Goal: Task Accomplishment & Management: Manage account settings

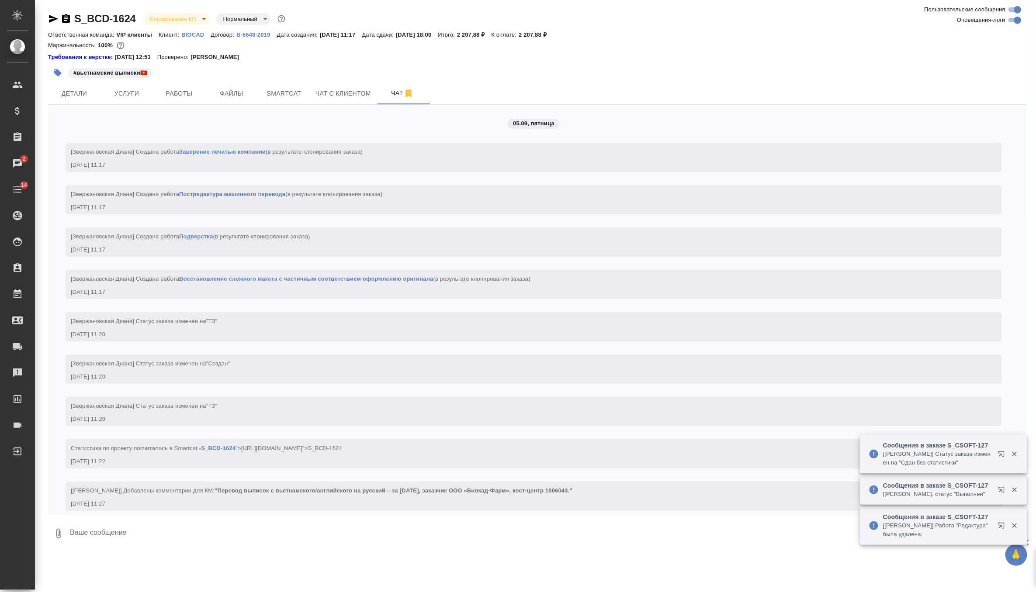
scroll to position [543, 0]
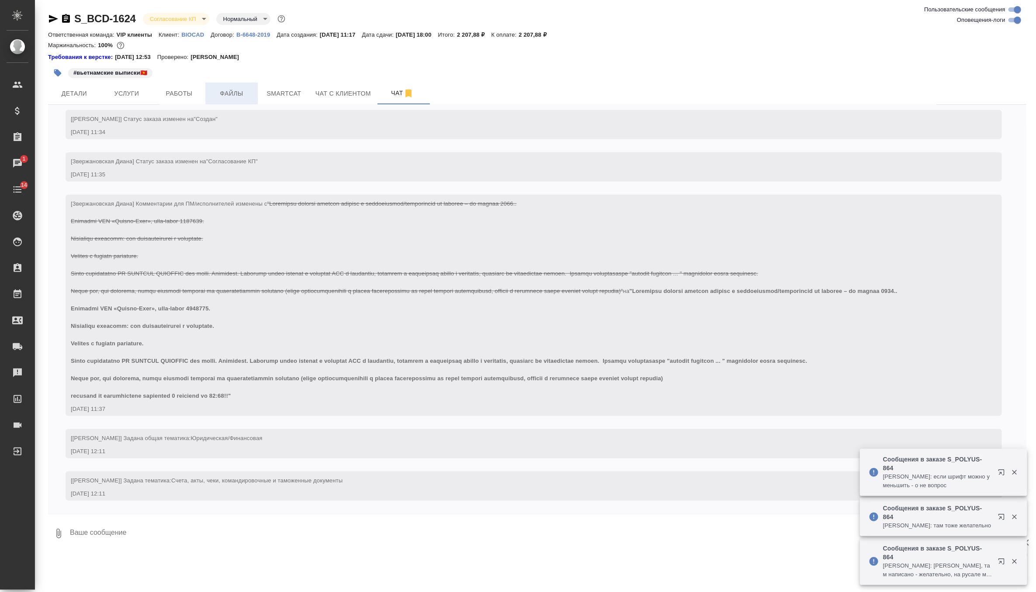
click at [238, 93] on span "Файлы" at bounding box center [232, 93] width 42 height 11
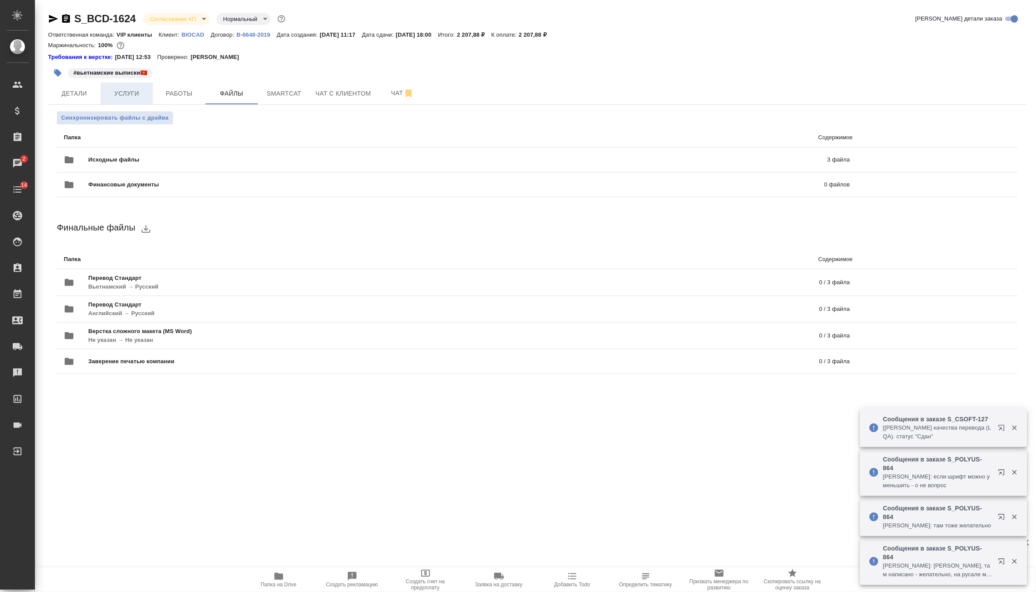
click at [119, 89] on span "Услуги" at bounding box center [127, 93] width 42 height 11
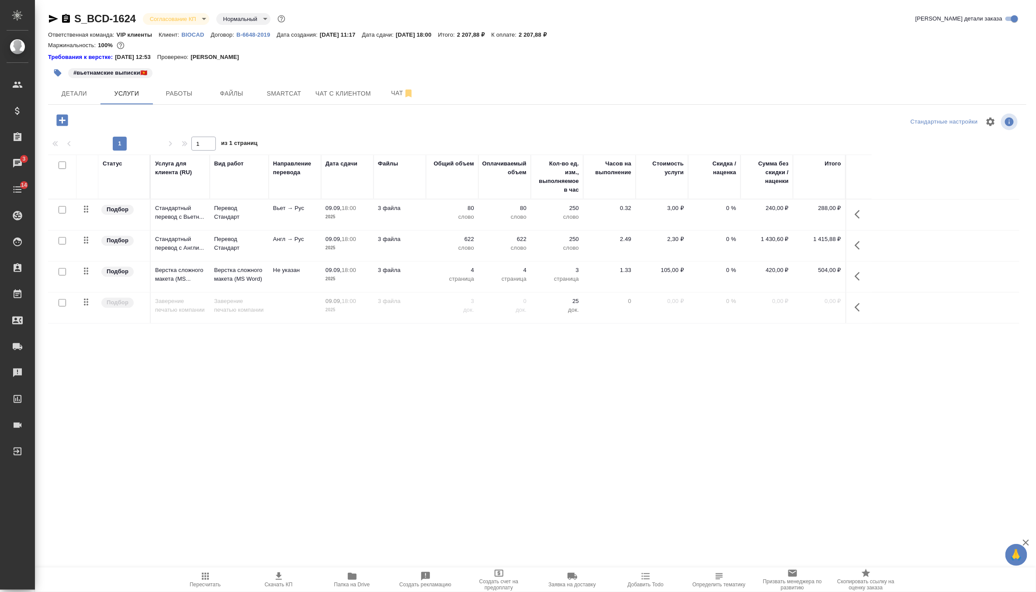
click at [424, 248] on td "3 файла" at bounding box center [400, 246] width 52 height 31
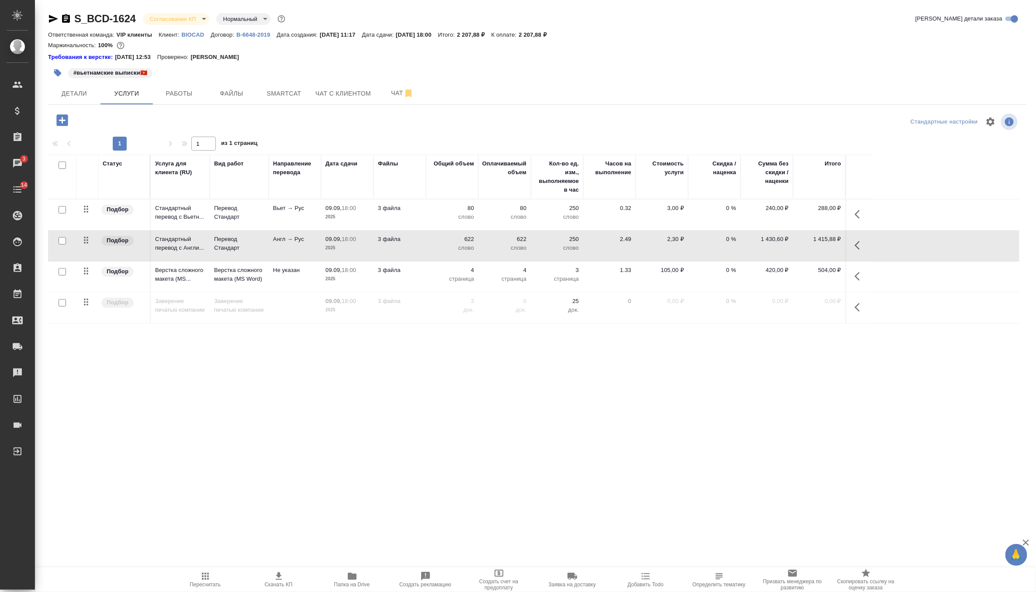
click at [424, 248] on td "3 файла" at bounding box center [400, 246] width 52 height 31
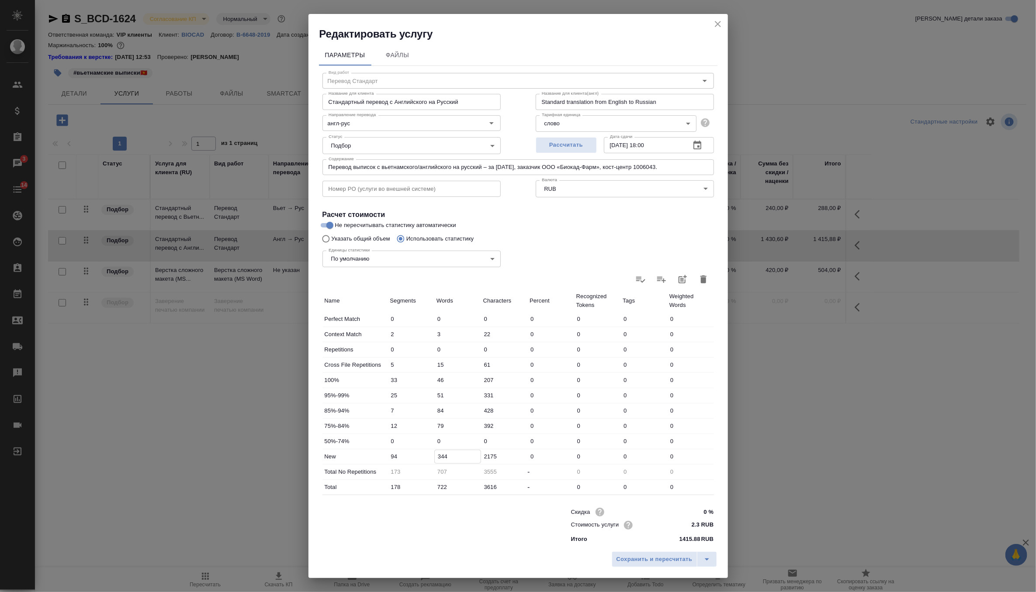
drag, startPoint x: 441, startPoint y: 457, endPoint x: 421, endPoint y: 457, distance: 19.7
click at [421, 457] on div "New 94 344 2175 0 0 0 0" at bounding box center [517, 457] width 391 height 15
type input "44"
click at [679, 557] on span "Сохранить и пересчитать" at bounding box center [654, 560] width 76 height 10
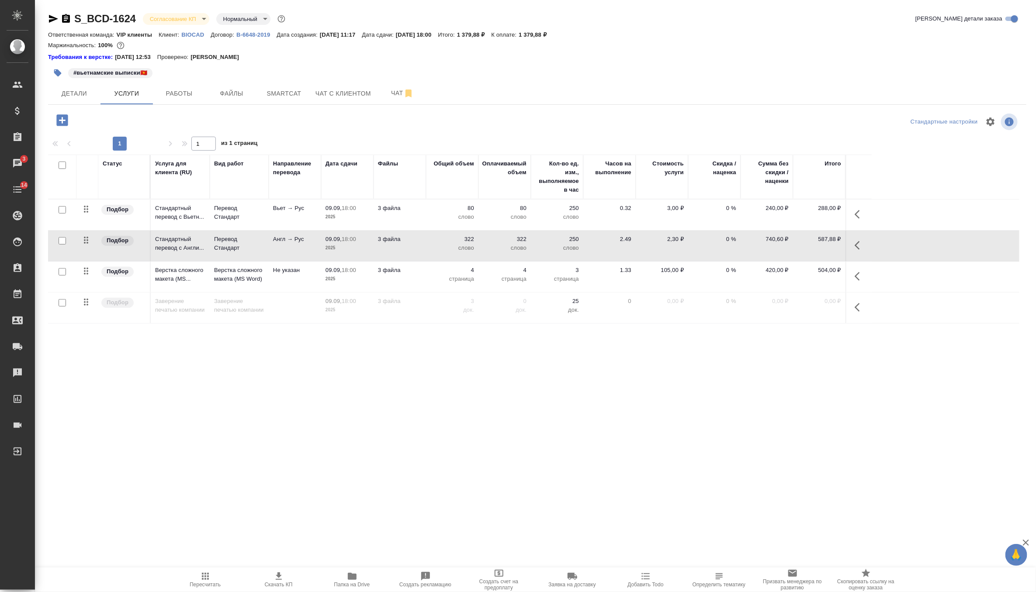
click at [202, 580] on icon "button" at bounding box center [205, 576] width 10 height 10
click at [441, 235] on p "322" at bounding box center [452, 239] width 44 height 9
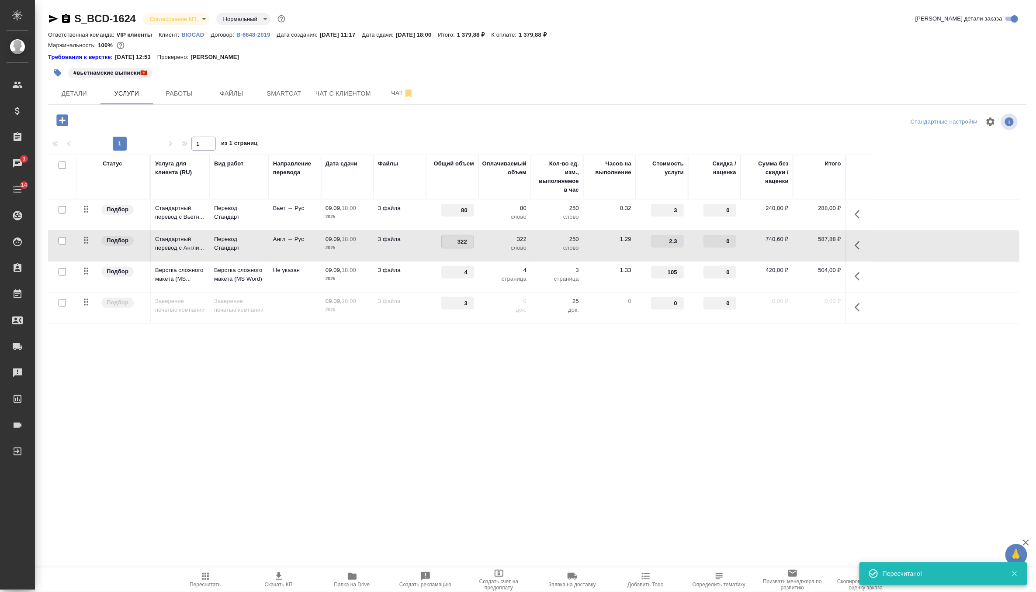
click at [426, 236] on td "322" at bounding box center [452, 246] width 52 height 31
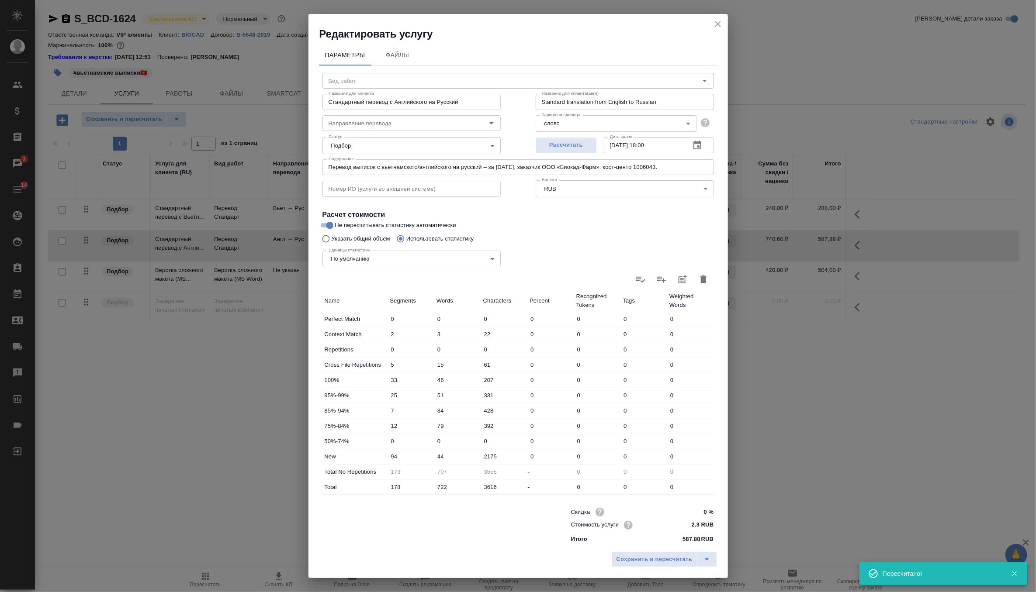
type input "Перевод Стандарт"
type input "англ-рус"
click at [438, 455] on input "44" at bounding box center [457, 456] width 47 height 13
type input "84"
click at [679, 554] on button "Сохранить и пересчитать" at bounding box center [655, 560] width 86 height 16
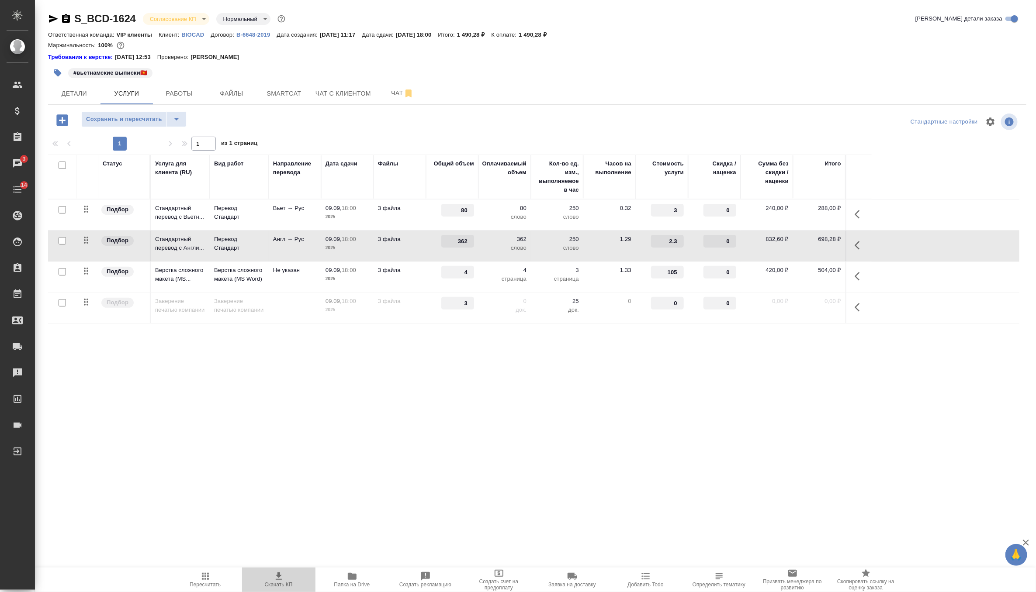
click at [283, 580] on icon "button" at bounding box center [278, 576] width 10 height 10
click at [76, 95] on span "Детали" at bounding box center [74, 93] width 42 height 11
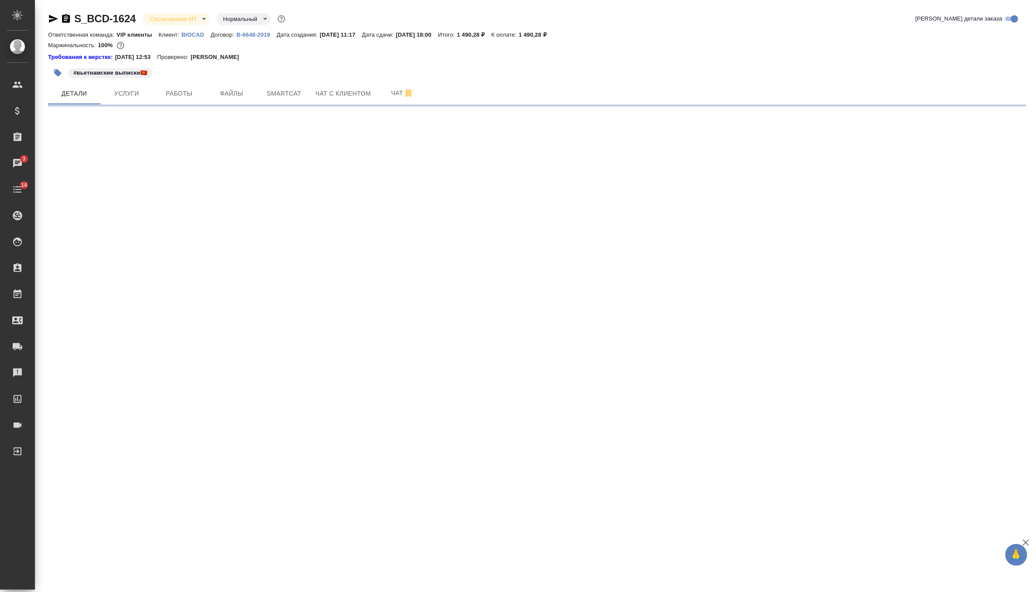
select select "RU"
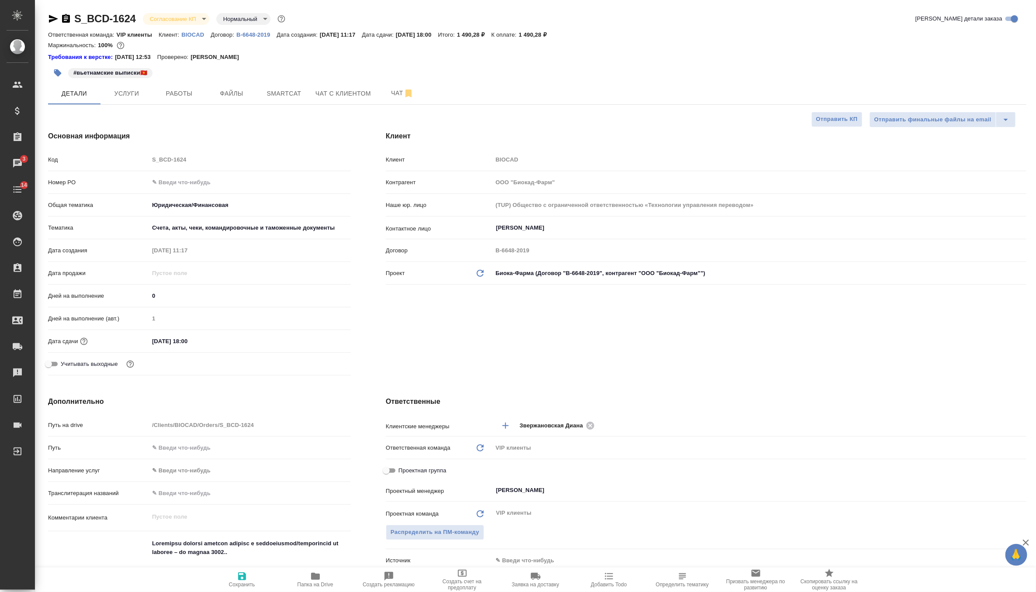
type textarea "x"
drag, startPoint x: 204, startPoint y: 341, endPoint x: 139, endPoint y: 341, distance: 64.7
click at [139, 341] on div "Дата сдачи 09.09.2025 18:00" at bounding box center [199, 341] width 303 height 15
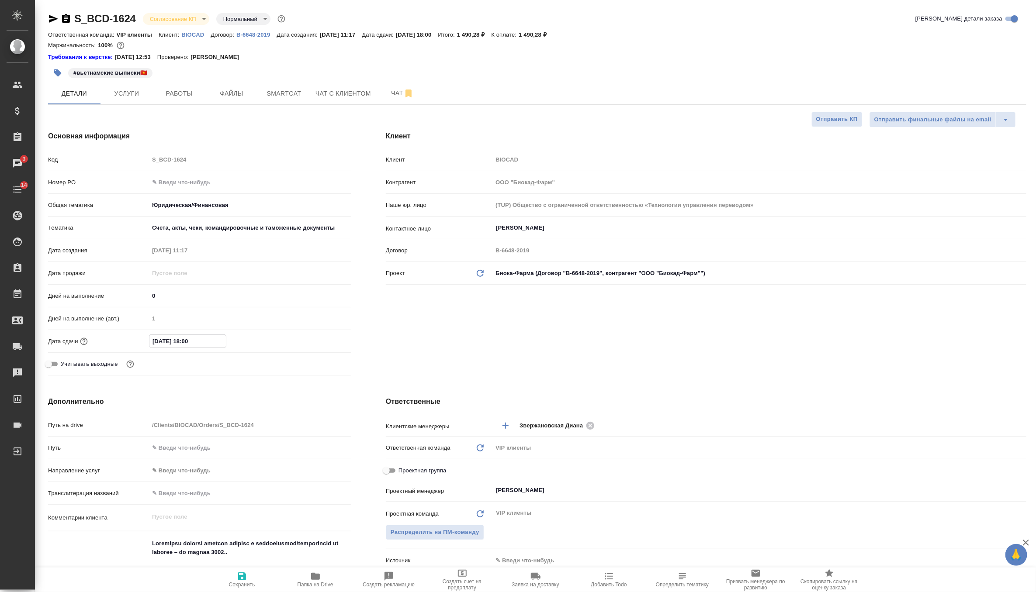
type textarea "x"
click at [167, 95] on span "Работы" at bounding box center [179, 93] width 42 height 11
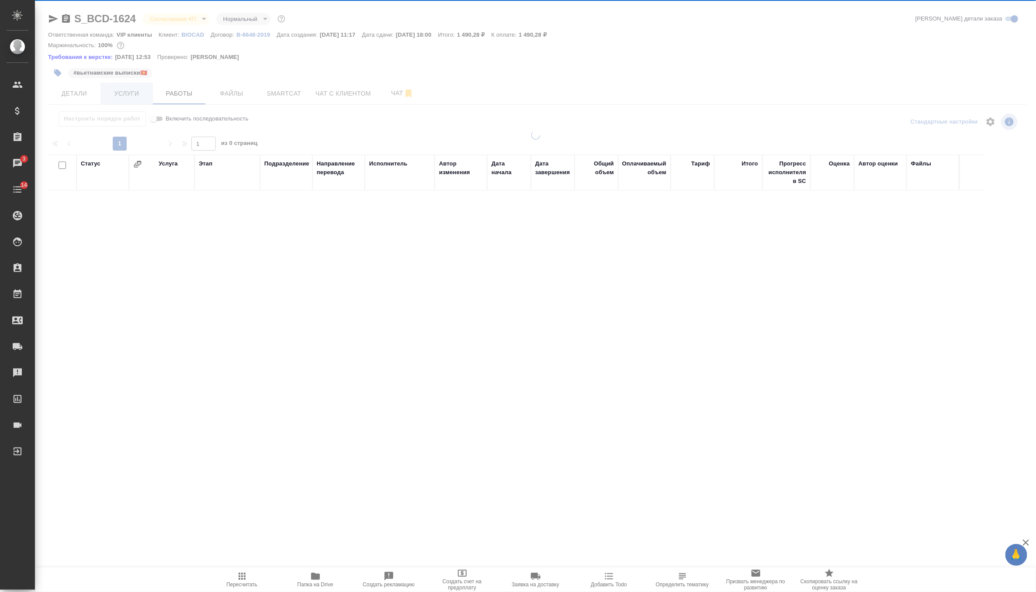
click at [132, 93] on span "Услуги" at bounding box center [127, 93] width 42 height 11
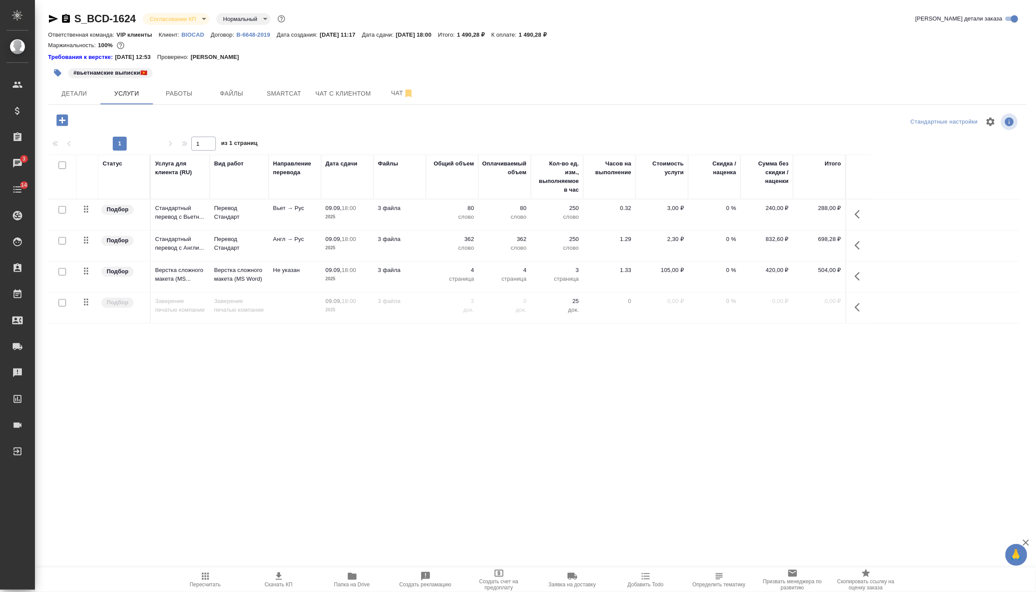
click at [438, 250] on p "слово" at bounding box center [452, 248] width 44 height 9
click at [438, 250] on td "362 слово" at bounding box center [452, 246] width 52 height 31
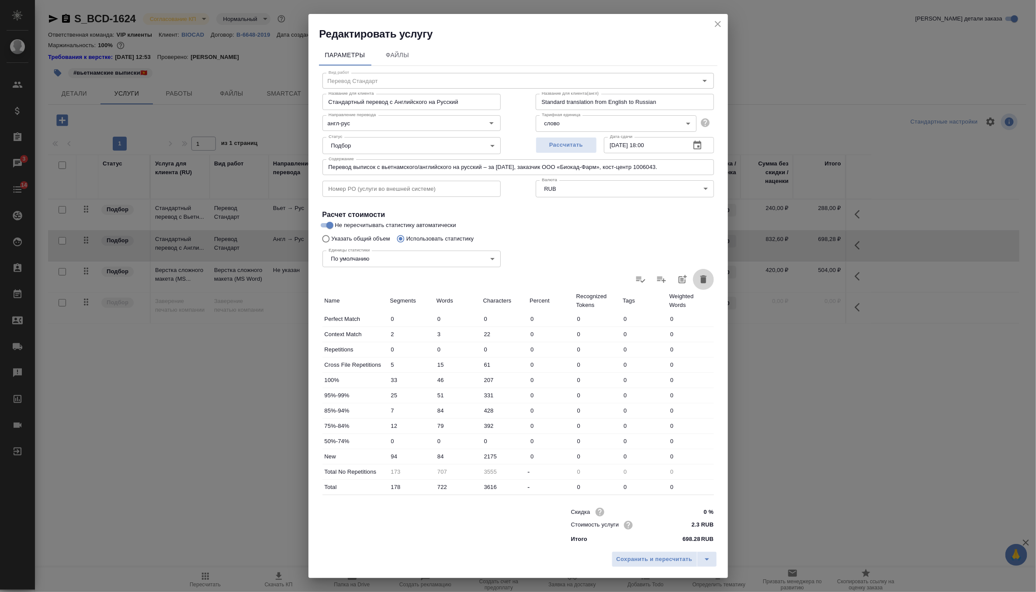
click at [704, 280] on icon "button" at bounding box center [703, 280] width 6 height 8
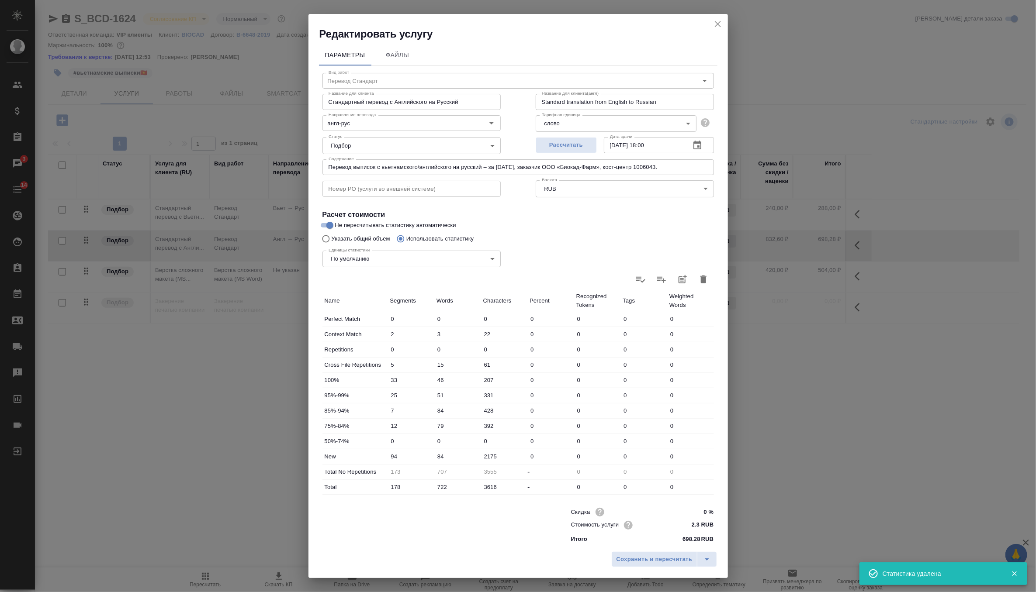
type input "0"
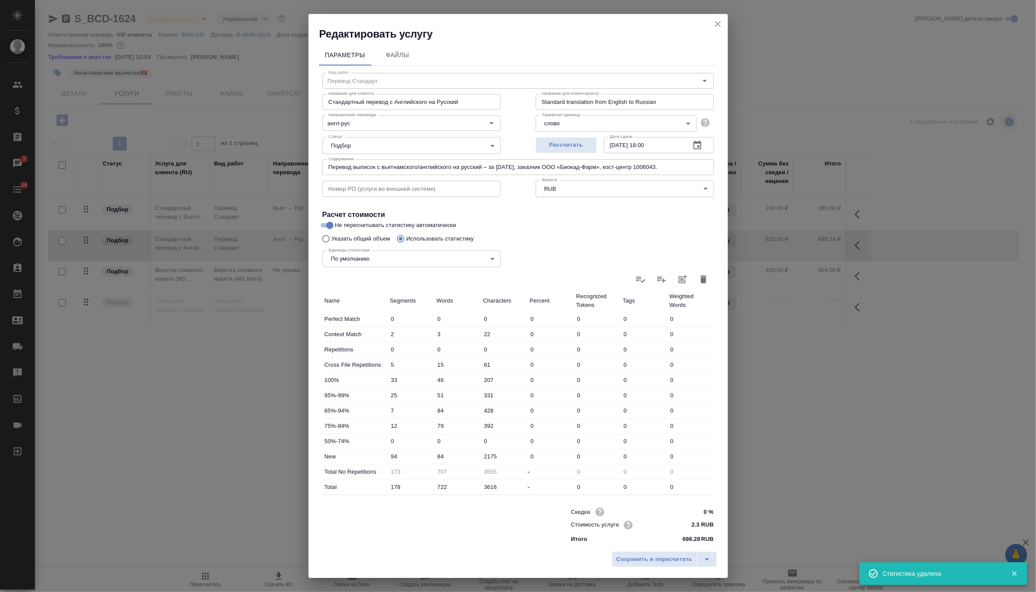
type input "0"
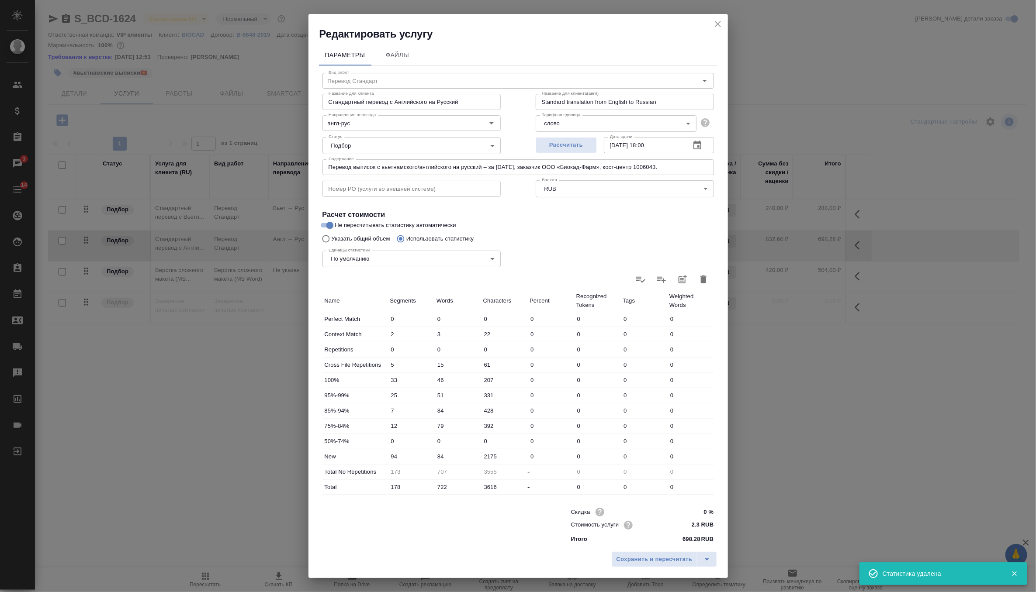
type input "0"
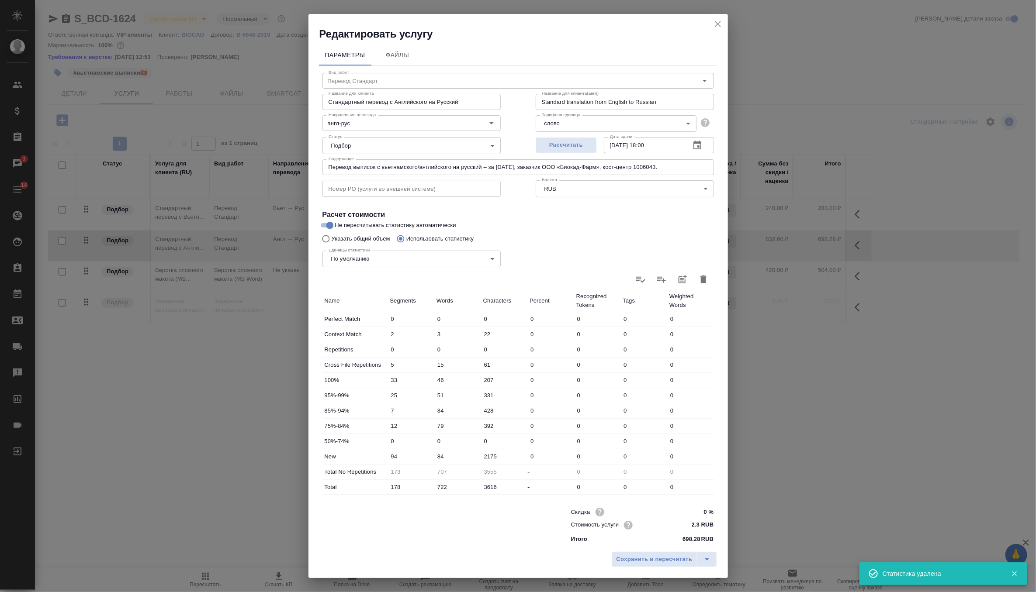
type input "0"
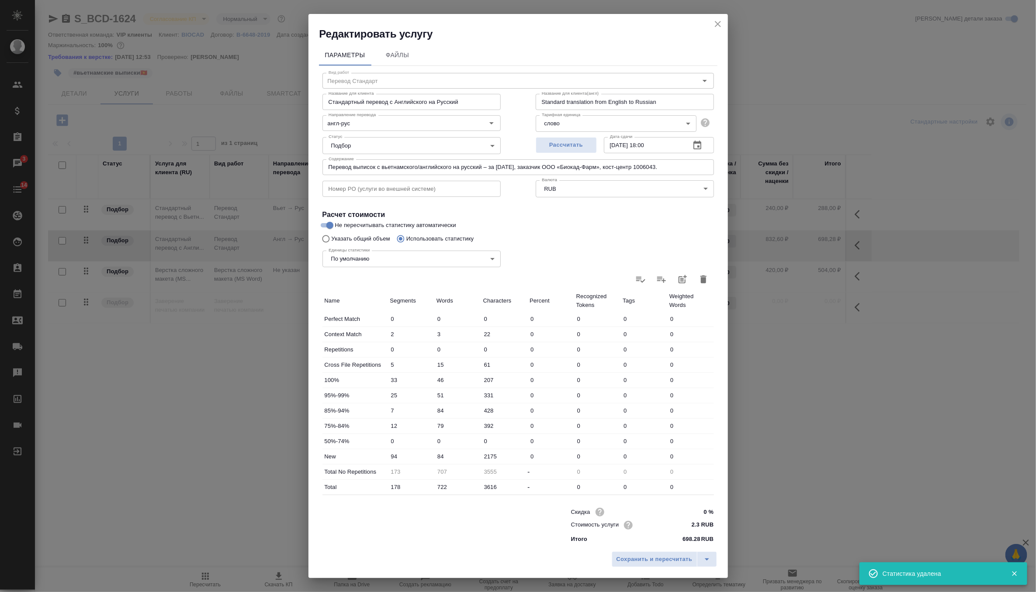
type input "0"
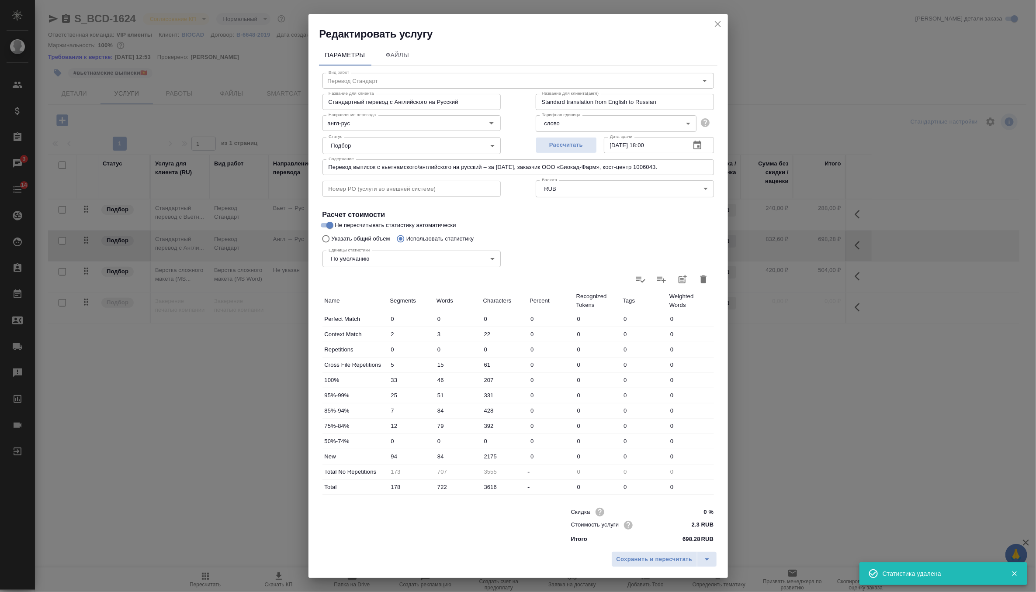
type input "0"
click at [709, 282] on label at bounding box center [703, 279] width 21 height 21
click at [0, 0] on input "file" at bounding box center [0, 0] width 0 height 0
type input "2"
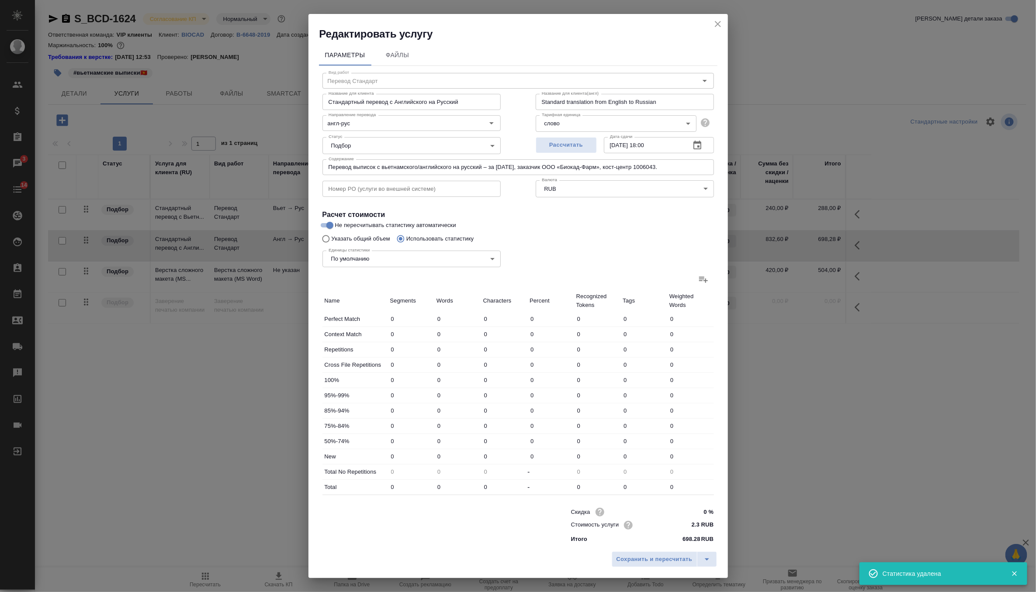
type input "3"
type input "22"
type input "5"
type input "15"
type input "61"
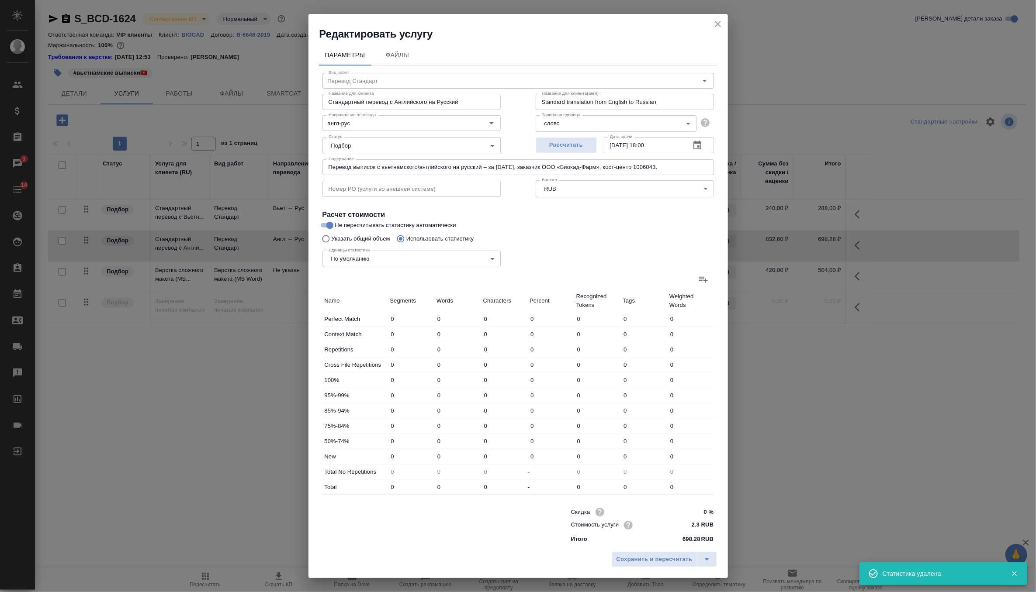
type input "33"
type input "46"
type input "207"
type input "25"
type input "51"
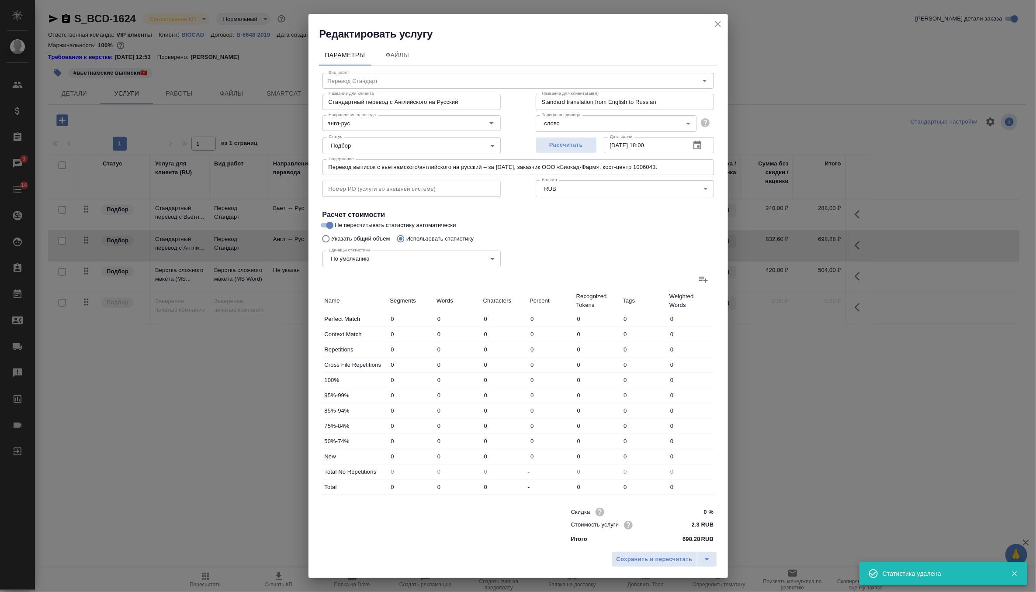
type input "331"
type input "7"
type input "84"
type input "428"
type input "12"
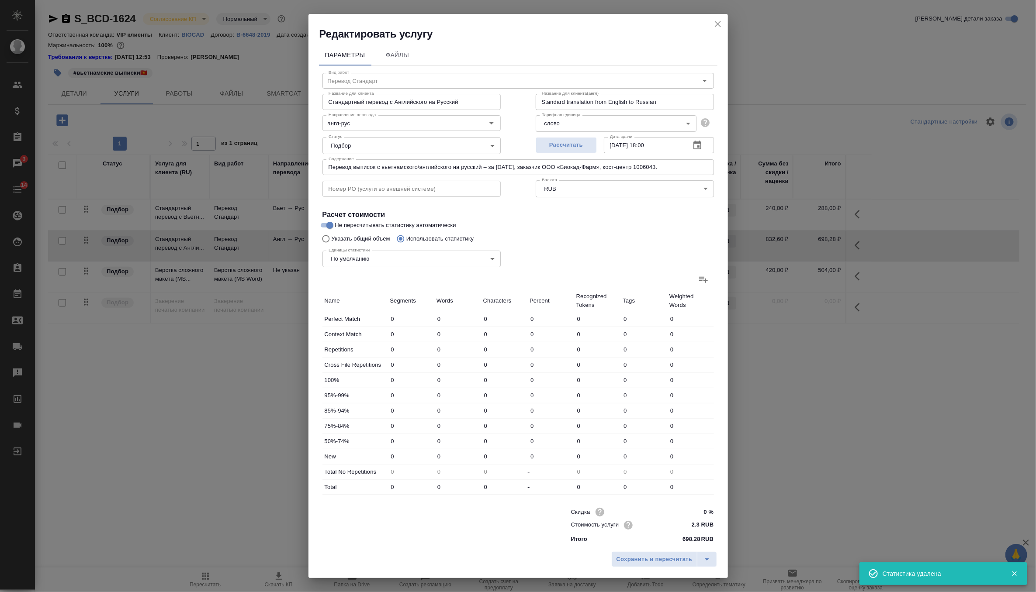
type input "79"
type input "392"
type input "94"
type input "444"
type input "2175"
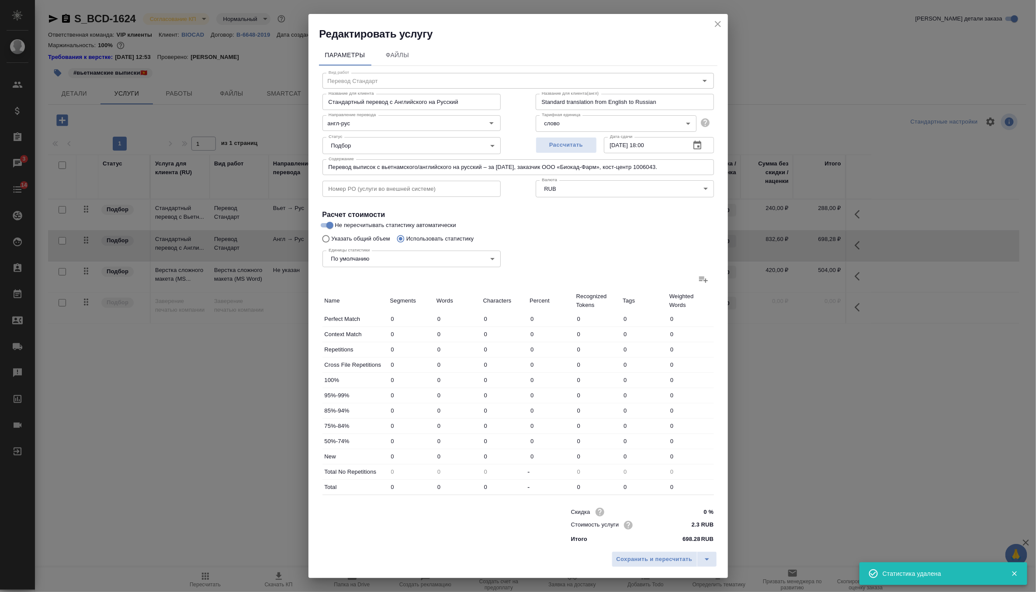
type input "173"
type input "707"
type input "3555"
type input "178"
type input "722"
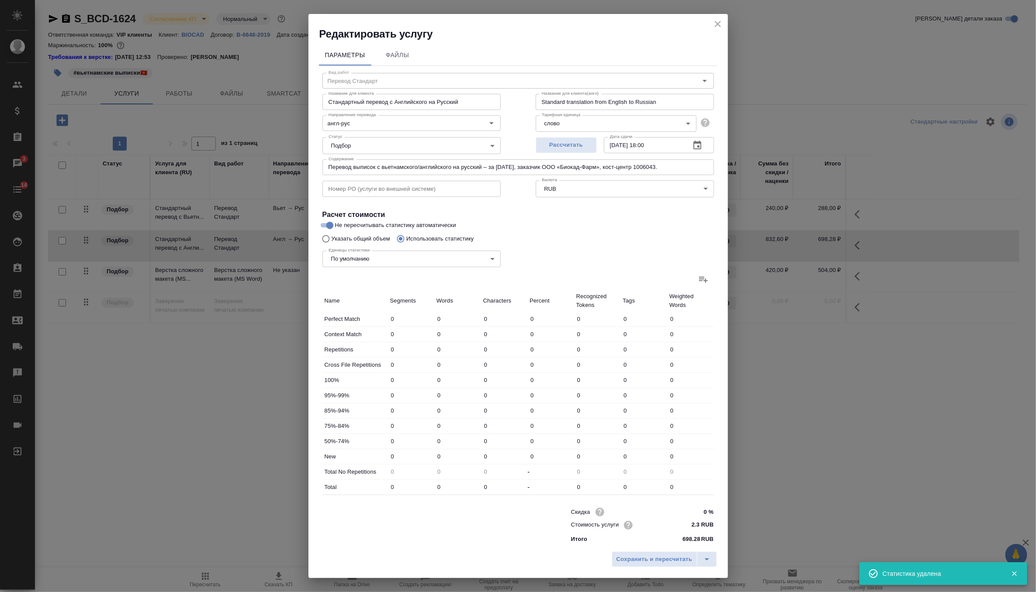
type input "3616"
click at [436, 378] on input "46" at bounding box center [458, 378] width 46 height 13
type input "146"
click at [441, 455] on input "444" at bounding box center [457, 455] width 47 height 13
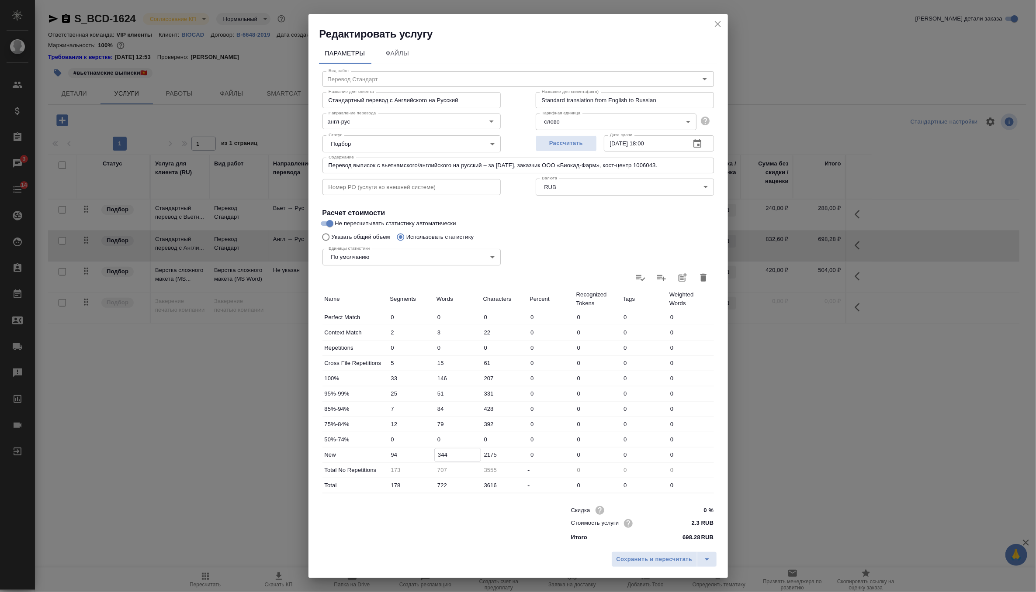
type input "344"
click at [435, 395] on input "51" at bounding box center [458, 394] width 46 height 13
type input "151"
click at [440, 453] on input "344" at bounding box center [458, 455] width 46 height 13
type input "244"
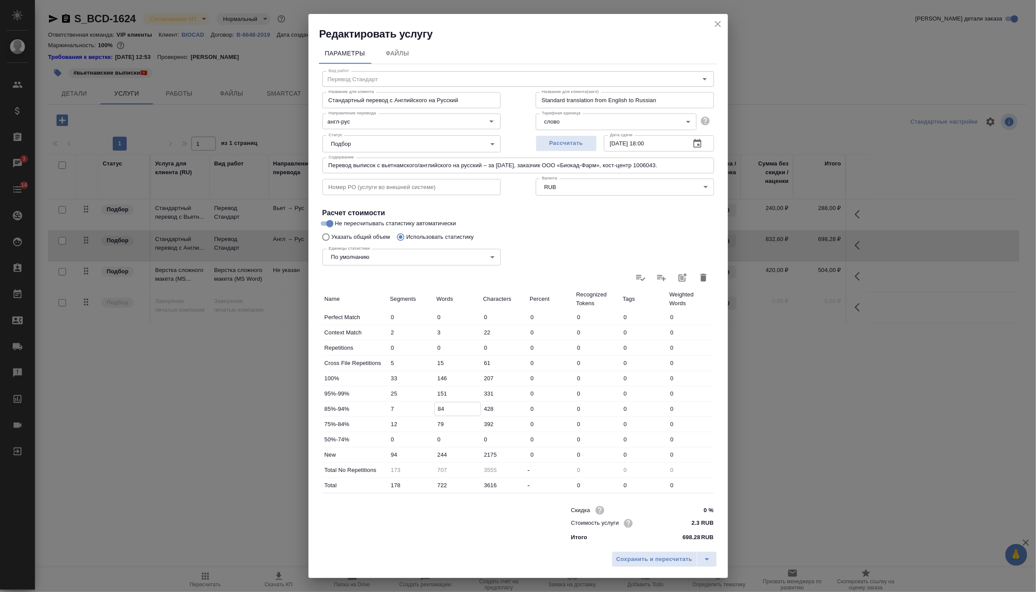
click at [437, 408] on input "84" at bounding box center [458, 409] width 46 height 13
type input "184"
click at [440, 455] on input "244" at bounding box center [457, 455] width 47 height 13
type input "144"
click at [438, 418] on input "79" at bounding box center [457, 424] width 47 height 13
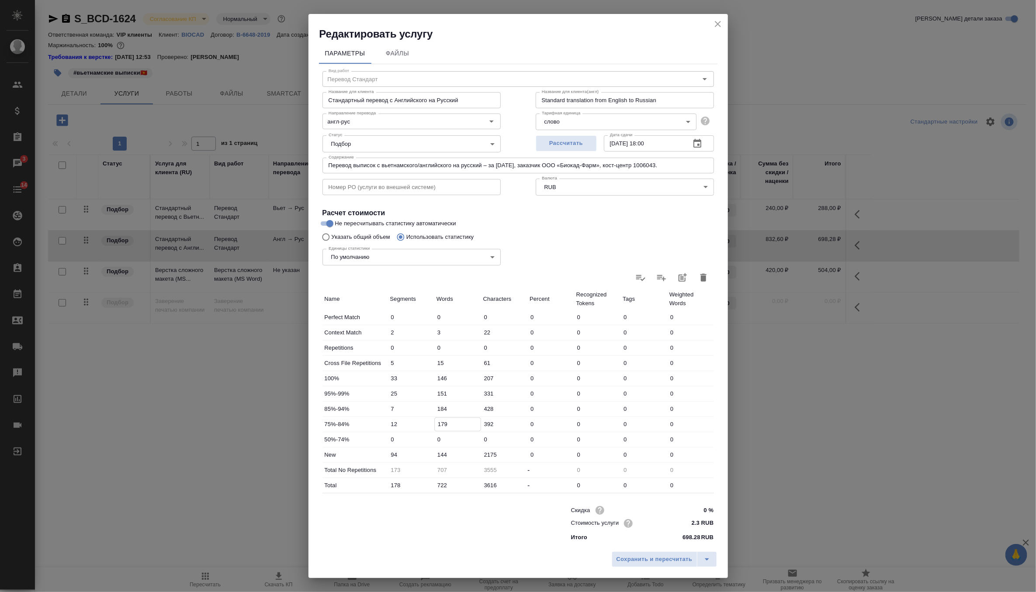
type input "179"
click at [442, 451] on input "144" at bounding box center [457, 455] width 47 height 13
type input "44"
click at [665, 557] on span "Сохранить и пересчитать" at bounding box center [654, 560] width 76 height 10
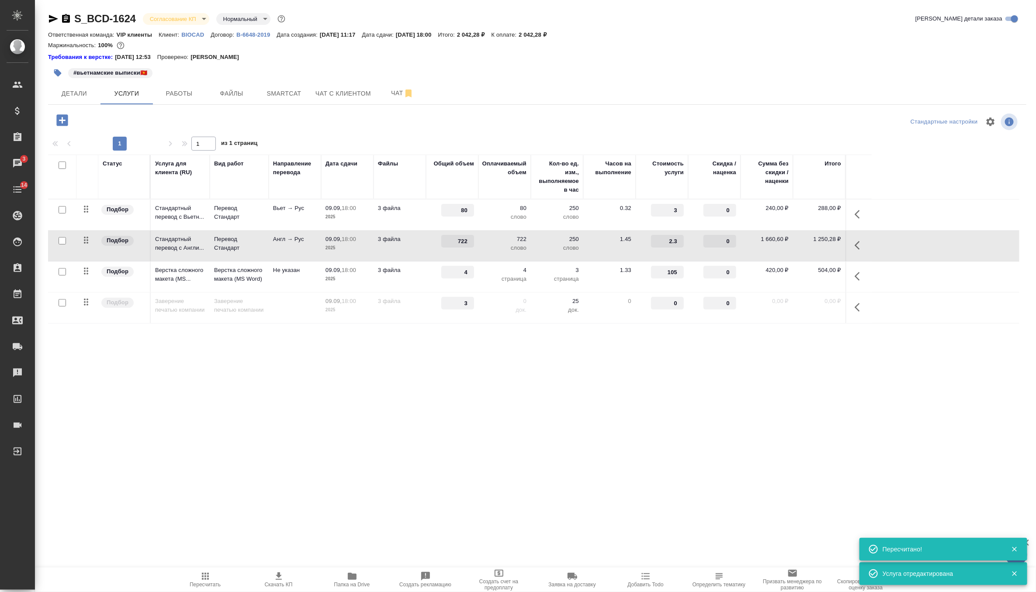
click at [495, 251] on p "слово" at bounding box center [505, 248] width 44 height 9
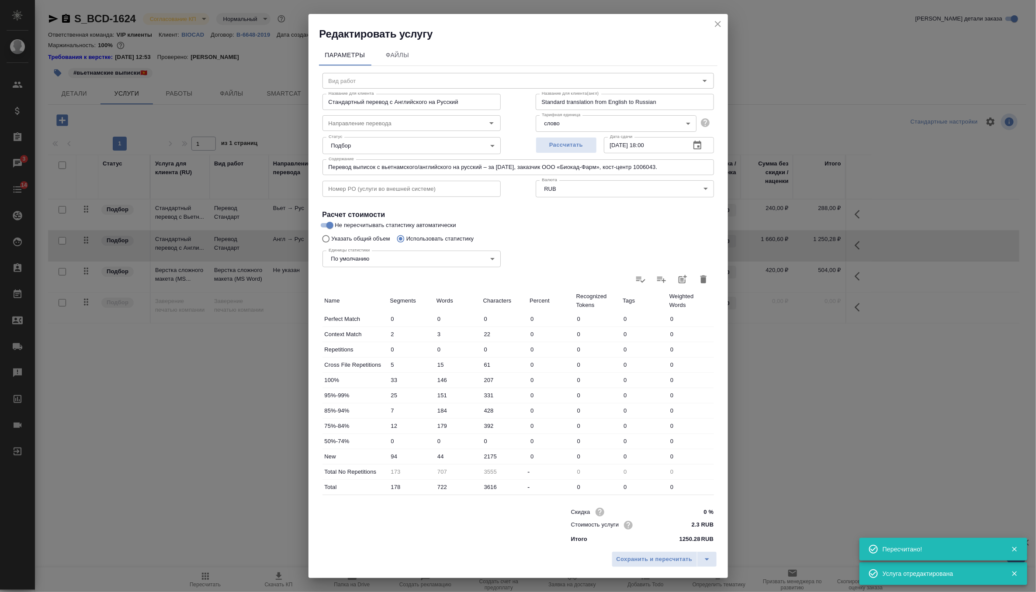
type input "Перевод Стандарт"
type input "англ-рус"
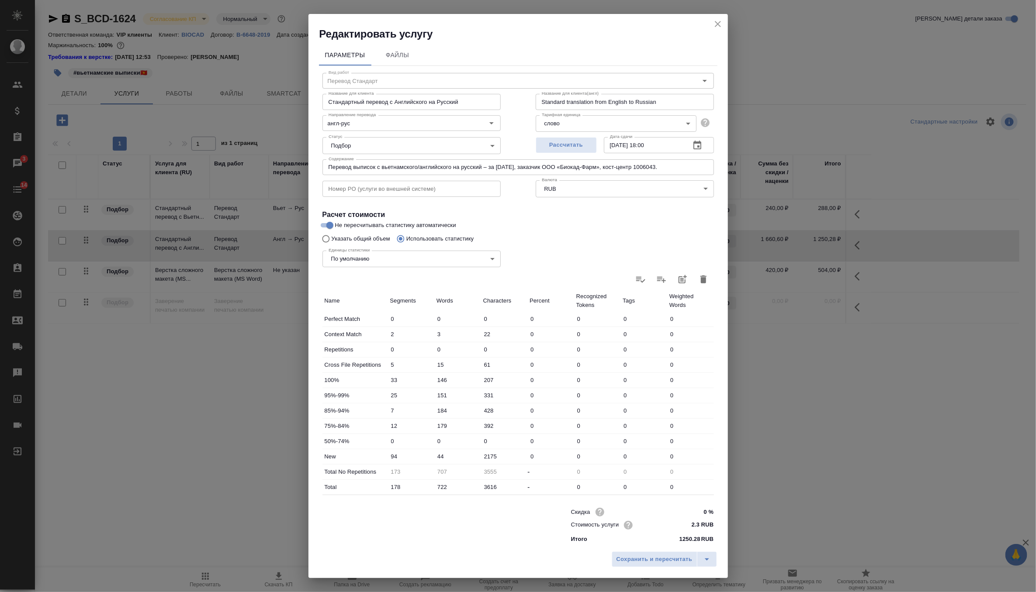
click at [440, 410] on input "184" at bounding box center [457, 411] width 47 height 13
type input "84"
click at [440, 423] on input "179" at bounding box center [457, 426] width 47 height 13
type input "79"
click at [671, 557] on span "Сохранить и пересчитать" at bounding box center [654, 560] width 76 height 10
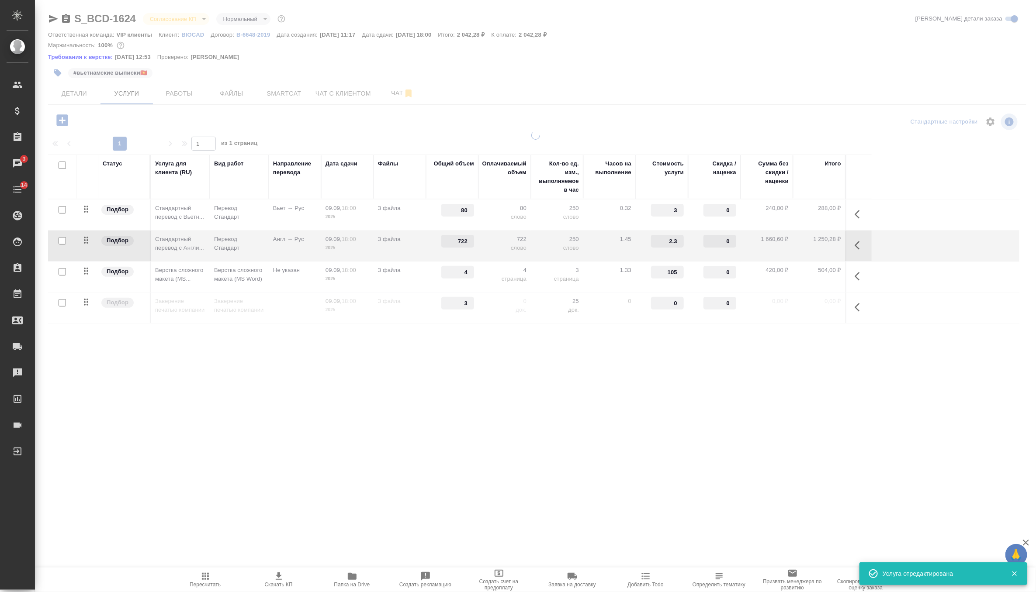
type input "522"
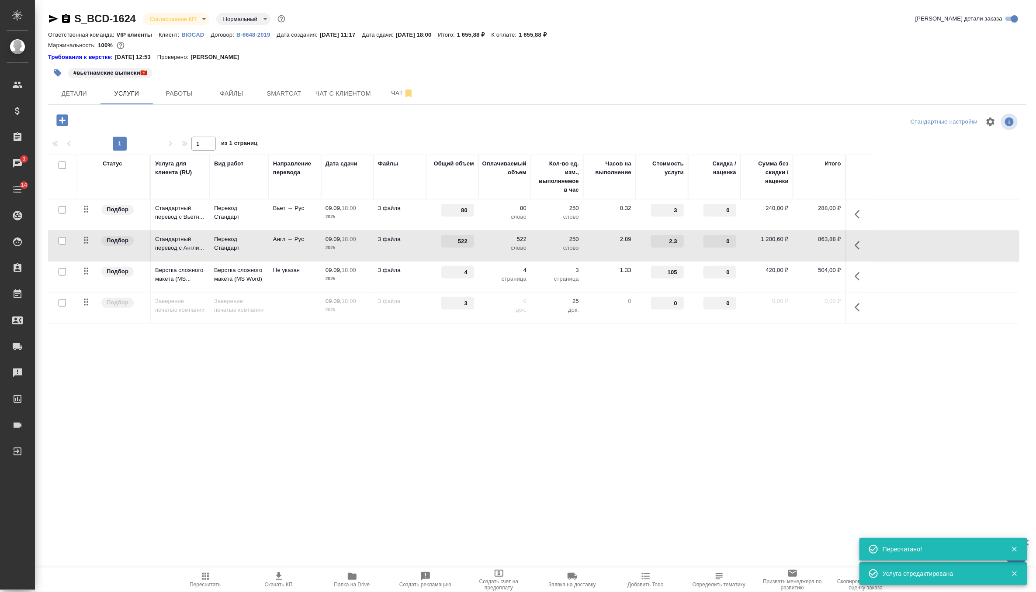
click at [275, 575] on icon "button" at bounding box center [278, 576] width 10 height 10
click at [75, 97] on span "Детали" at bounding box center [74, 93] width 42 height 11
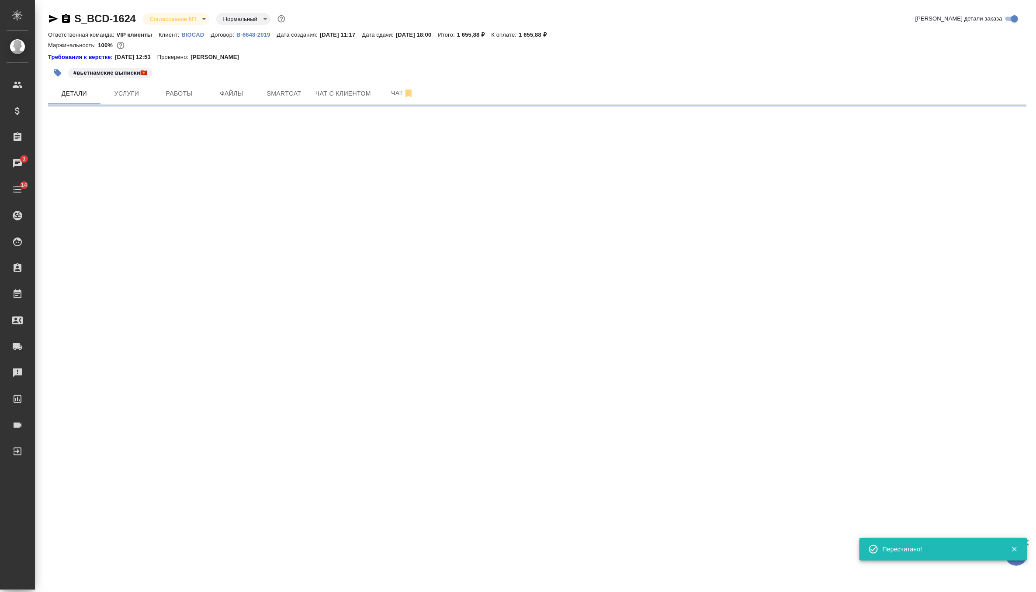
select select "RU"
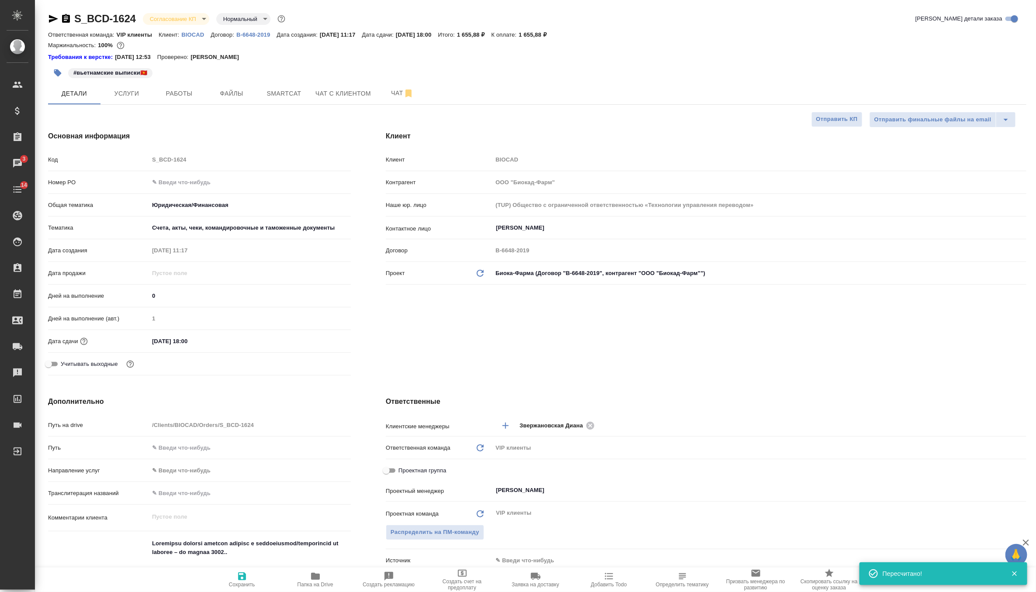
type textarea "x"
drag, startPoint x: 203, startPoint y: 339, endPoint x: 129, endPoint y: 339, distance: 74.3
click at [129, 339] on div "Дата сдачи 09.09.2025 18:00" at bounding box center [199, 341] width 303 height 15
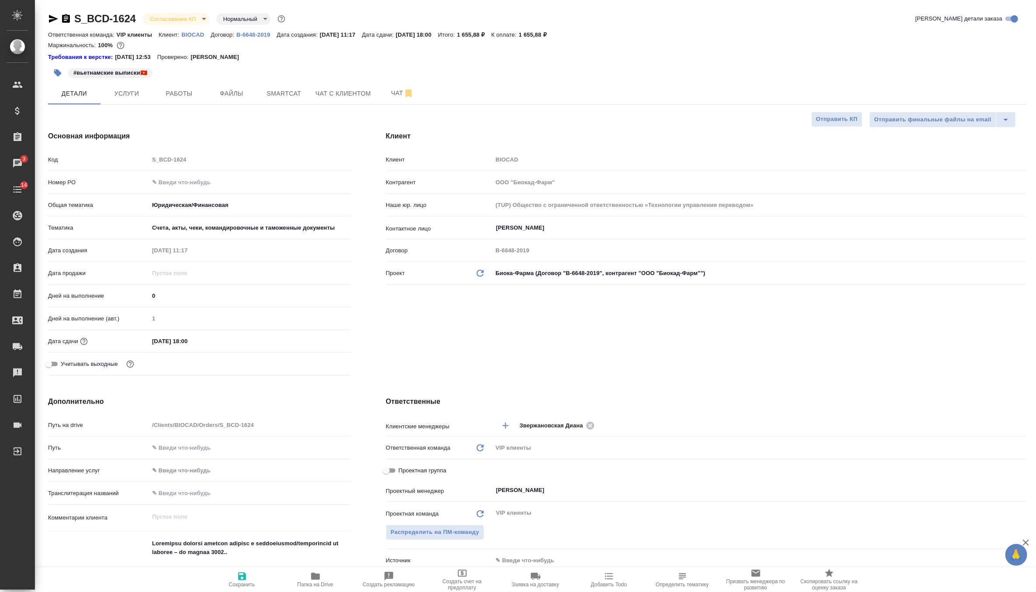
type textarea "x"
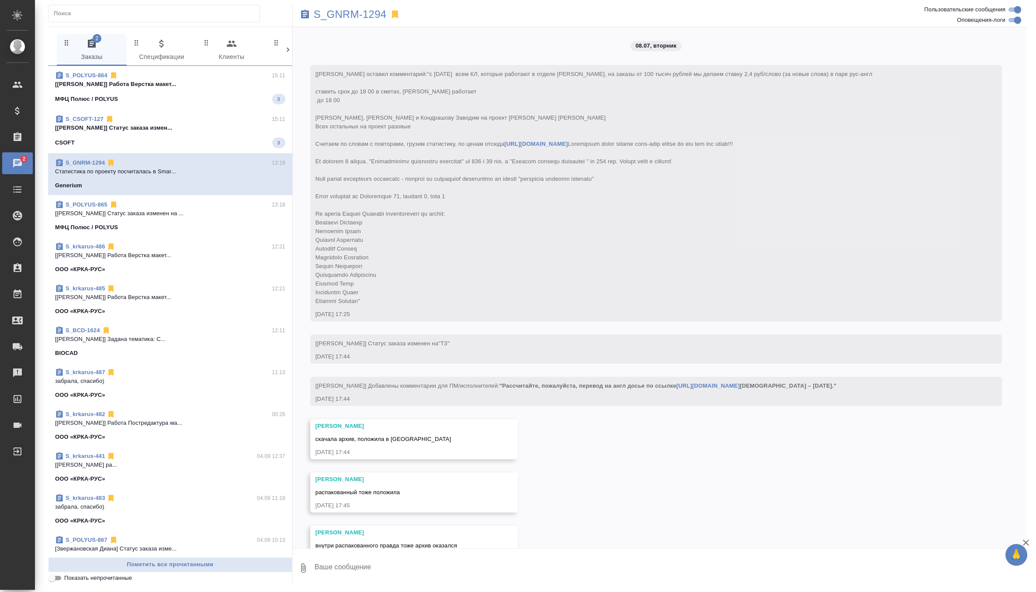
click at [205, 84] on p "[Гусельников Роман] Работа Верстка макет..." at bounding box center [170, 84] width 230 height 9
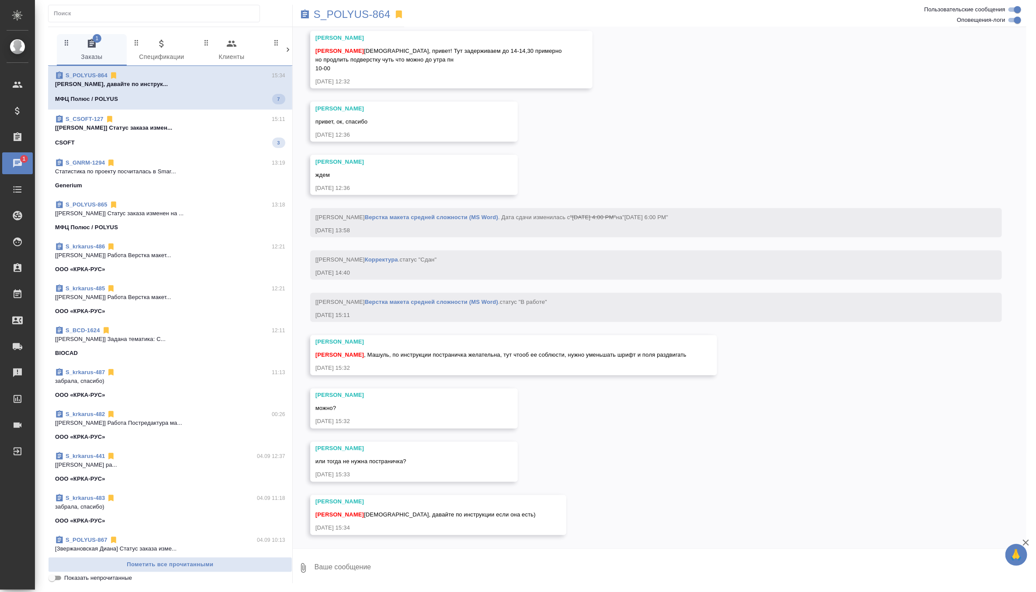
scroll to position [2872, 0]
click at [216, 130] on p "[Горшкова Валентина] Статус заказа измен..." at bounding box center [170, 126] width 230 height 9
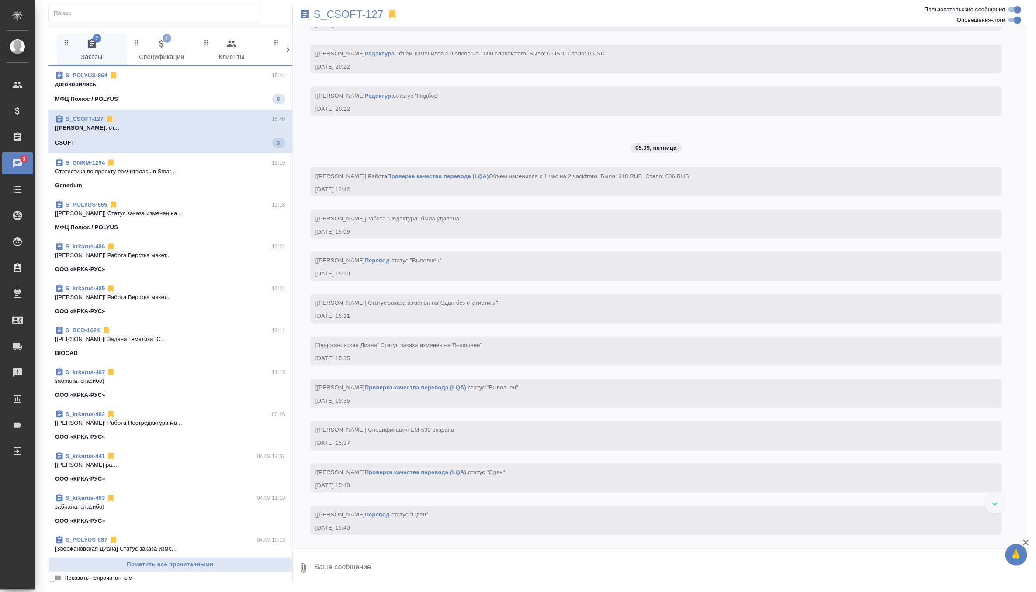
scroll to position [3118, 0]
click at [228, 99] on div "МФЦ Полюс / POLYUS 5" at bounding box center [170, 99] width 230 height 10
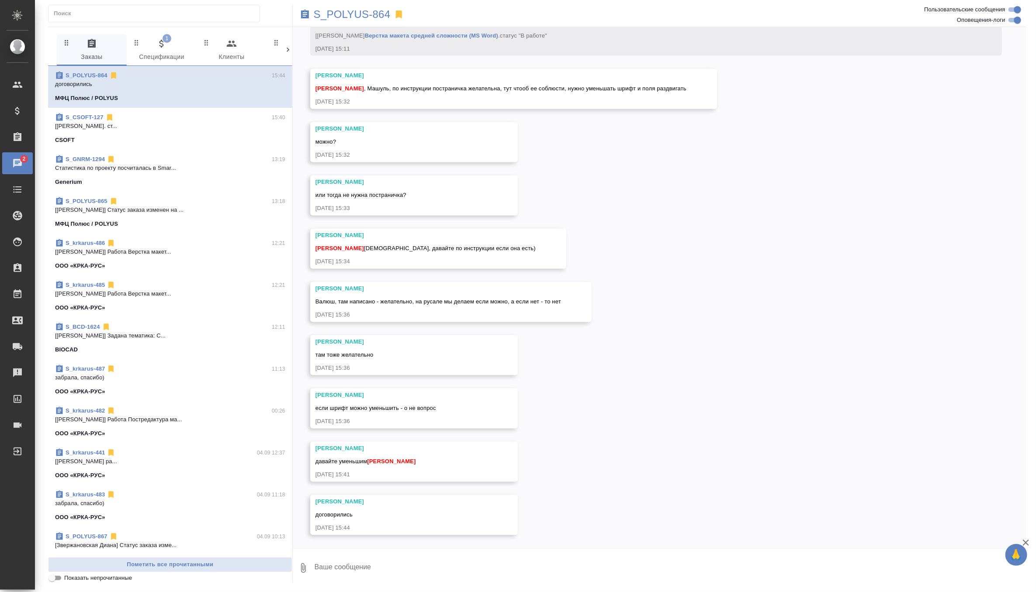
scroll to position [3138, 0]
click at [170, 46] on span "1 Спецификации" at bounding box center [161, 50] width 59 height 24
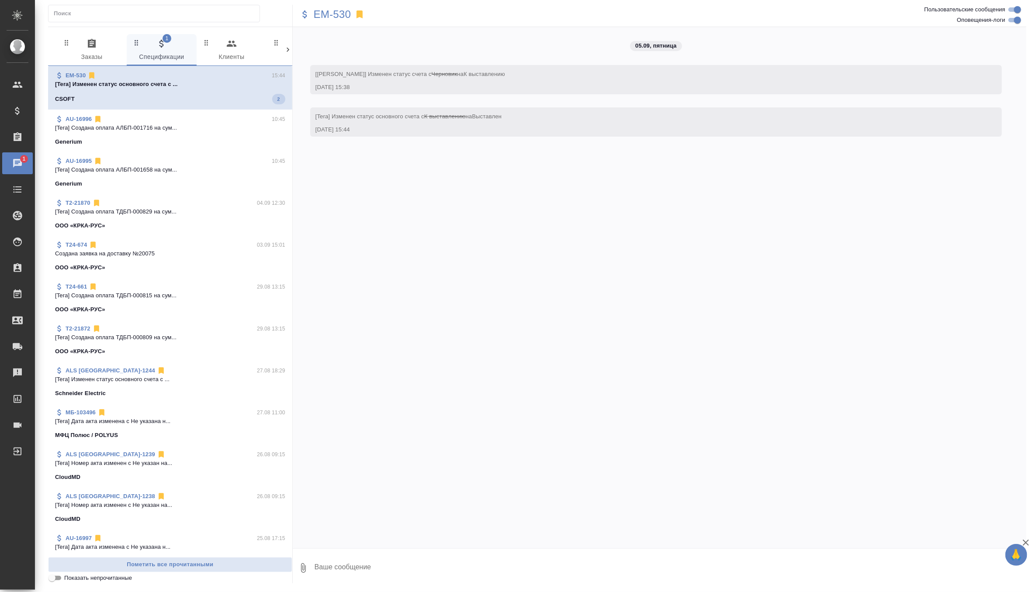
scroll to position [0, 0]
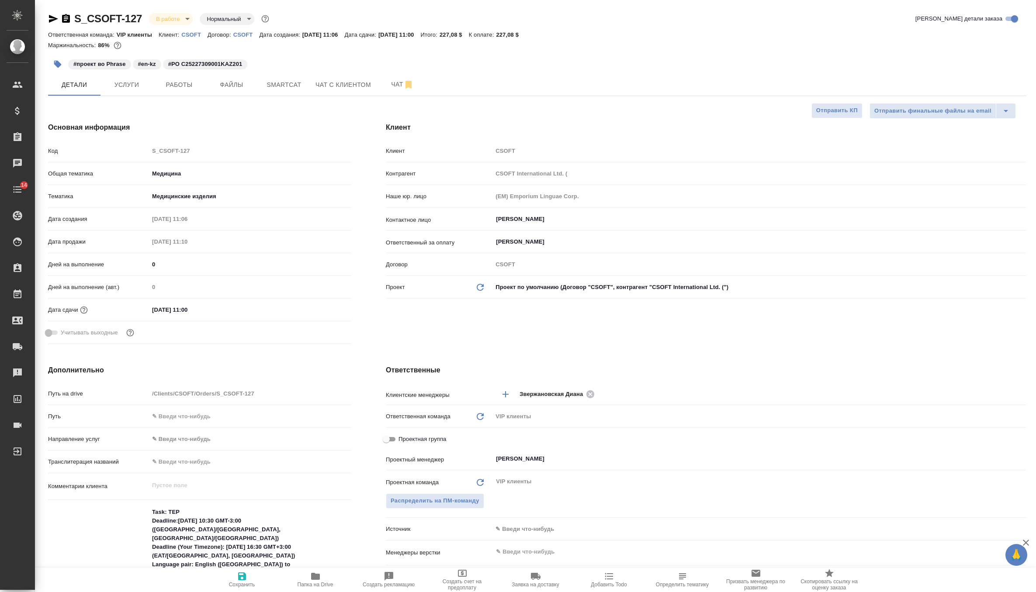
select select "RU"
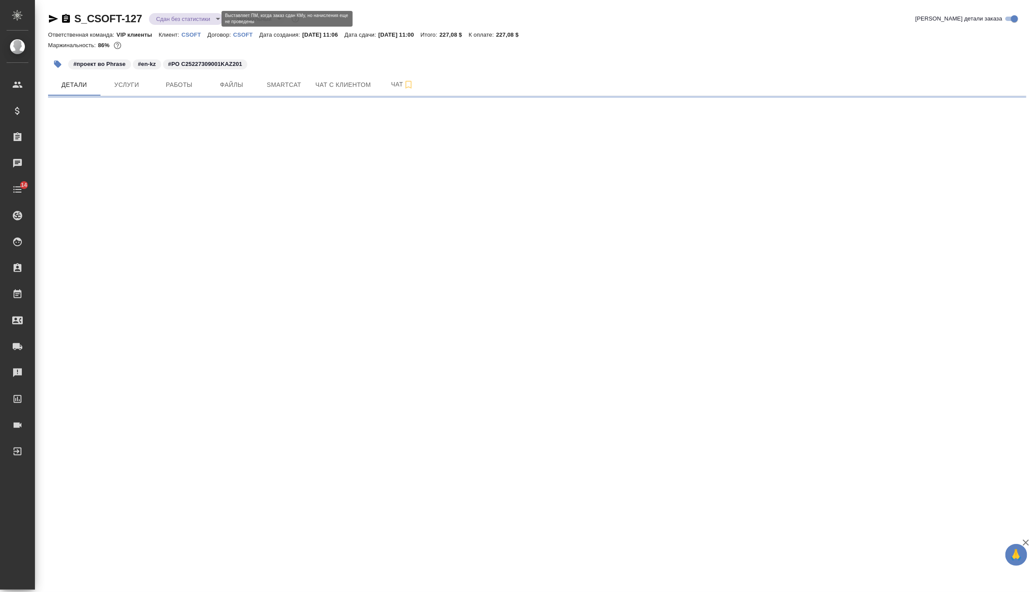
click at [163, 18] on body "🙏 .cls-1 fill:#fff; AWATERA Zverzhanovskaya [PERSON_NAME] Спецификации Заказы Ч…" at bounding box center [518, 296] width 1036 height 592
select select "RU"
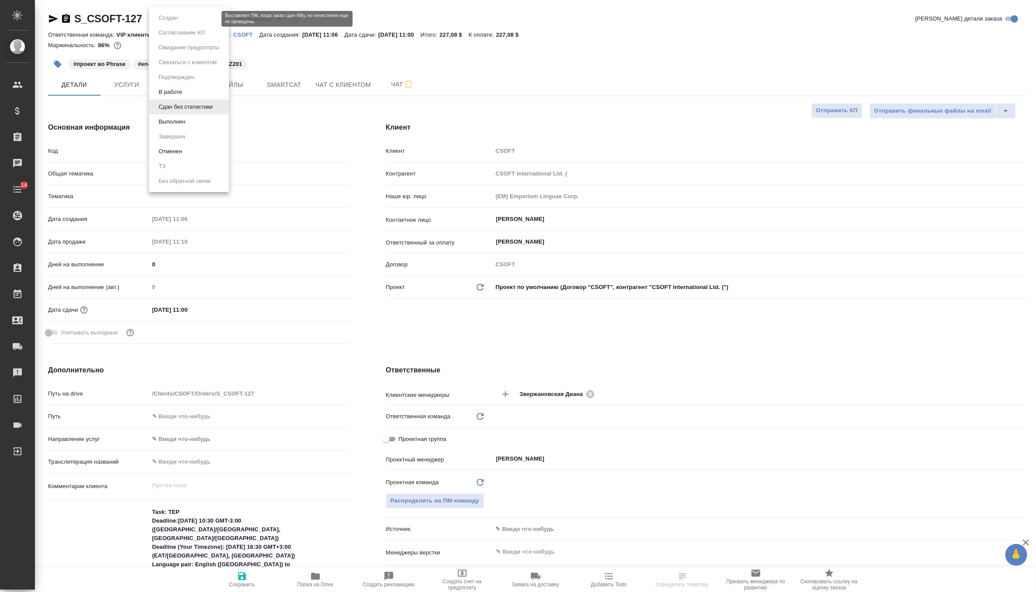
type textarea "x"
type input "VIP клиенты"
click at [187, 116] on li "Выполнен" at bounding box center [189, 121] width 80 height 15
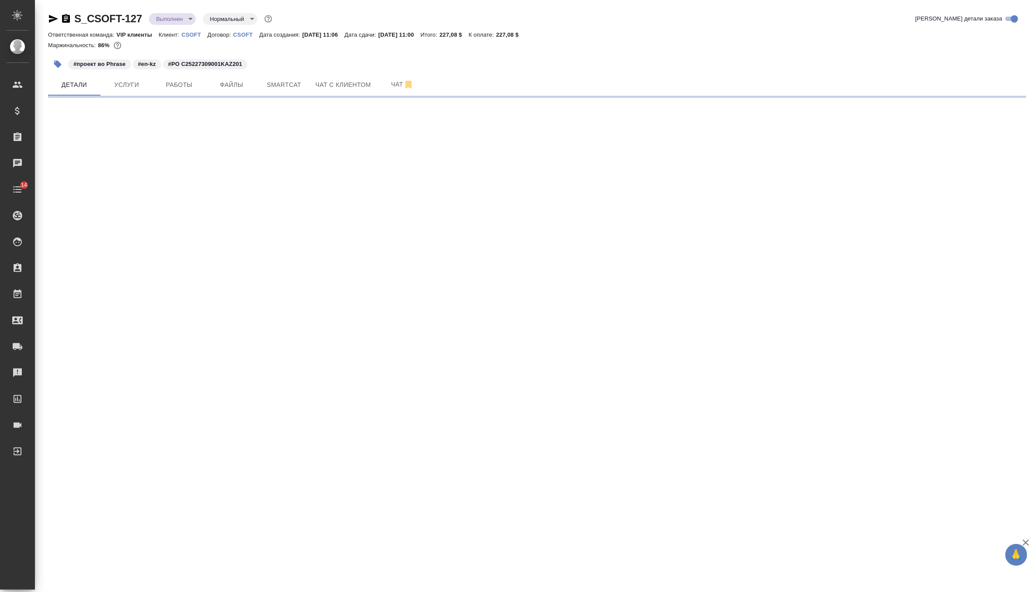
select select "RU"
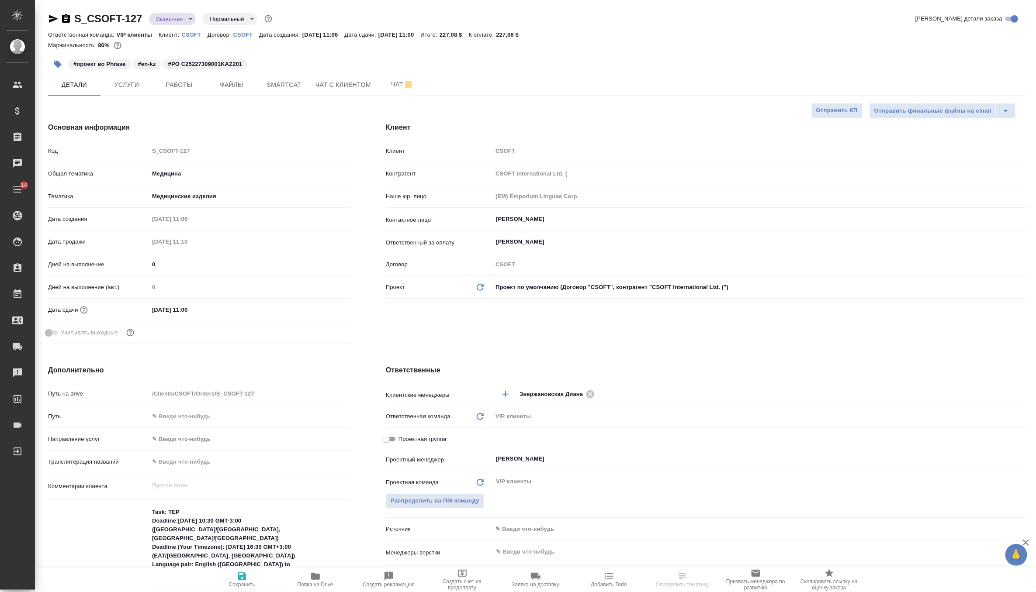
click at [190, 21] on body "🙏 .cls-1 fill:#fff; AWATERA Zverzhanovskaya Diana Клиенты Спецификации Заказы Ч…" at bounding box center [518, 296] width 1036 height 592
type textarea "x"
click at [189, 135] on li "Завершен" at bounding box center [189, 136] width 80 height 15
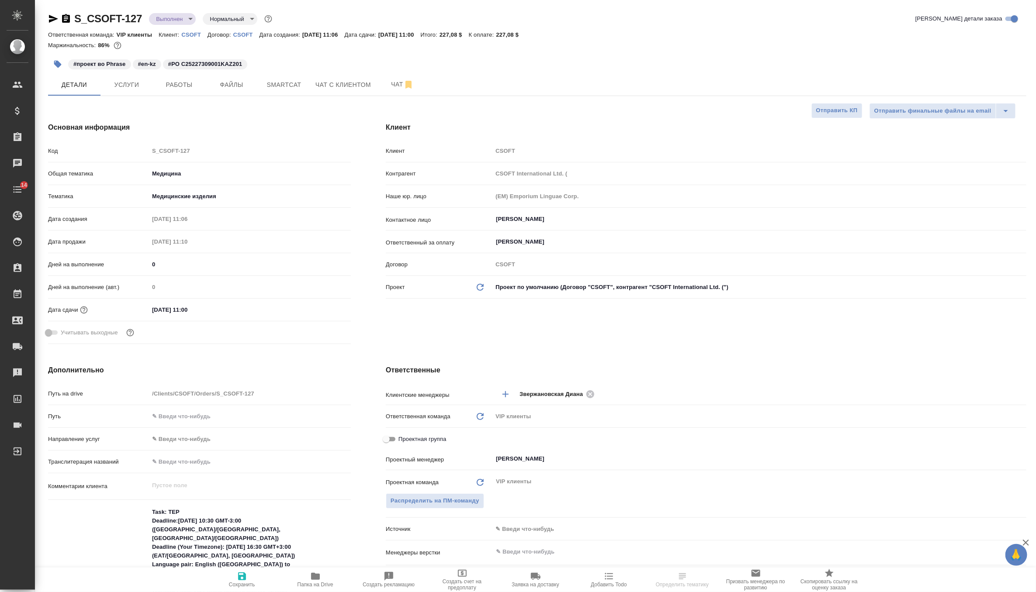
type textarea "x"
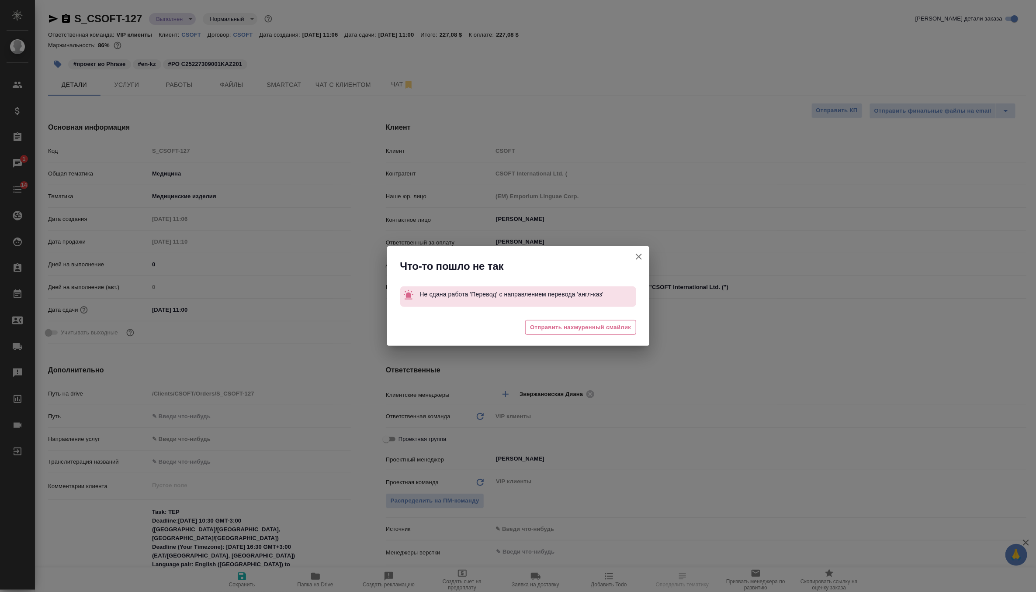
click at [628, 255] on button "Клиент не указал номер" at bounding box center [638, 256] width 21 height 21
type textarea "x"
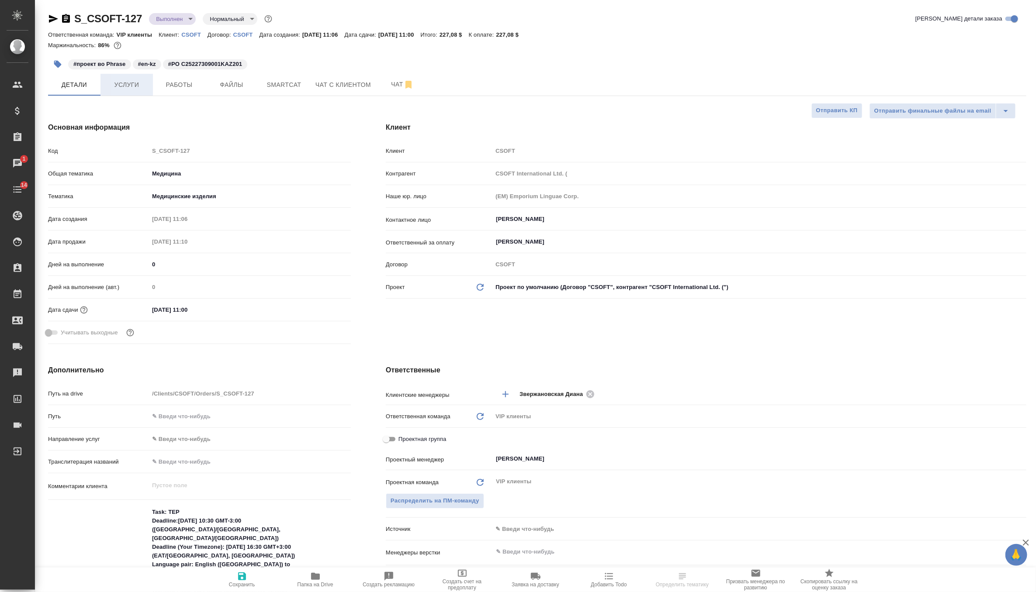
click at [127, 86] on span "Услуги" at bounding box center [127, 85] width 42 height 11
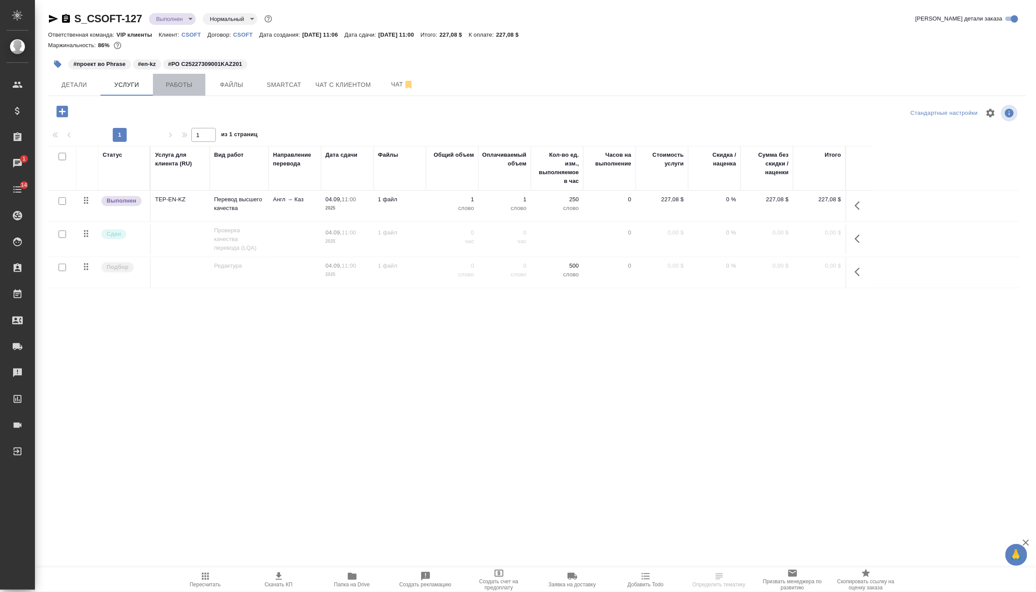
click at [185, 83] on span "Работы" at bounding box center [179, 85] width 42 height 11
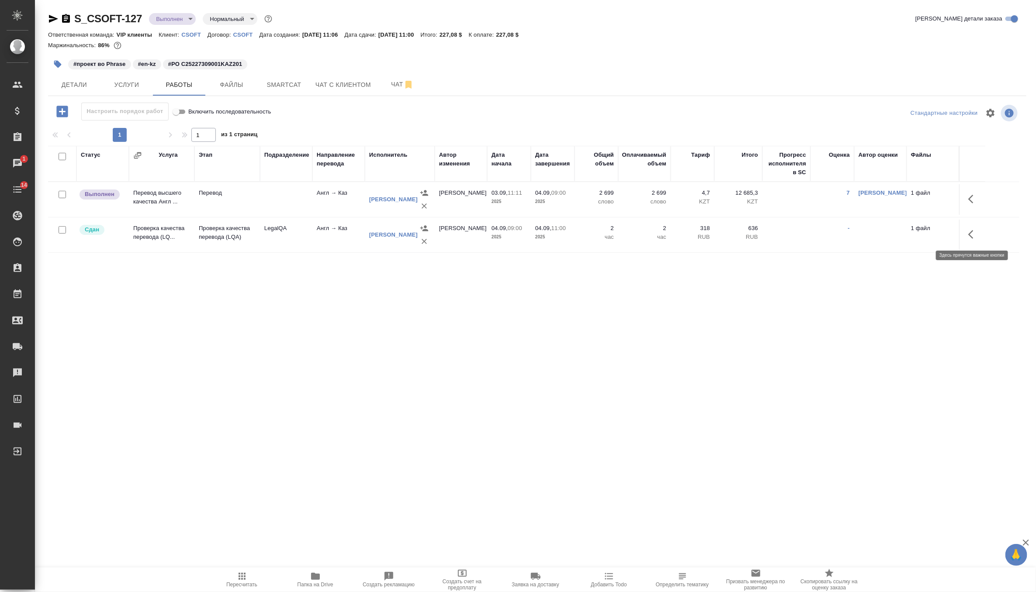
click at [979, 235] on button "button" at bounding box center [973, 234] width 21 height 21
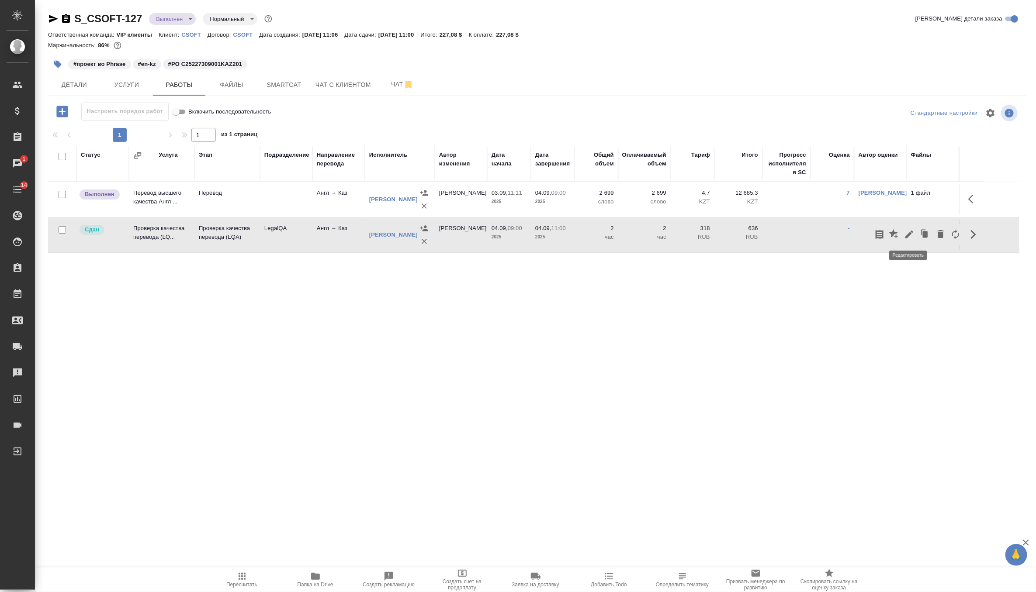
click at [908, 239] on icon "button" at bounding box center [909, 234] width 10 height 10
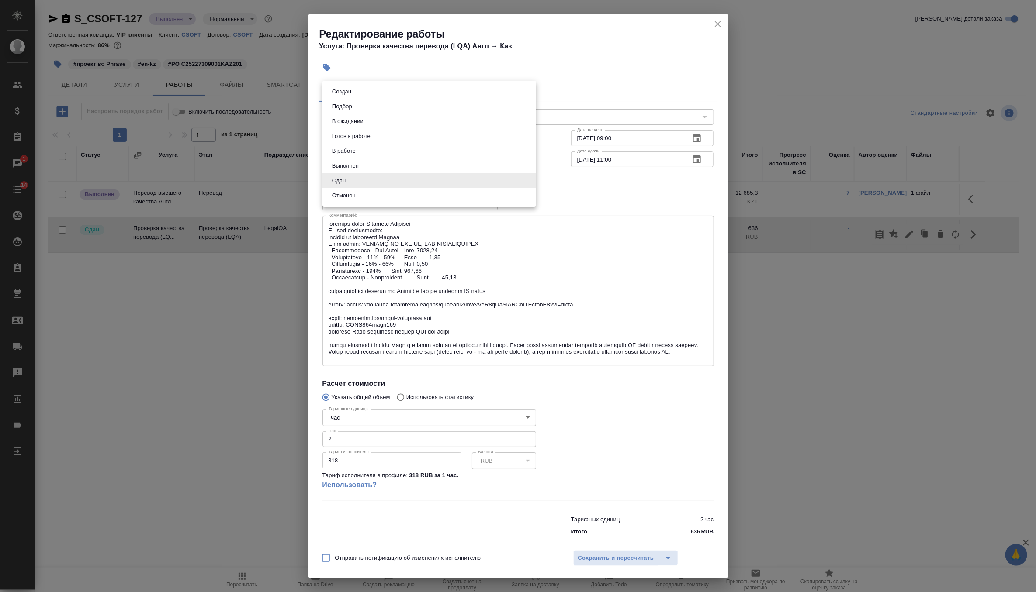
click at [413, 181] on body "🙏 .cls-1 fill:#fff; AWATERA Zverzhanovskaya Diana Клиенты Спецификации Заказы 1…" at bounding box center [518, 296] width 1036 height 592
click at [415, 162] on li "Выполнен" at bounding box center [429, 166] width 214 height 15
type input "completed"
click at [681, 554] on div "Сохранить и пересчитать" at bounding box center [644, 558] width 142 height 16
click at [671, 554] on icon "split button" at bounding box center [668, 558] width 10 height 10
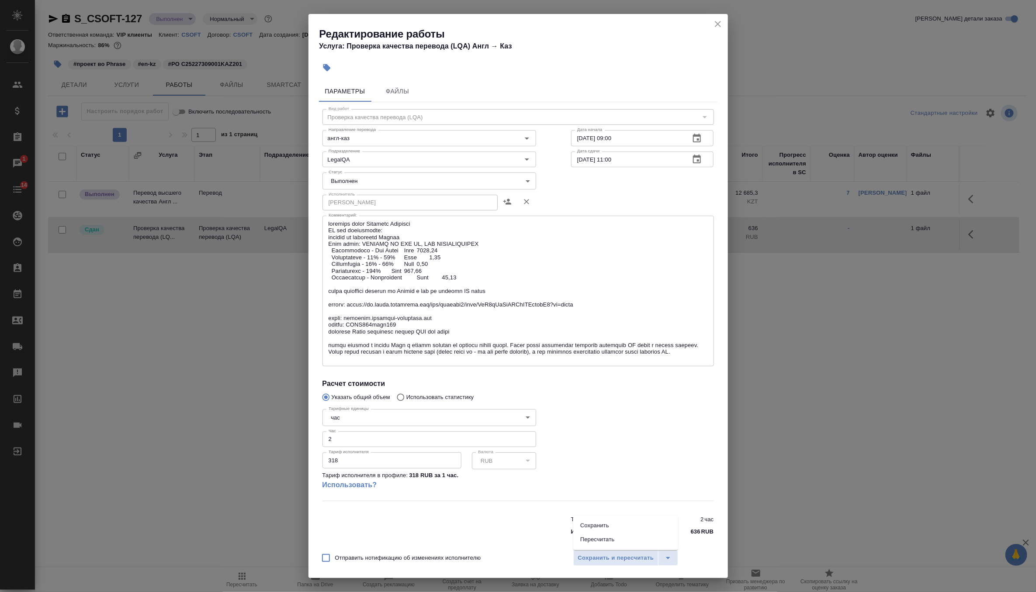
click at [627, 526] on li "Сохранить" at bounding box center [625, 526] width 105 height 14
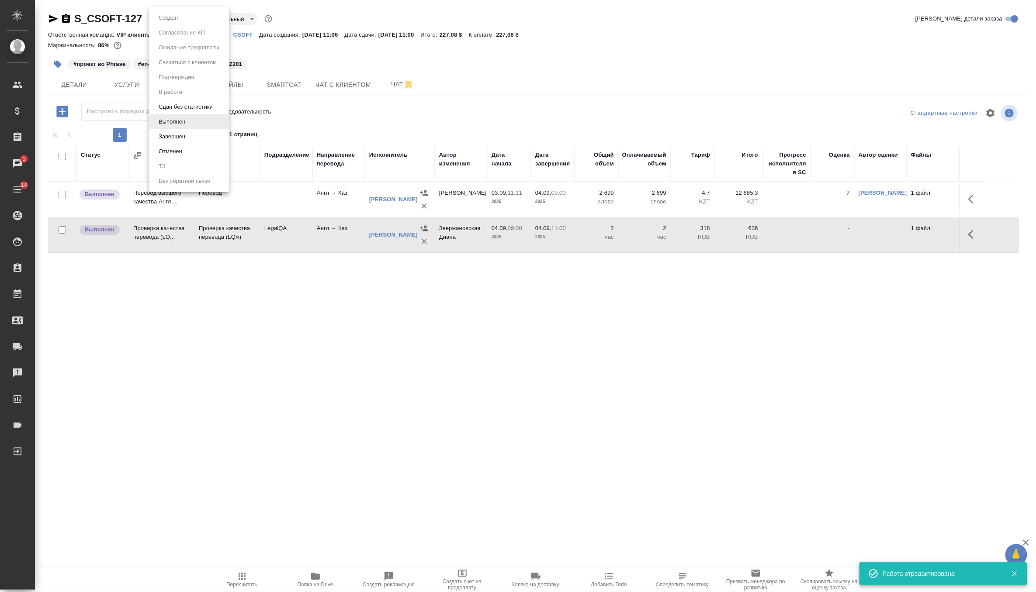
click at [177, 16] on body "🙏 .cls-1 fill:#fff; AWATERA Zverzhanovskaya Diana Клиенты Спецификации Заказы 1…" at bounding box center [518, 296] width 1036 height 592
click at [220, 138] on li "Завершен" at bounding box center [189, 136] width 80 height 15
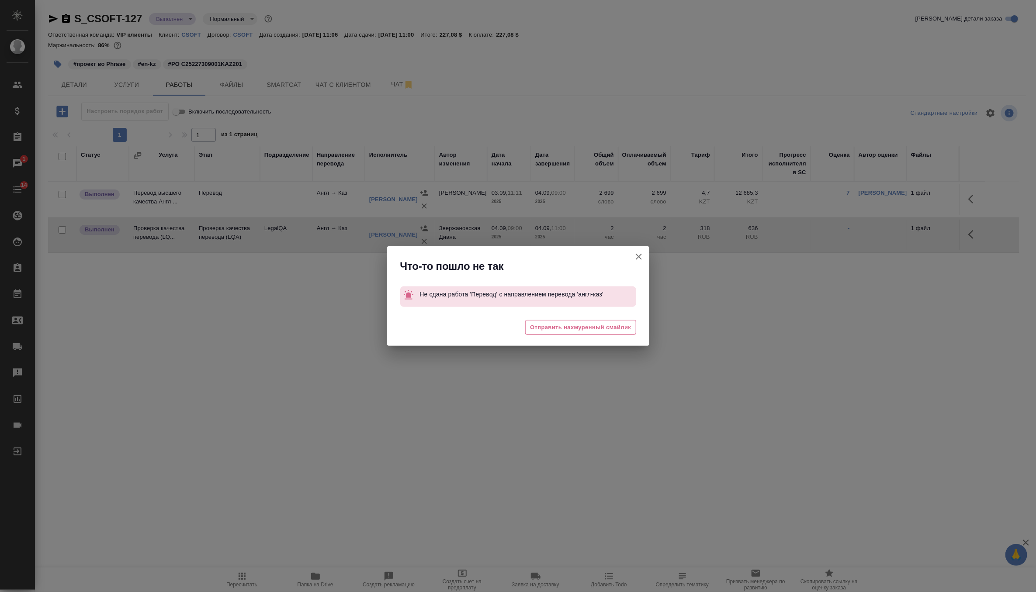
click at [638, 257] on icon "button" at bounding box center [639, 257] width 6 height 6
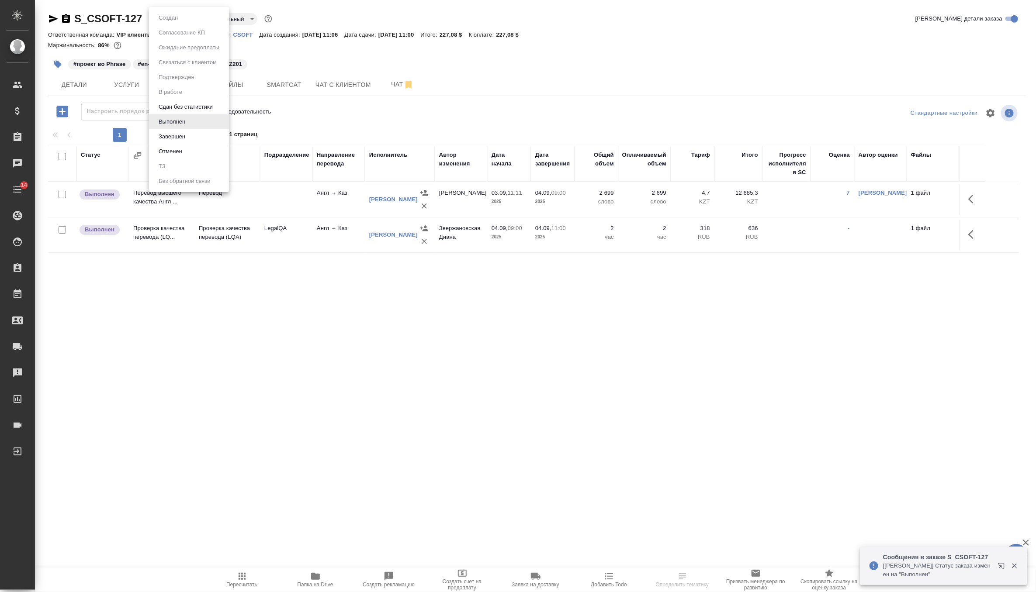
click at [182, 21] on body "🙏 .cls-1 fill:#fff; AWATERA Zverzhanovskaya Diana Клиенты Спецификации Заказы Ч…" at bounding box center [518, 296] width 1036 height 592
click at [187, 138] on button "Завершен" at bounding box center [172, 137] width 32 height 10
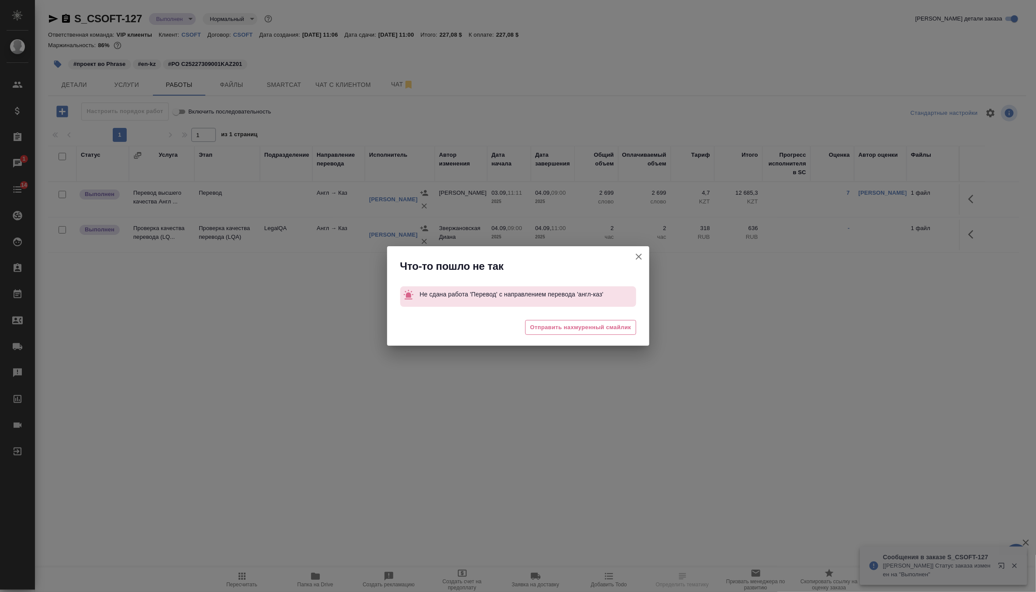
click at [636, 261] on icon "button" at bounding box center [638, 257] width 10 height 10
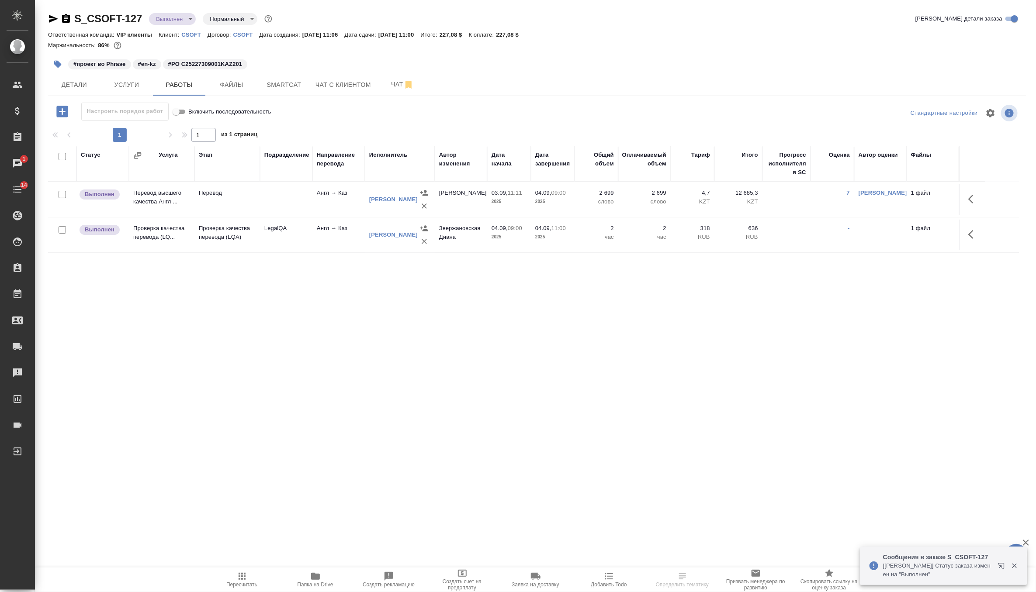
click at [190, 17] on body "🙏 .cls-1 fill:#fff; AWATERA Zverzhanovskaya Diana Клиенты Спецификации Заказы 1…" at bounding box center [518, 296] width 1036 height 592
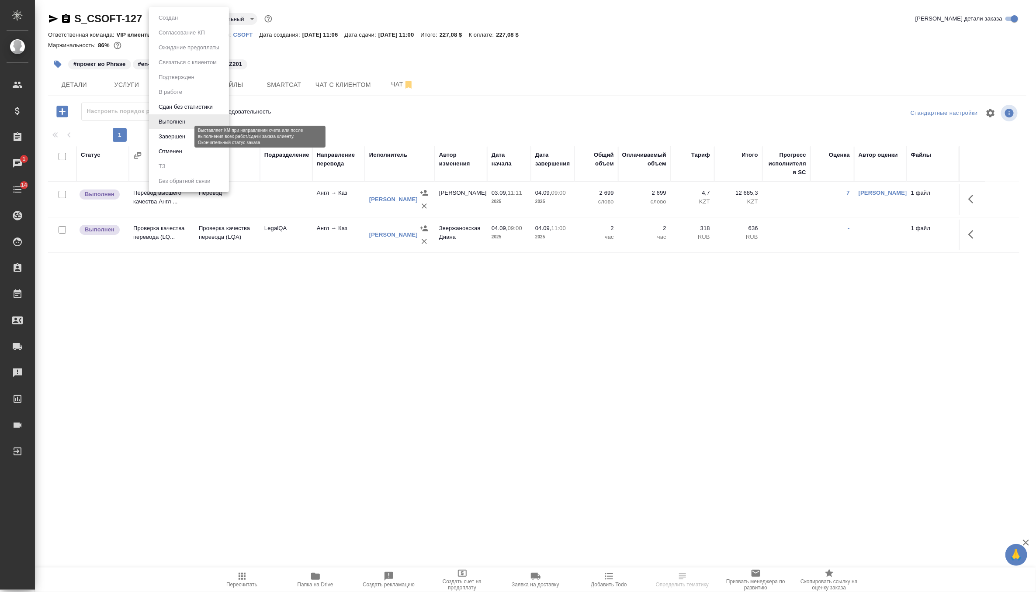
click at [184, 140] on button "Завершен" at bounding box center [172, 137] width 32 height 10
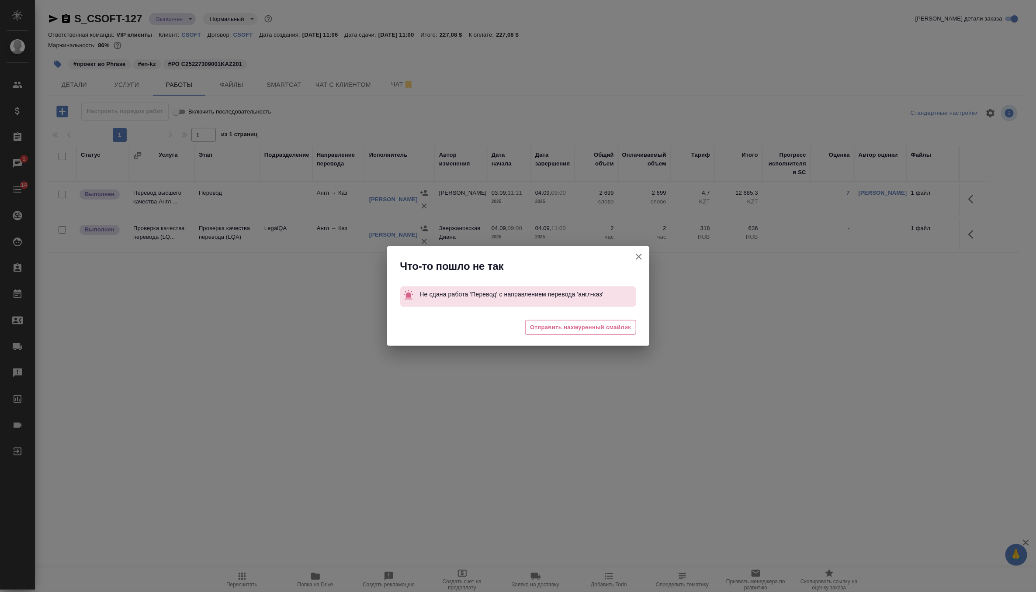
click at [640, 256] on icon "button" at bounding box center [638, 257] width 10 height 10
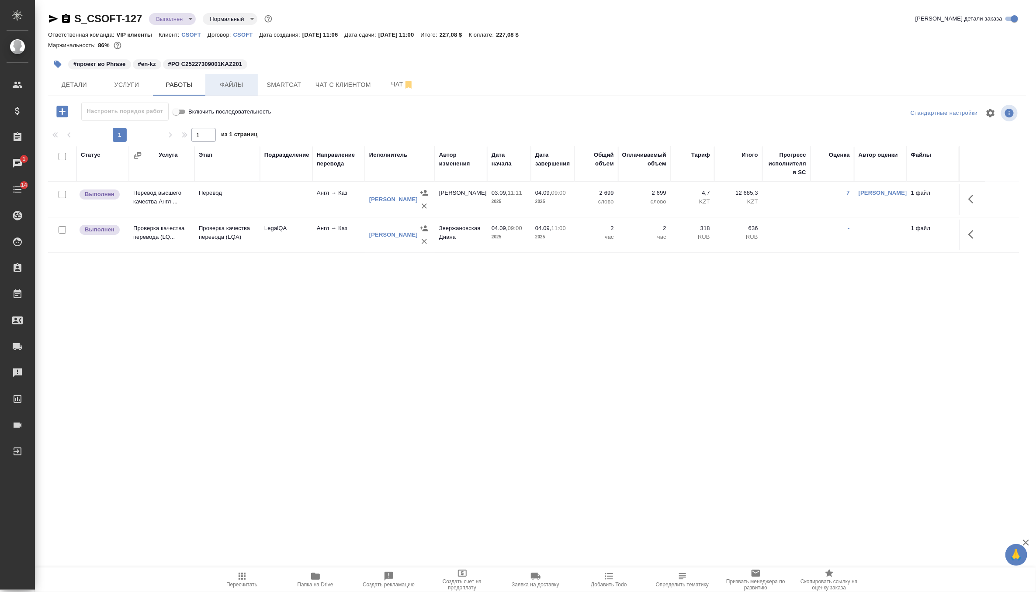
click at [232, 80] on span "Файлы" at bounding box center [232, 85] width 42 height 11
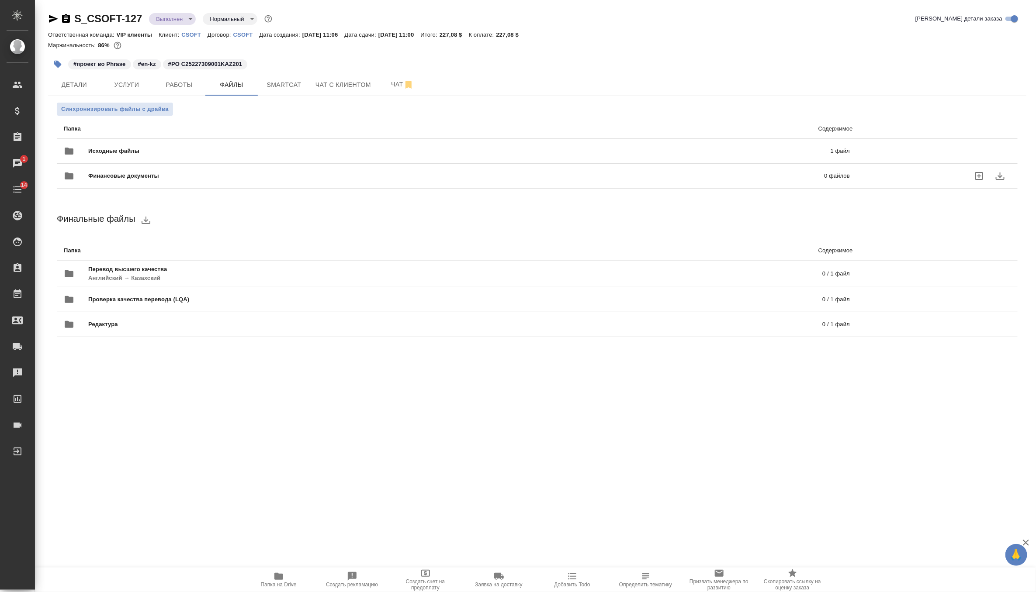
click at [166, 178] on span "Финансовые документы" at bounding box center [289, 176] width 403 height 9
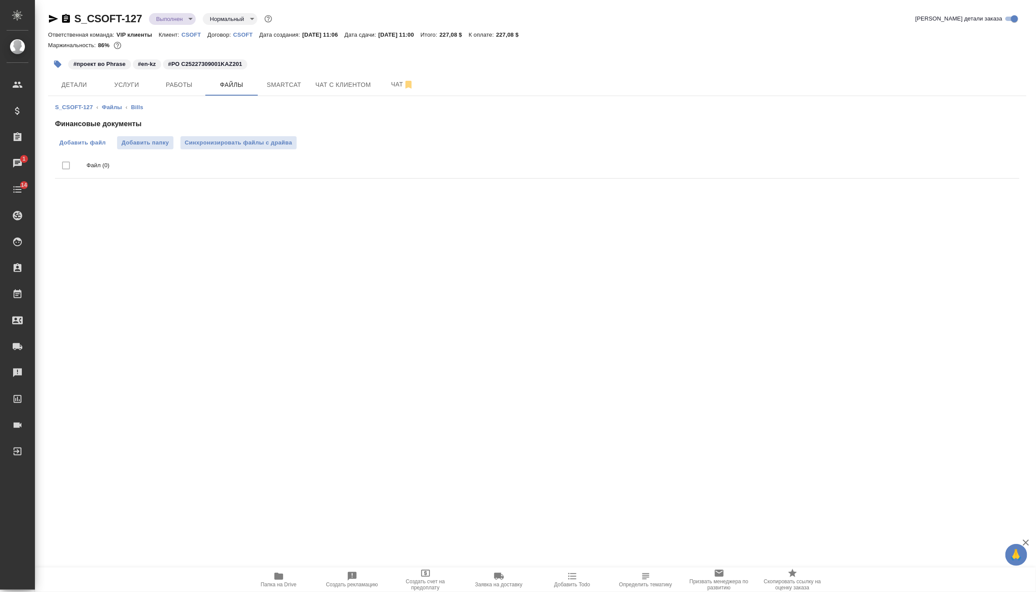
click at [90, 146] on span "Добавить файл" at bounding box center [82, 142] width 46 height 9
click at [0, 0] on input "Добавить файл" at bounding box center [0, 0] width 0 height 0
click at [275, 146] on span "Синхронизировать файлы с драйва" at bounding box center [238, 142] width 107 height 9
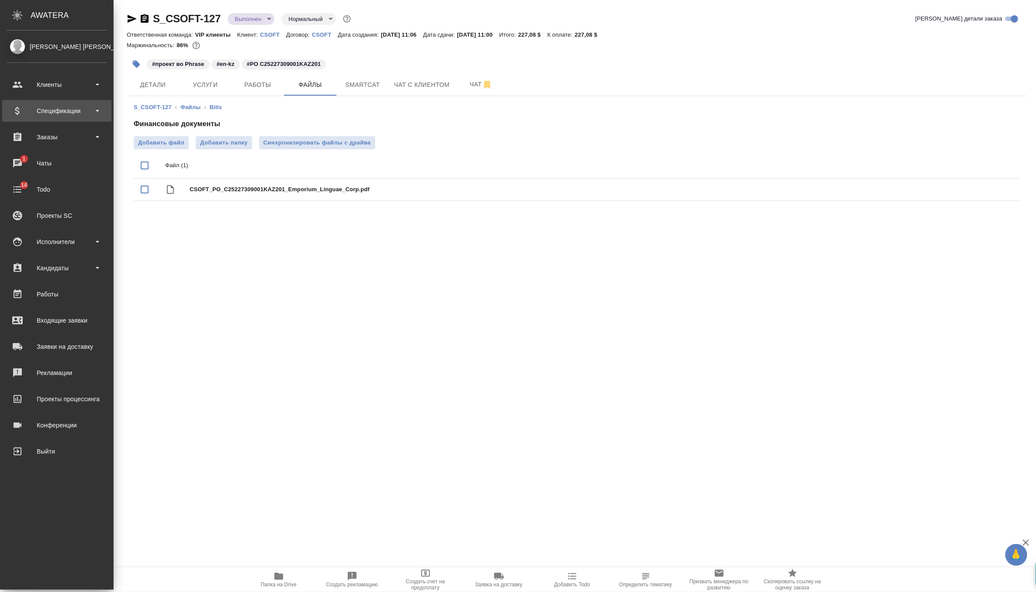
click at [42, 118] on div "Спецификации" at bounding box center [56, 111] width 109 height 22
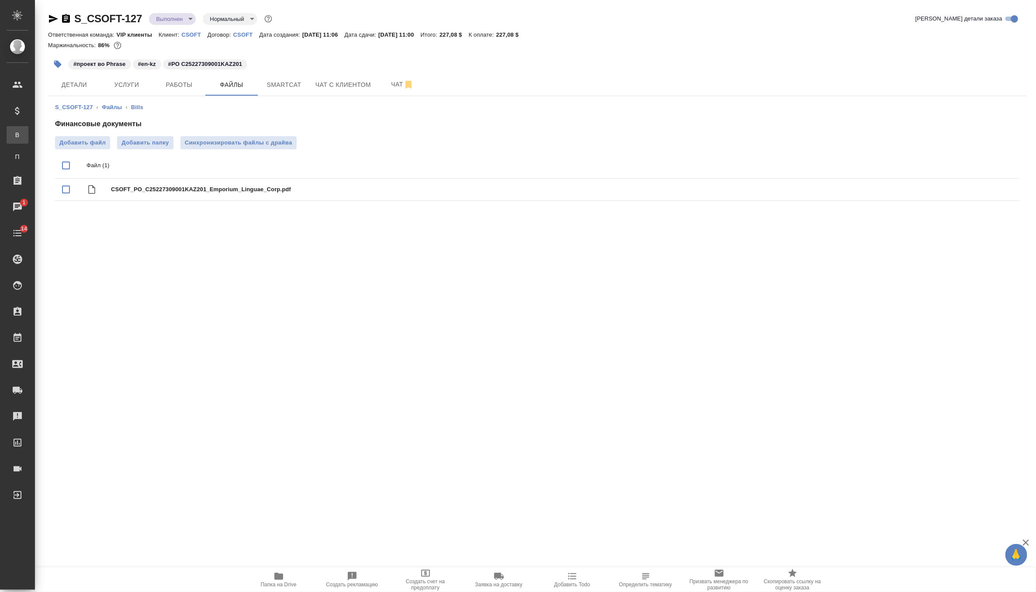
click at [13, 134] on div "Все спецификации" at bounding box center [6, 135] width 13 height 9
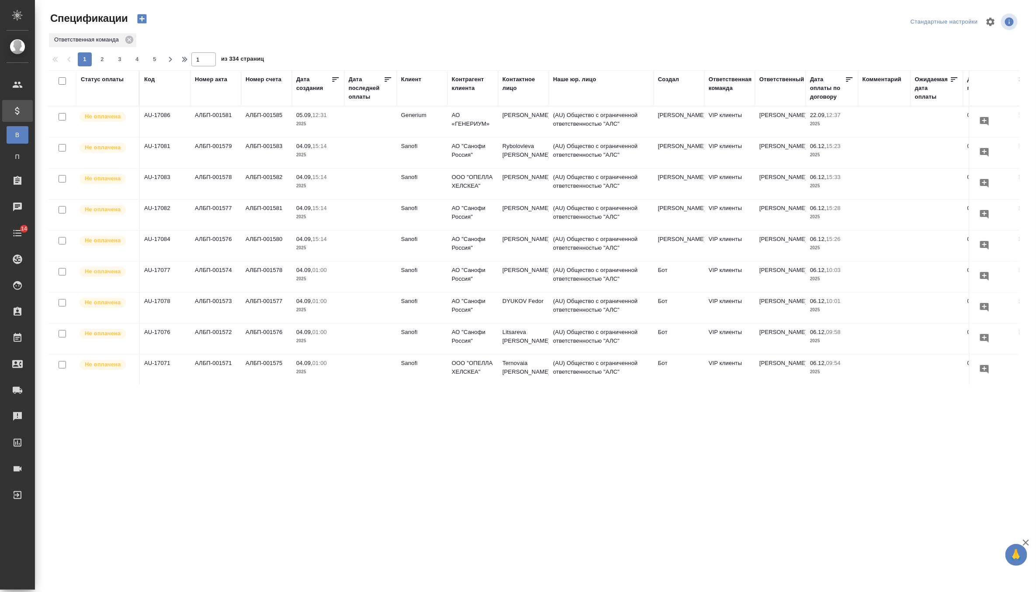
click at [138, 19] on icon "button" at bounding box center [141, 18] width 9 height 9
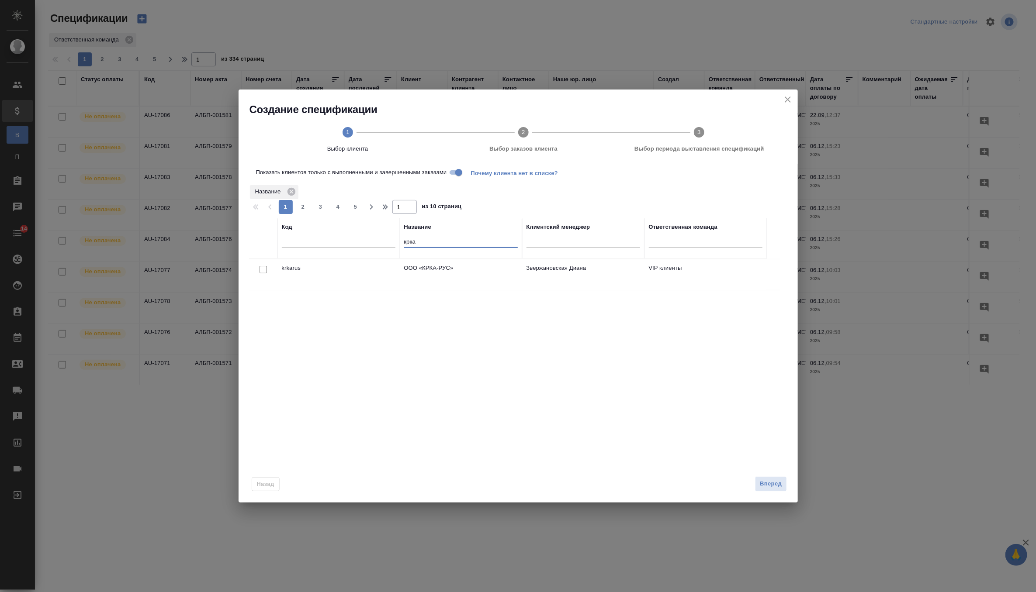
drag, startPoint x: 387, startPoint y: 241, endPoint x: 349, endPoint y: 241, distance: 38.4
click at [349, 241] on tr "Код Название крка Клиентский менеджер Ответственная команда" at bounding box center [508, 238] width 518 height 41
type input "csoft"
click at [422, 275] on td "CSOFT" at bounding box center [461, 275] width 122 height 31
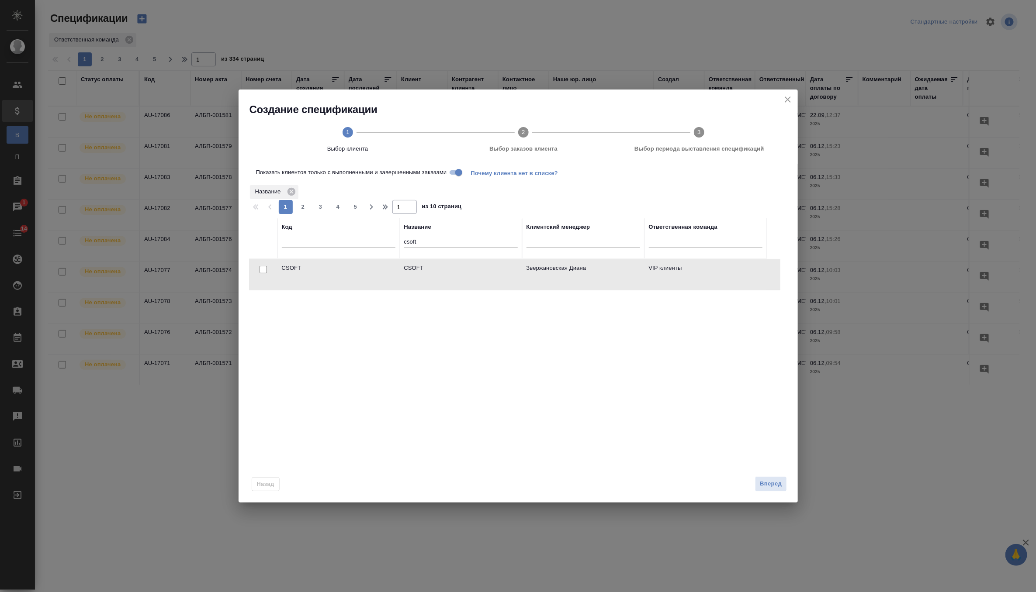
click at [263, 268] on input "checkbox" at bounding box center [263, 269] width 7 height 7
checkbox input "true"
click at [769, 485] on span "Вперед" at bounding box center [771, 484] width 22 height 10
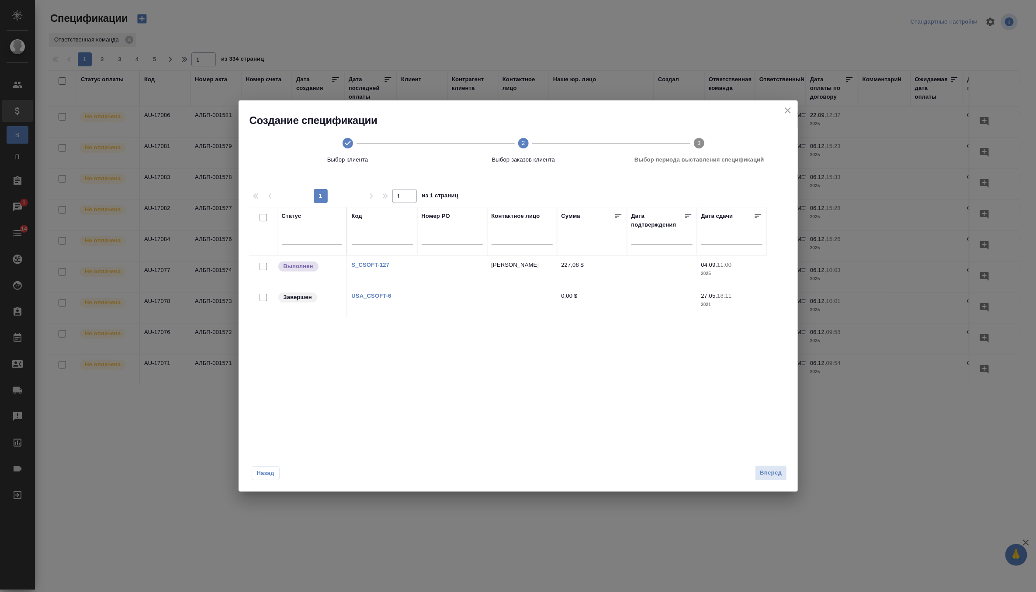
click at [261, 266] on input "checkbox" at bounding box center [263, 266] width 7 height 7
checkbox input "true"
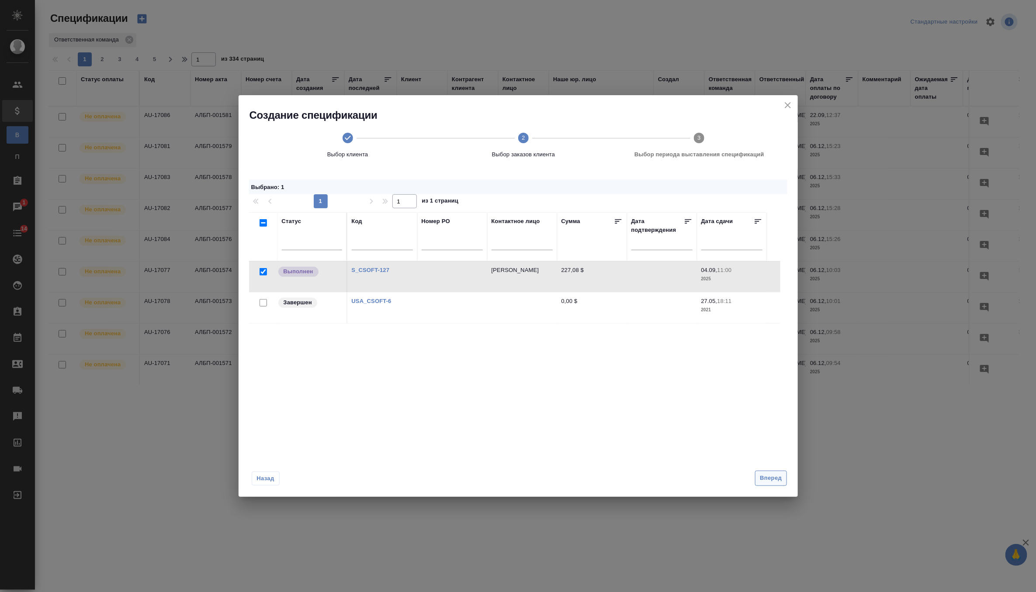
click at [773, 476] on span "Вперед" at bounding box center [771, 479] width 22 height 10
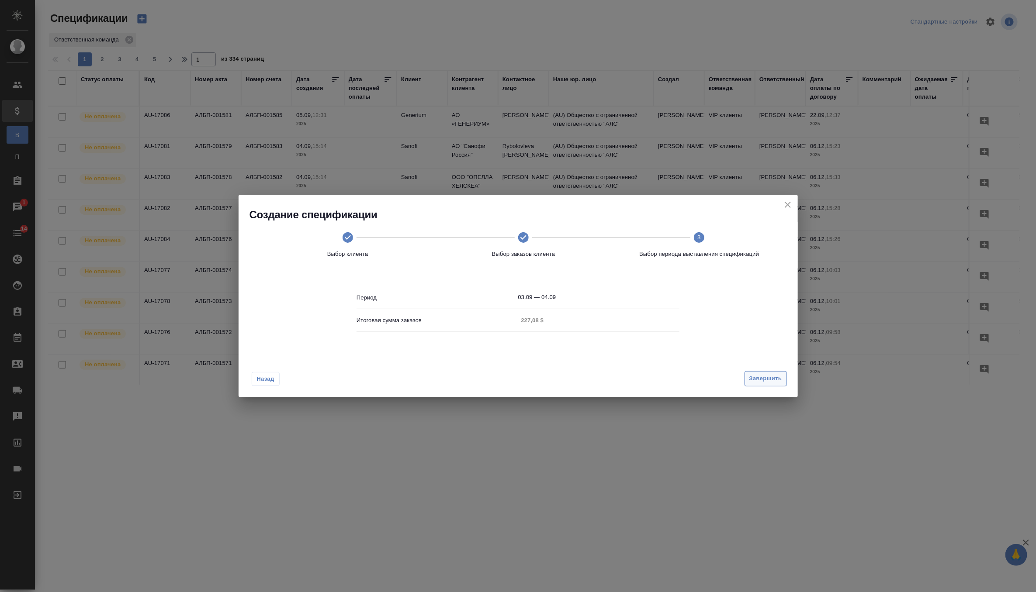
click at [779, 380] on span "Завершить" at bounding box center [765, 379] width 33 height 10
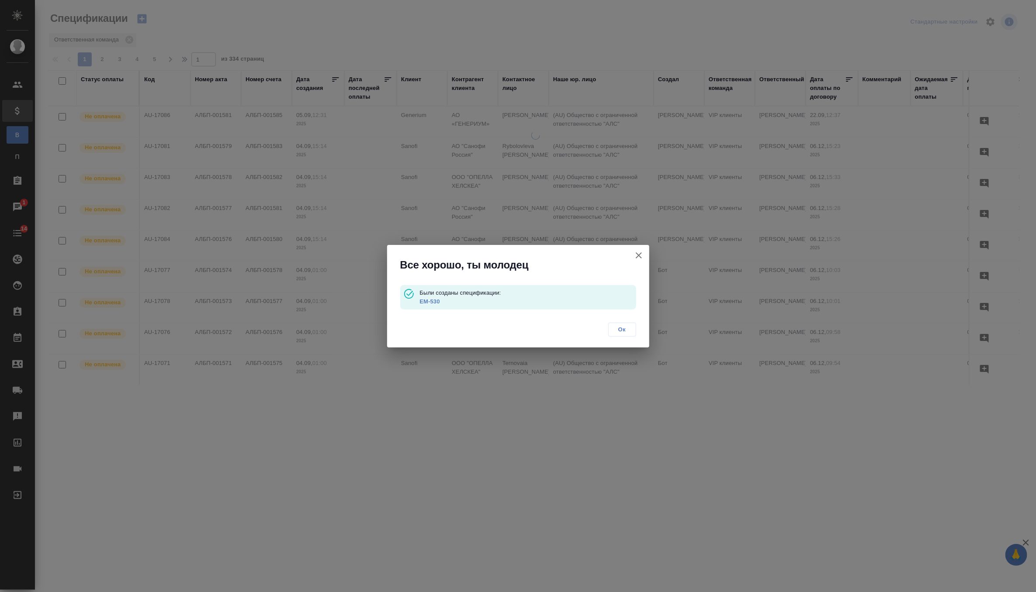
click at [432, 302] on link "EM-530" at bounding box center [429, 301] width 20 height 7
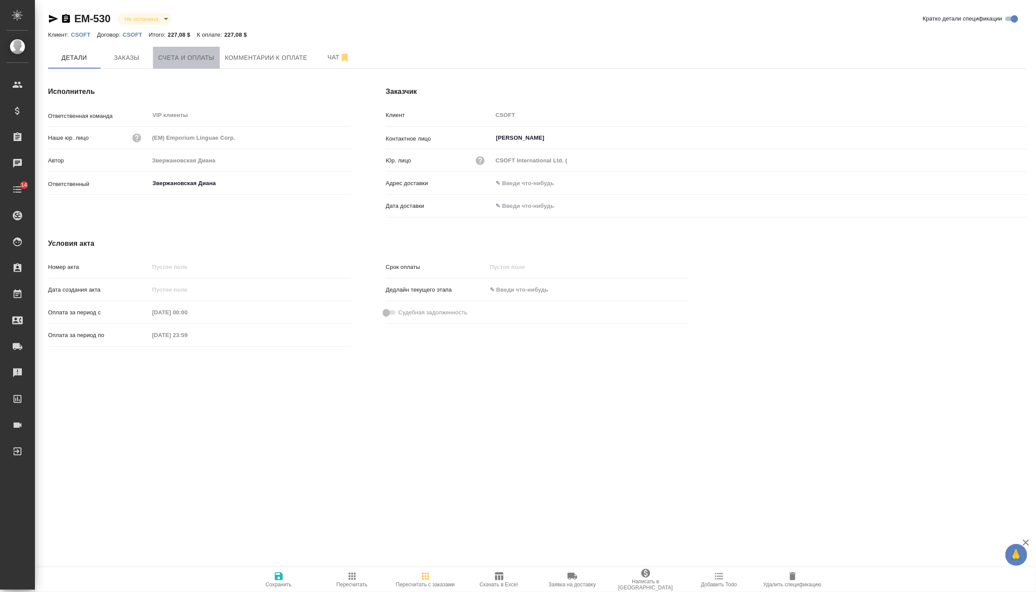
click at [206, 60] on span "Счета и оплаты" at bounding box center [186, 57] width 56 height 11
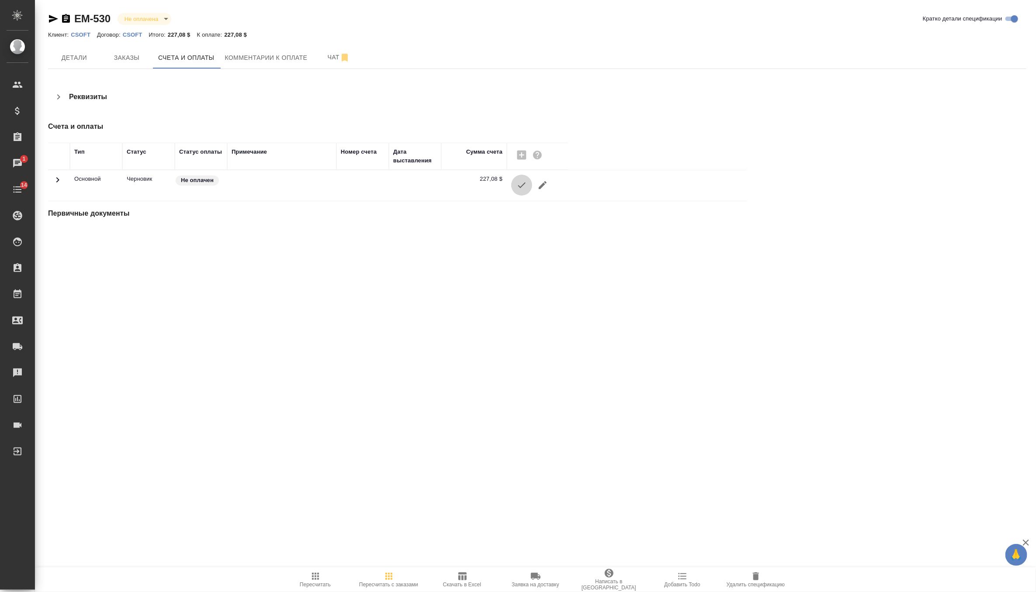
click at [521, 185] on icon "button" at bounding box center [521, 185] width 10 height 10
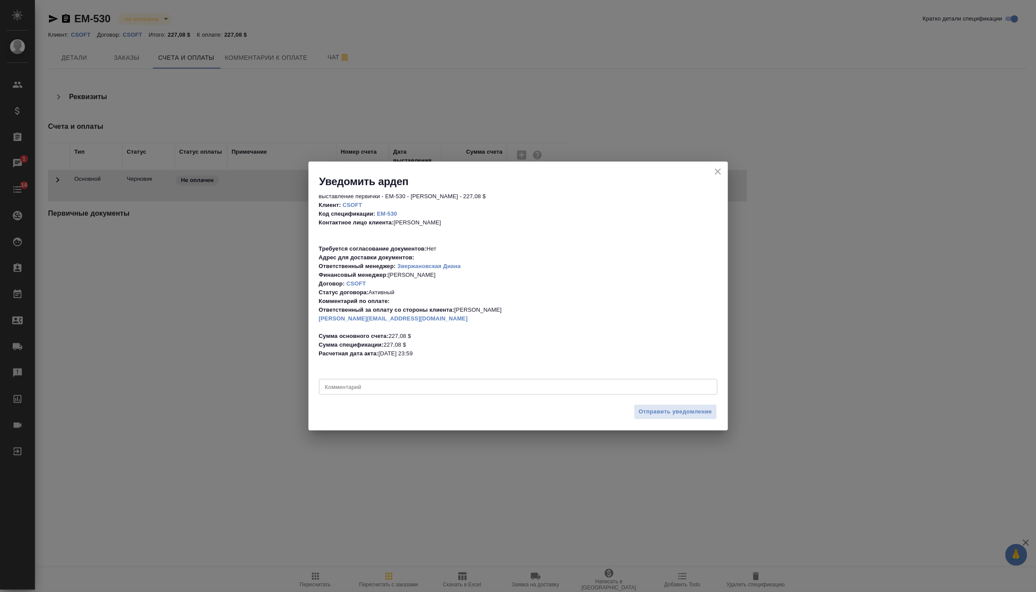
click at [600, 388] on textarea at bounding box center [518, 387] width 386 height 7
type textarea "d"
type textarea "выставляем [PERSON_NAME], клиенту не отправляем"
click at [707, 411] on span "Отправить уведомление" at bounding box center [675, 412] width 73 height 10
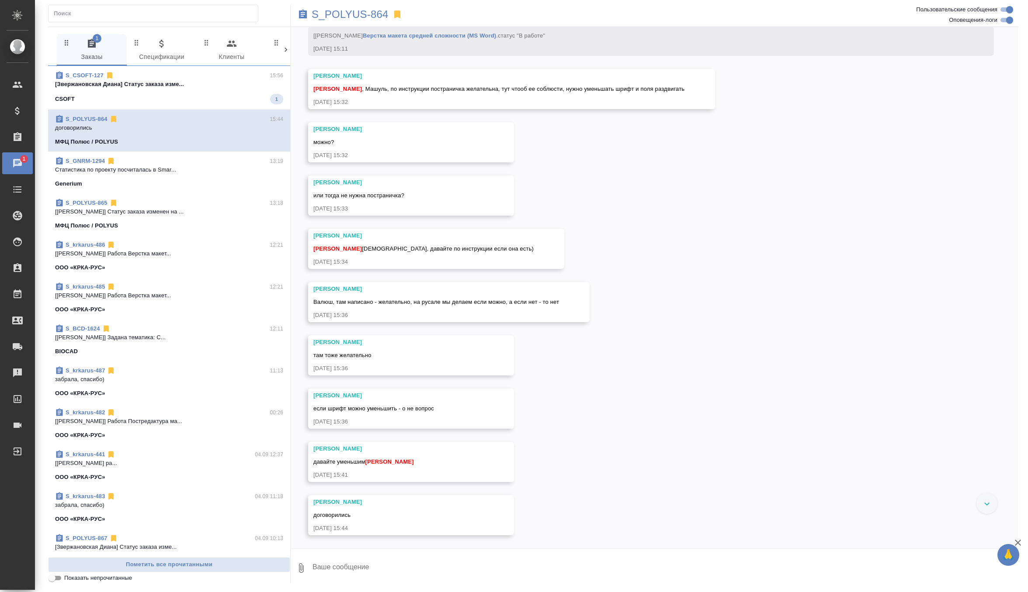
scroll to position [3138, 0]
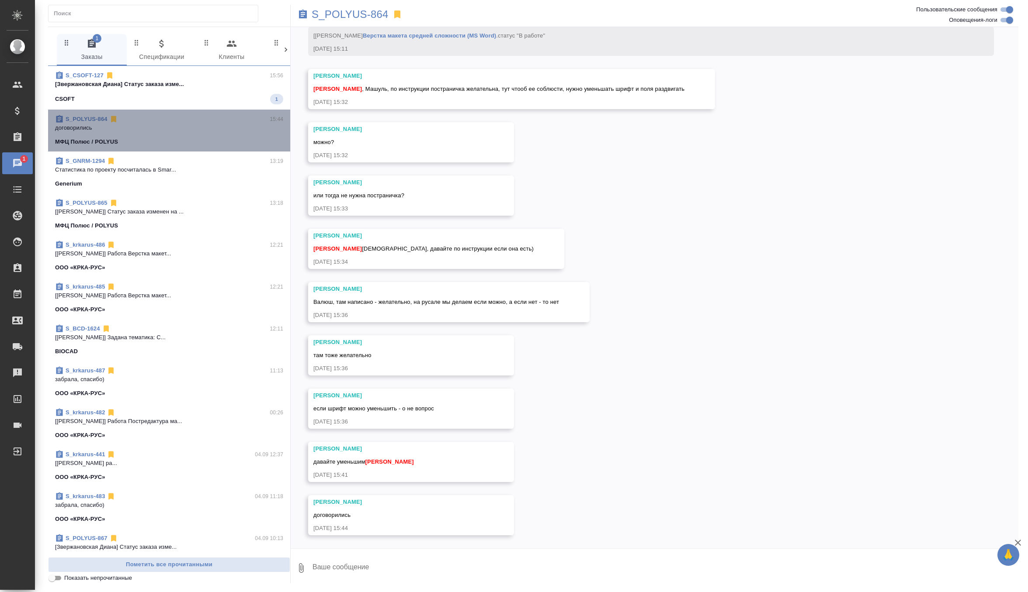
click at [242, 129] on p "договорились" at bounding box center [169, 128] width 228 height 9
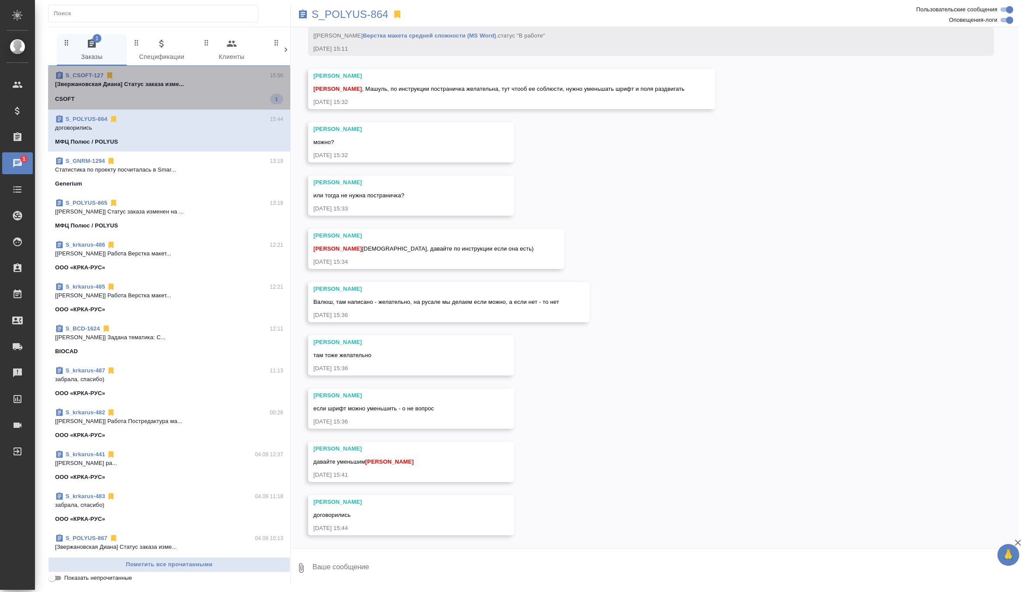
click at [245, 94] on div "CSOFT 1" at bounding box center [169, 99] width 228 height 10
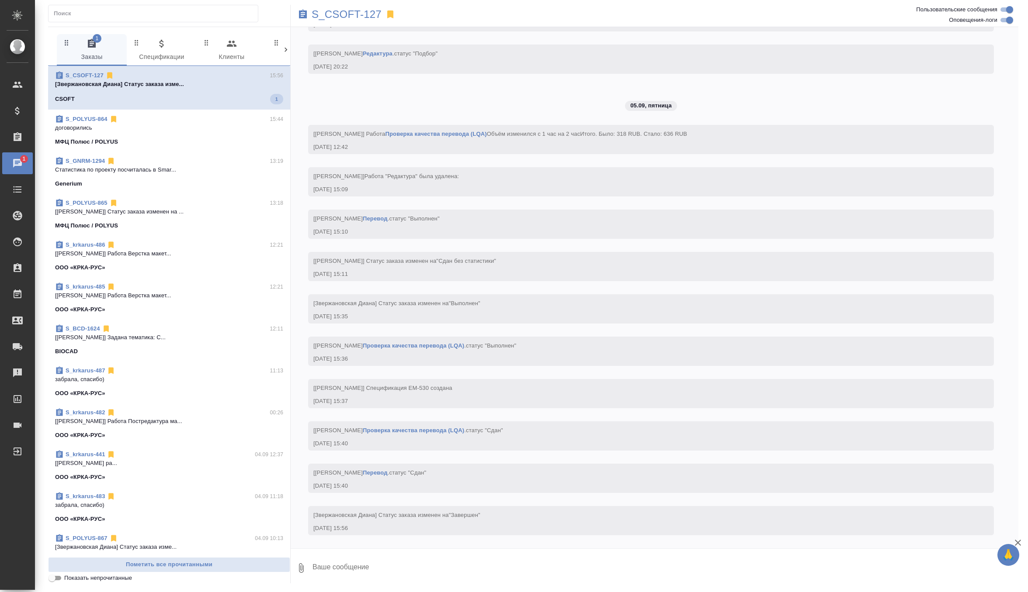
scroll to position [3160, 0]
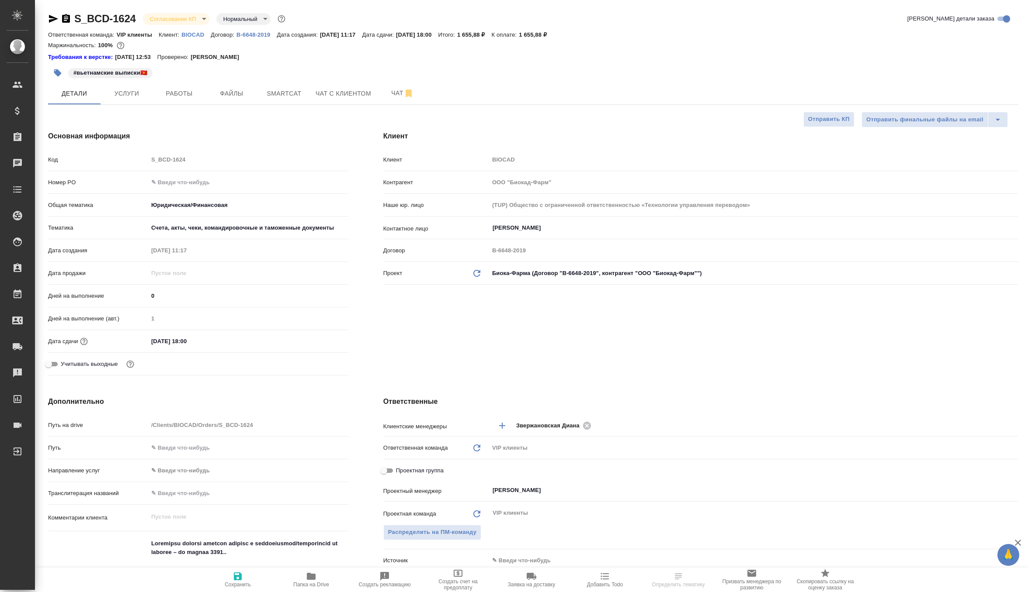
select select "RU"
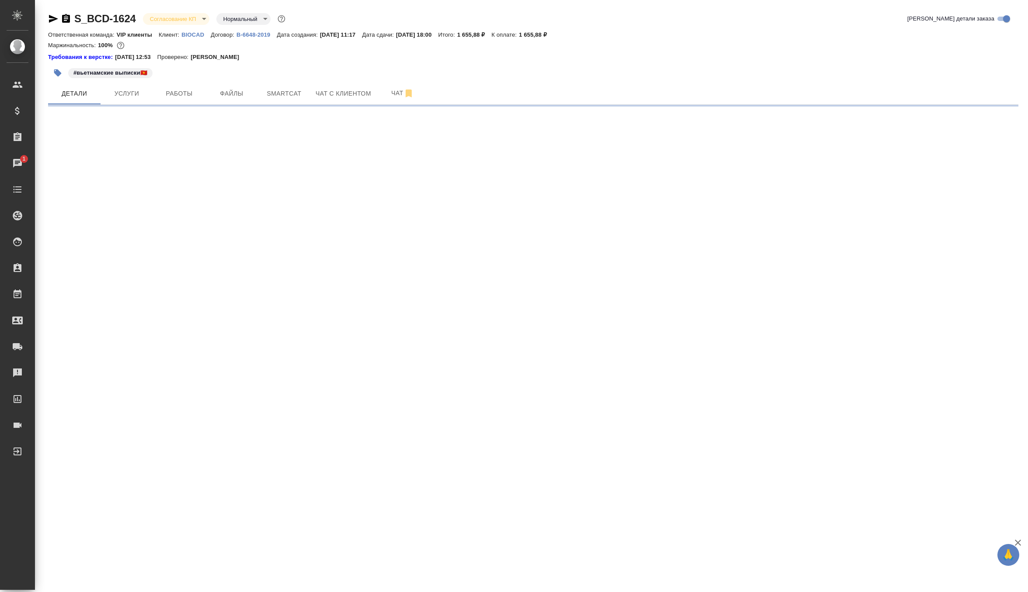
select select "RU"
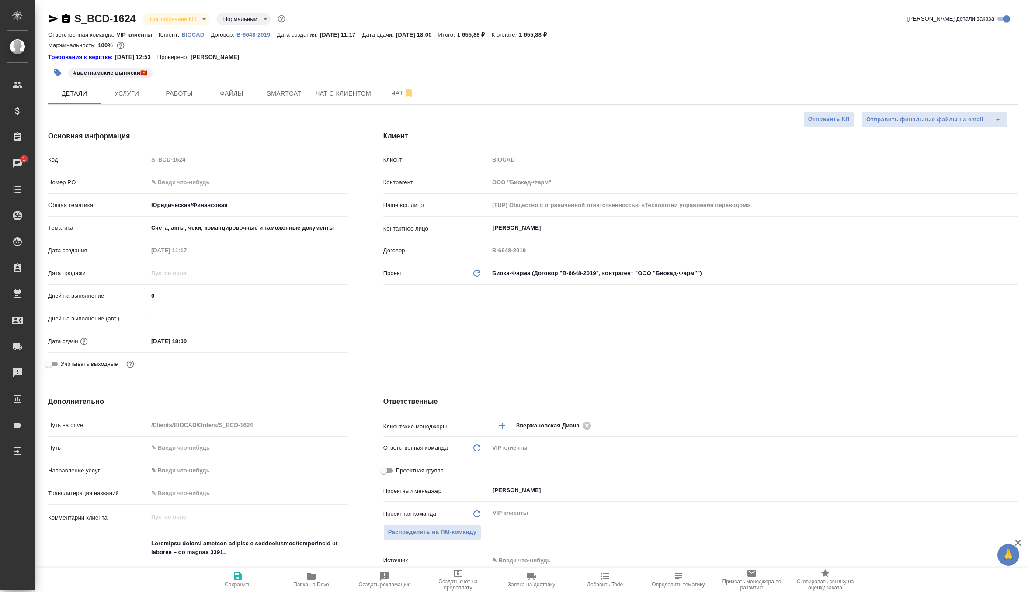
type textarea "x"
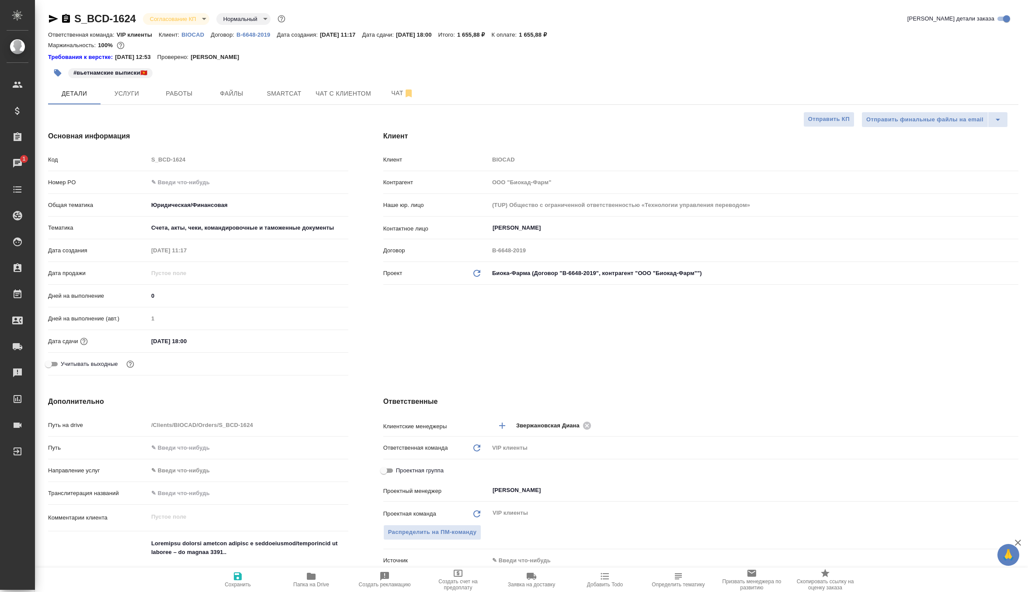
type textarea "x"
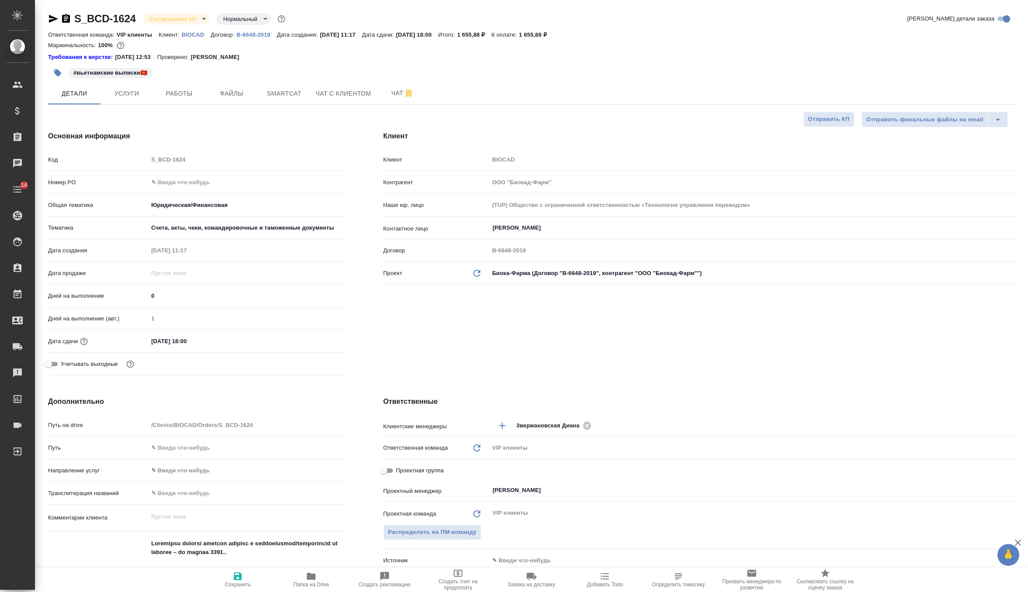
type textarea "x"
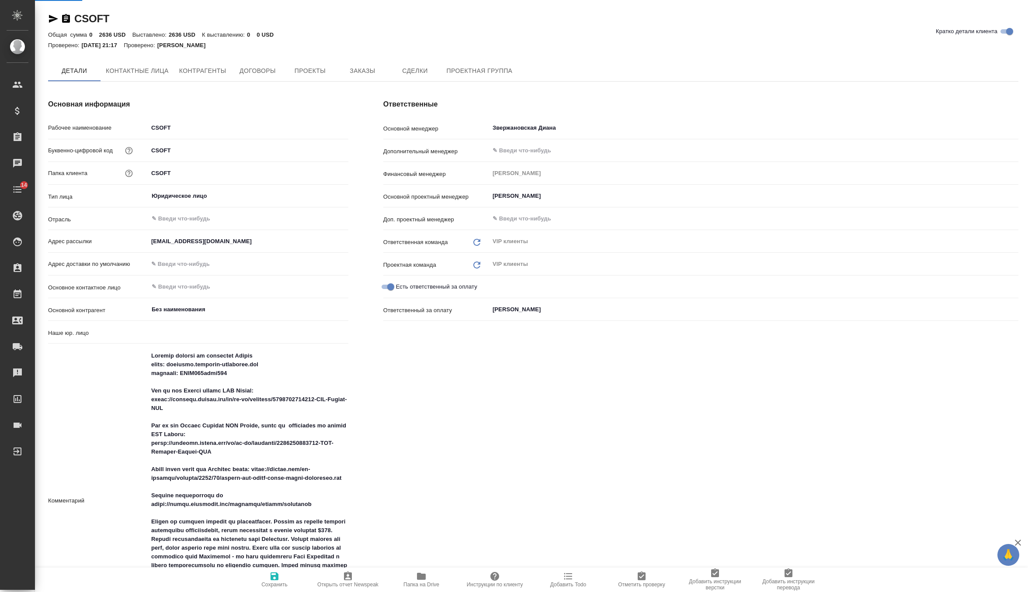
type input "(EM) Emporium Linguae Corp."
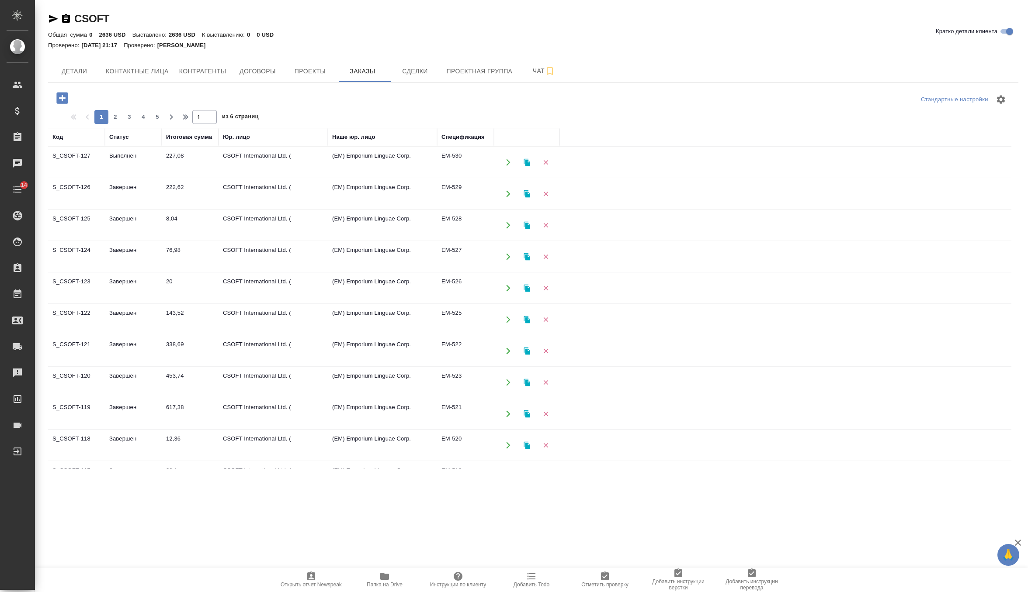
click at [192, 163] on td "227,08" at bounding box center [190, 162] width 57 height 31
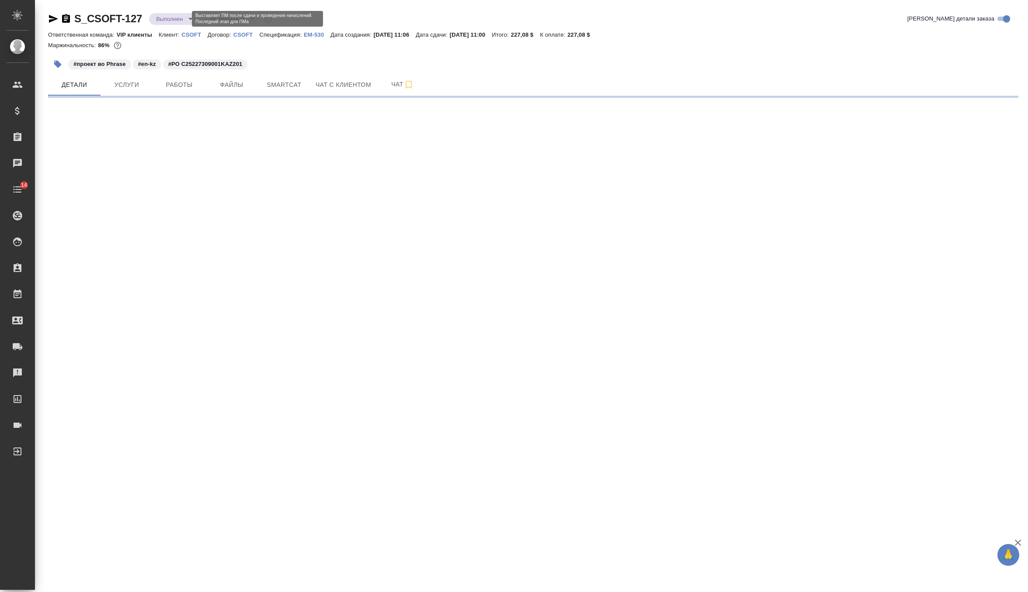
click at [167, 17] on body "🙏 .cls-1 fill:#fff; AWATERA Zverzhanovskaya [PERSON_NAME] Спецификации Заказы Ч…" at bounding box center [514, 296] width 1028 height 592
select select "RU"
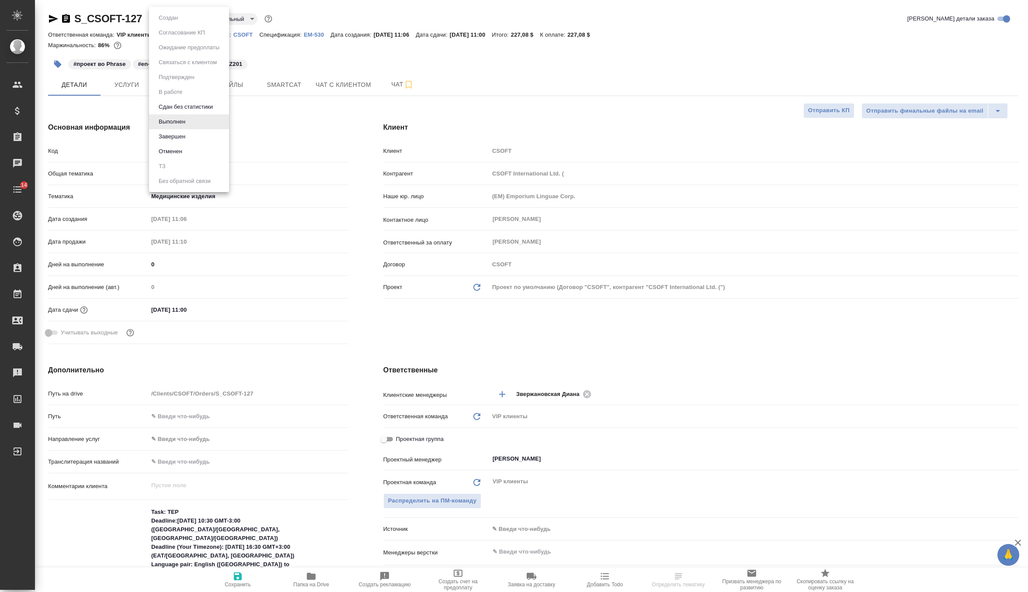
type textarea "x"
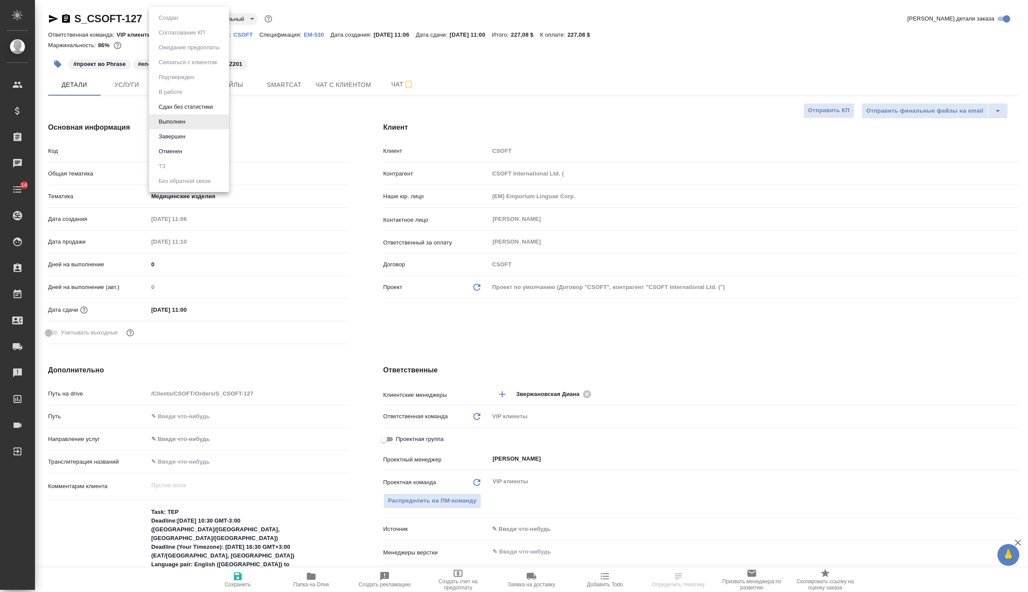
type textarea "x"
click at [191, 138] on li "Завершен" at bounding box center [189, 136] width 80 height 15
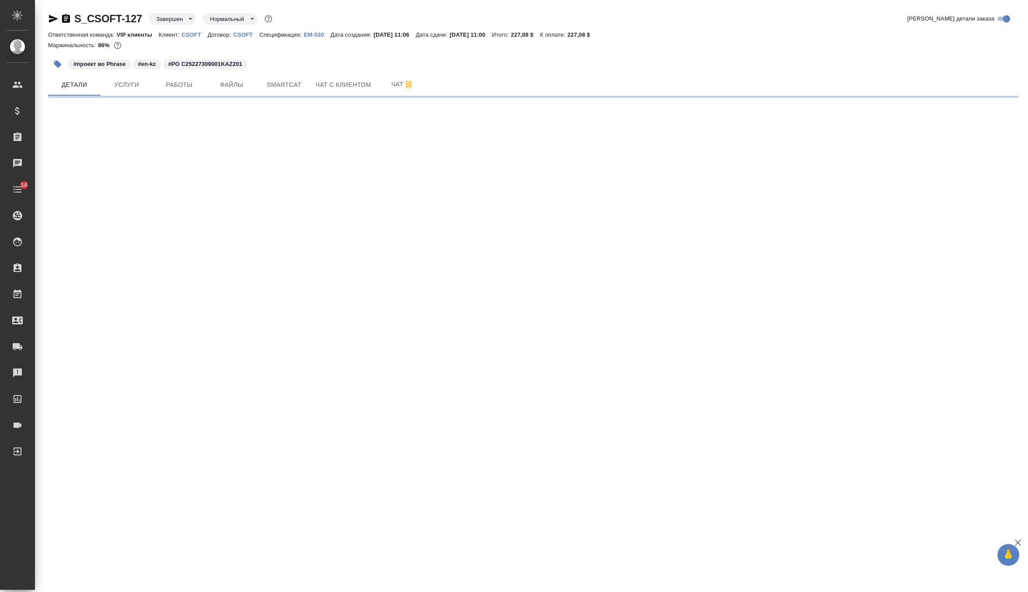
select select "RU"
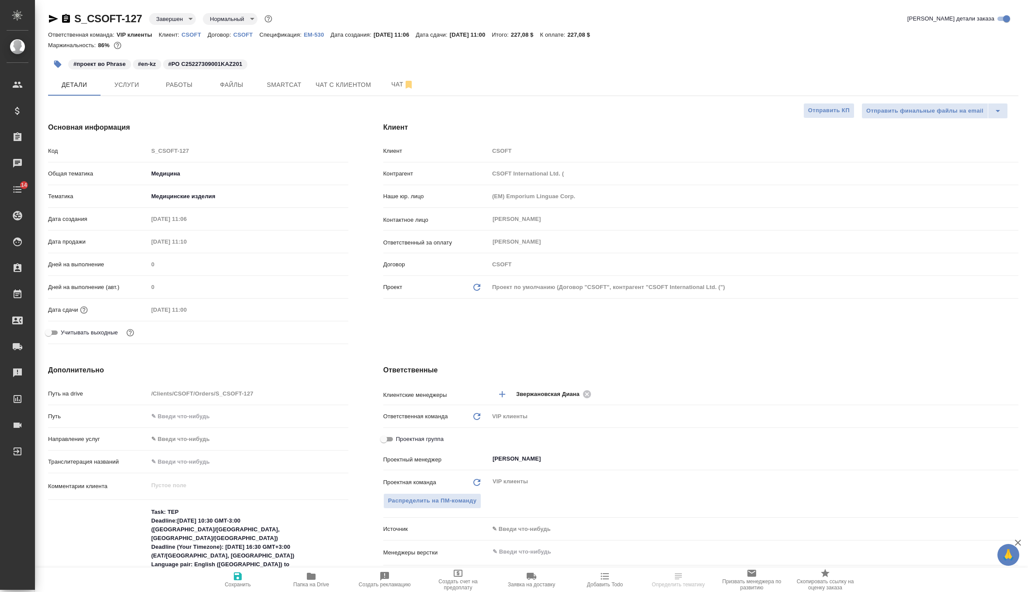
type textarea "x"
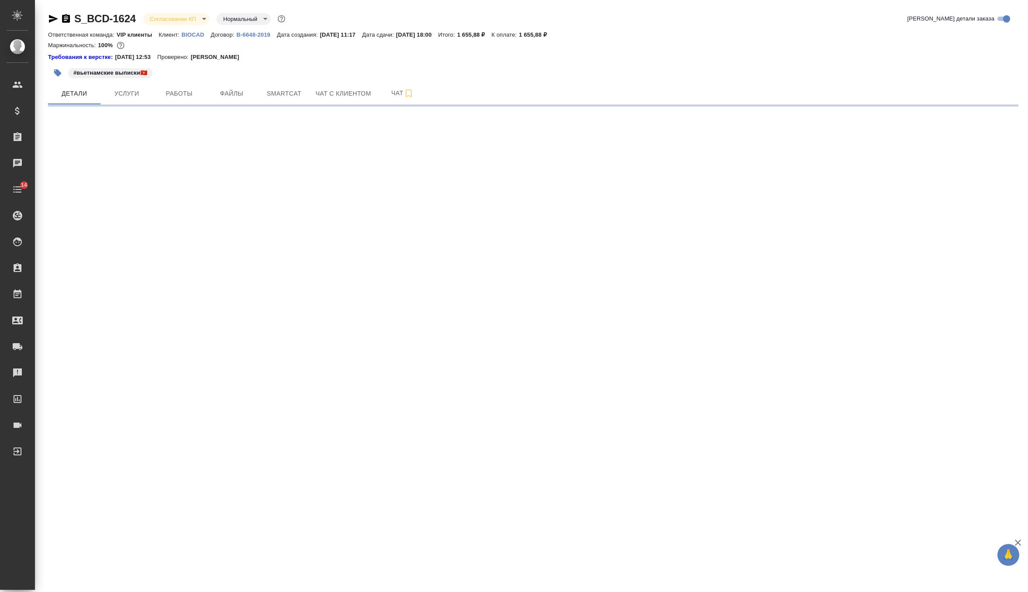
select select "RU"
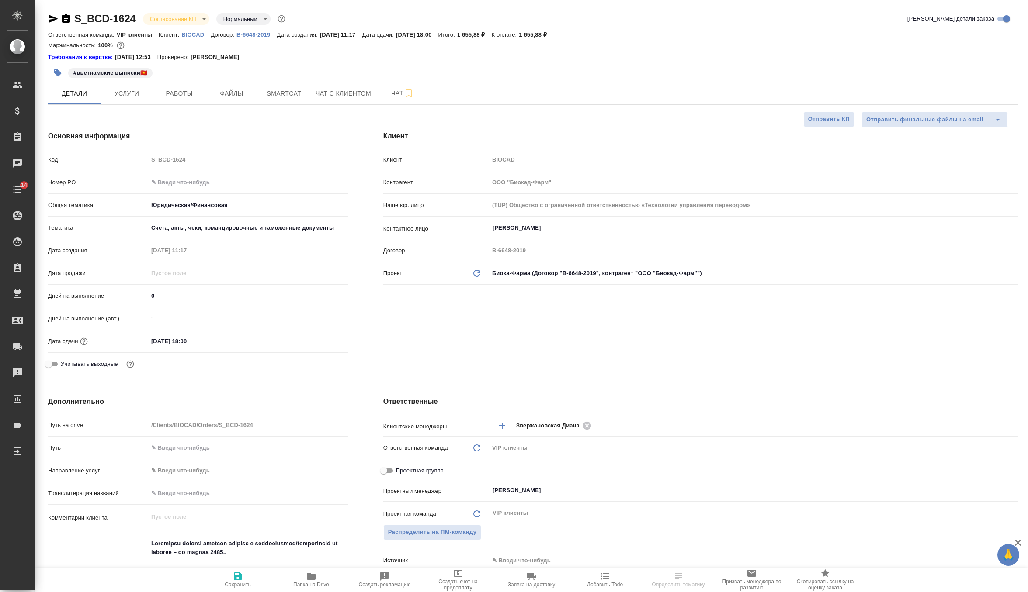
type textarea "x"
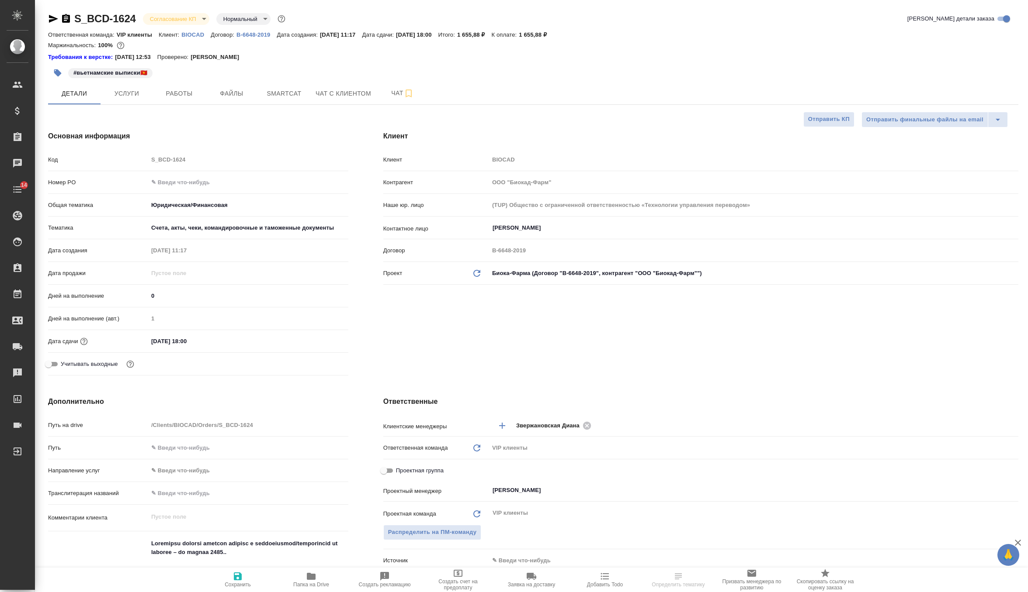
type textarea "x"
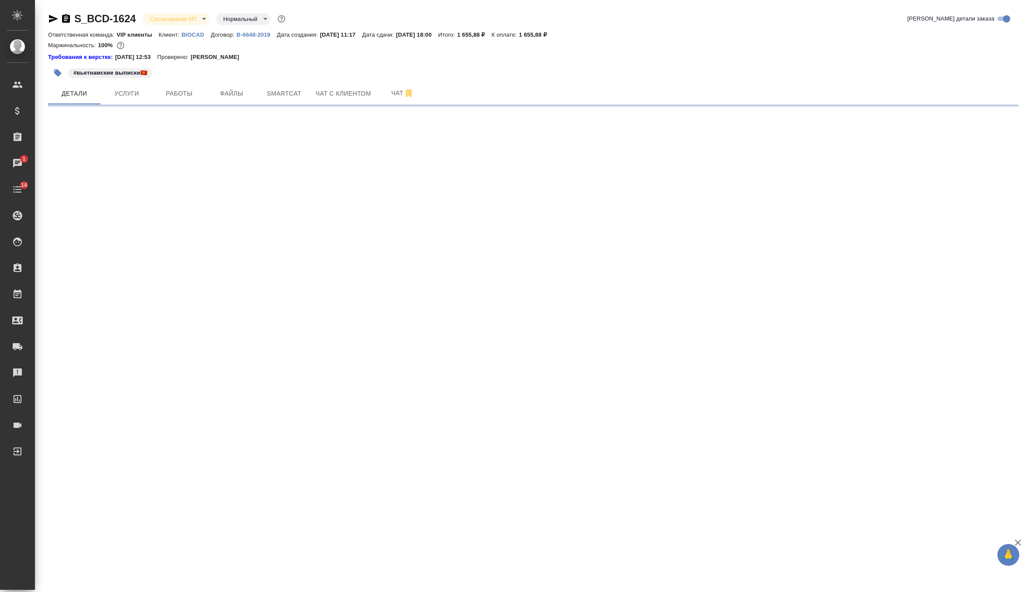
select select "RU"
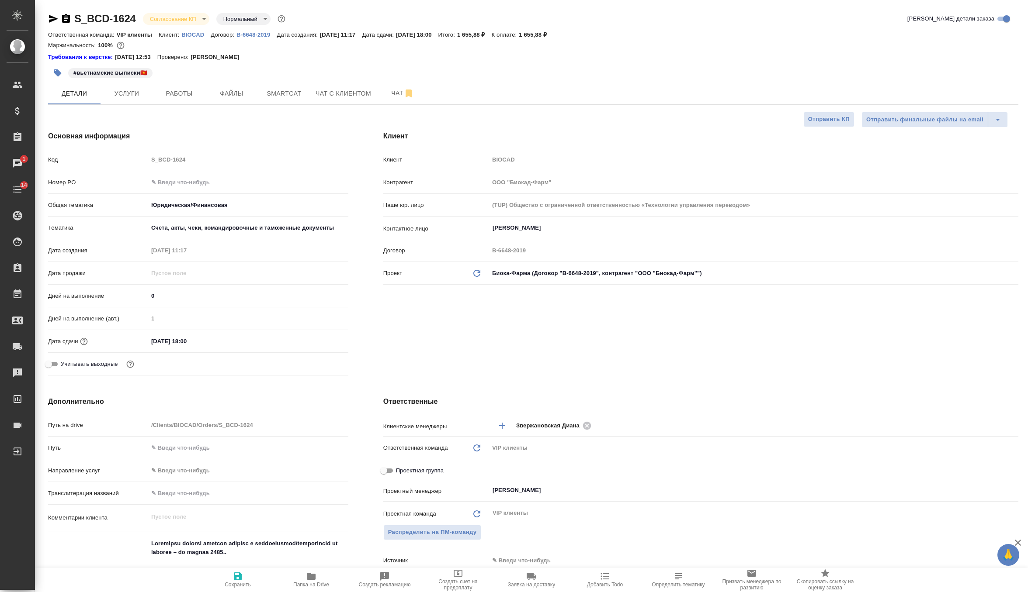
type textarea "x"
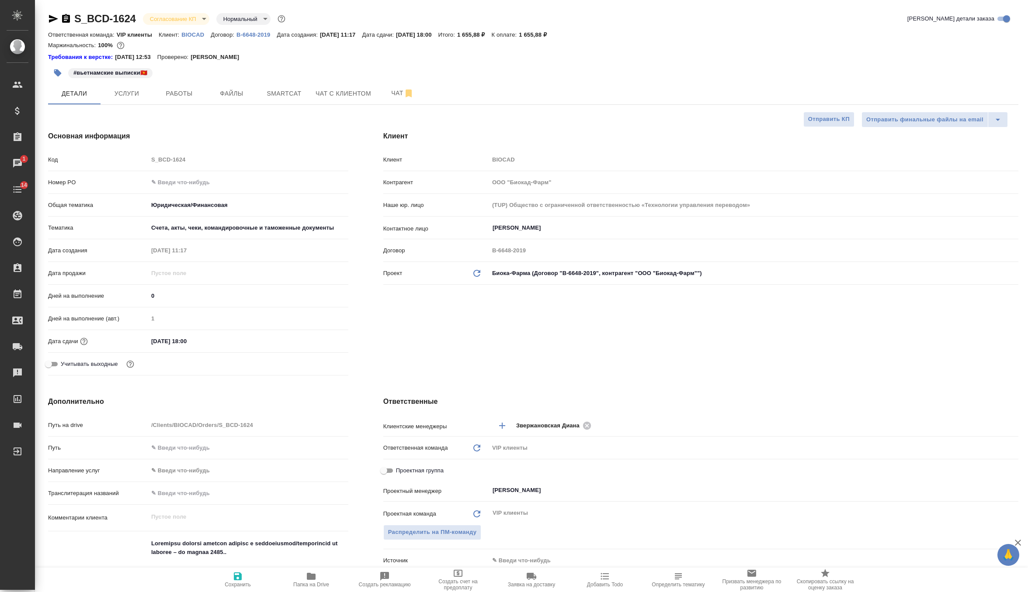
type textarea "x"
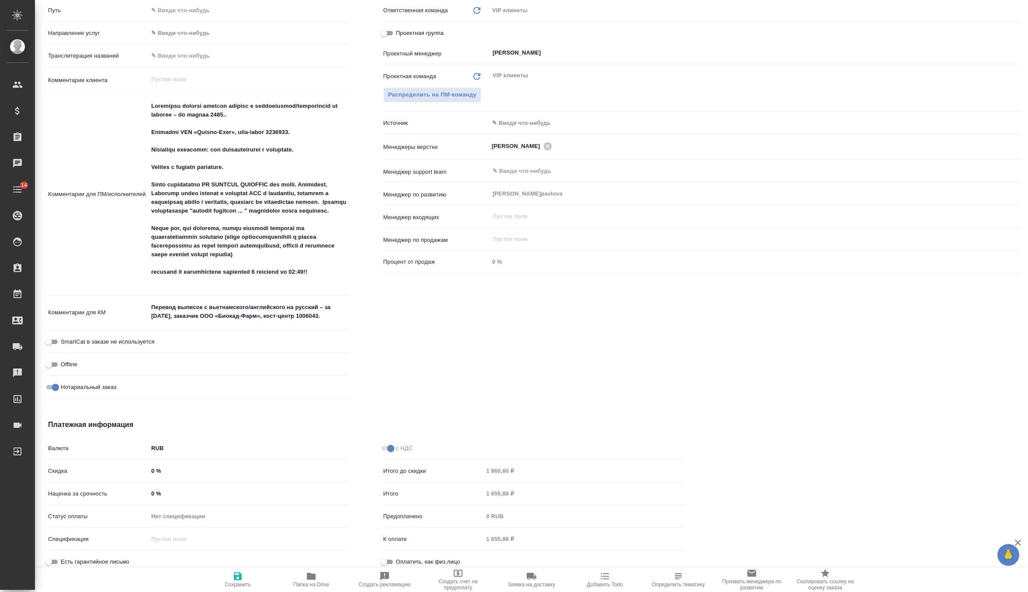
scroll to position [440, 0]
type textarea "x"
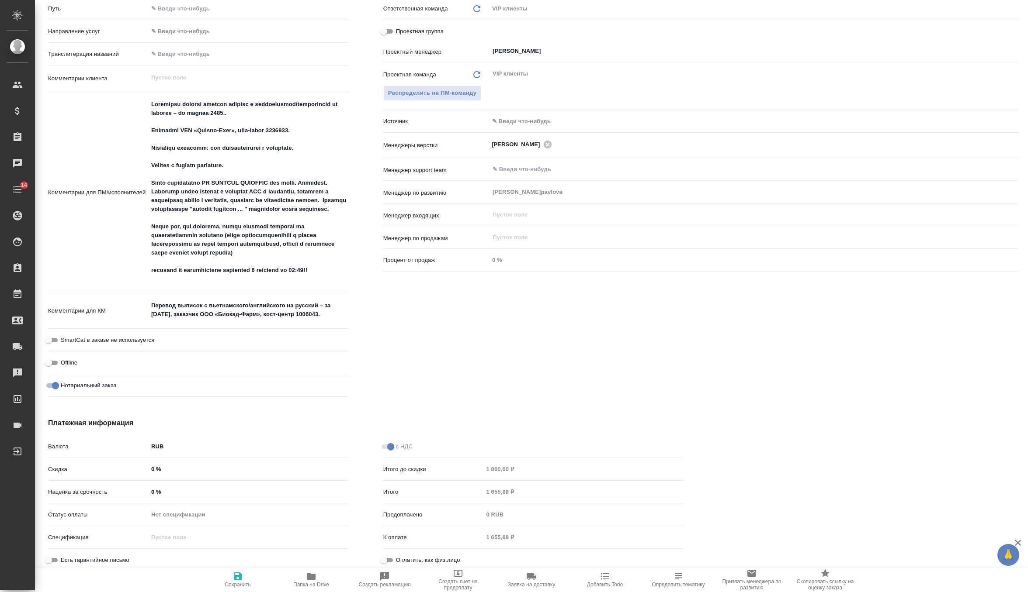
type textarea "x"
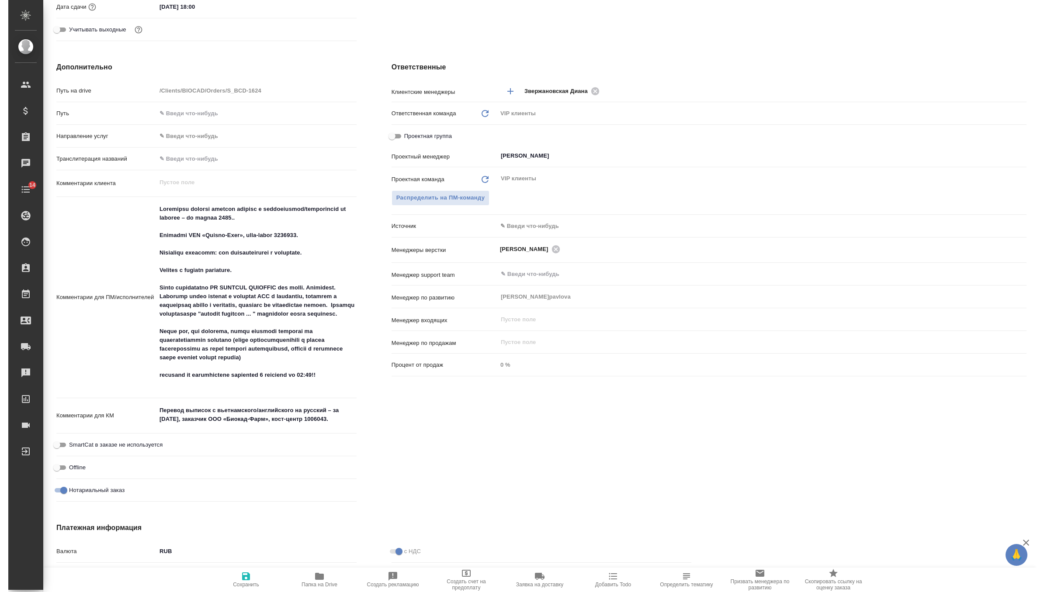
scroll to position [0, 0]
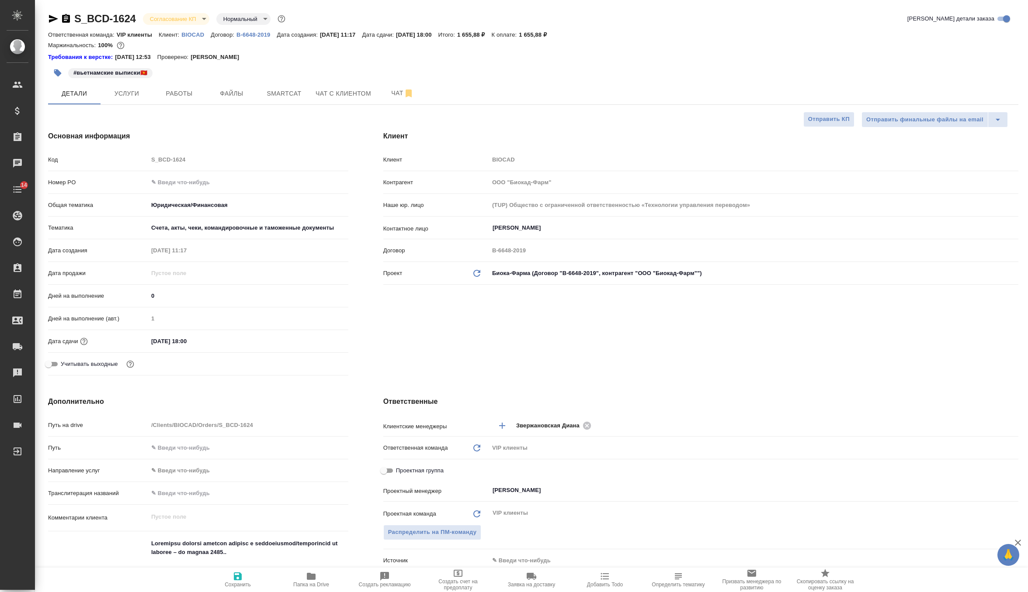
type textarea "x"
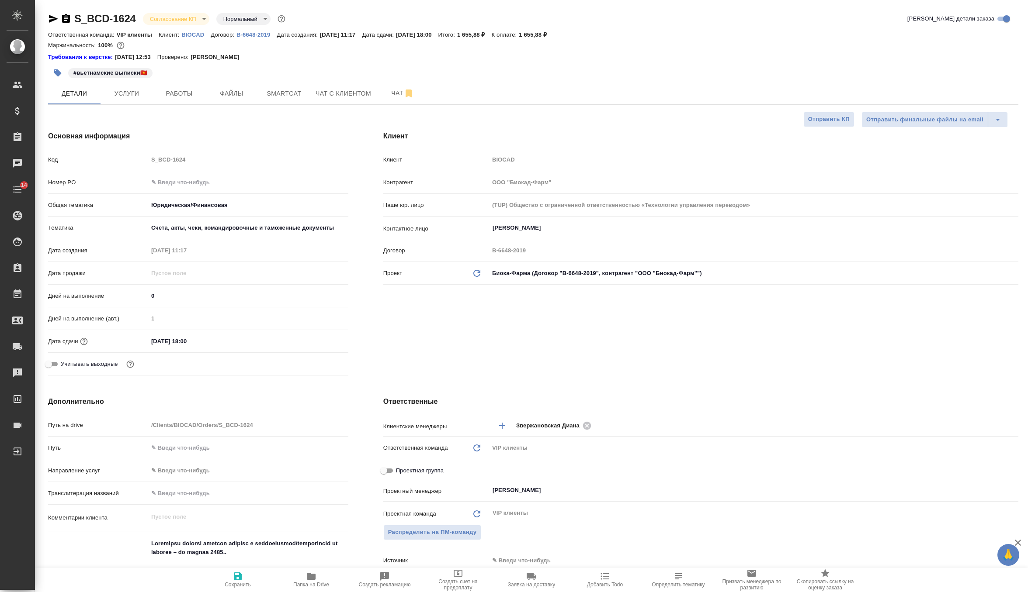
type textarea "x"
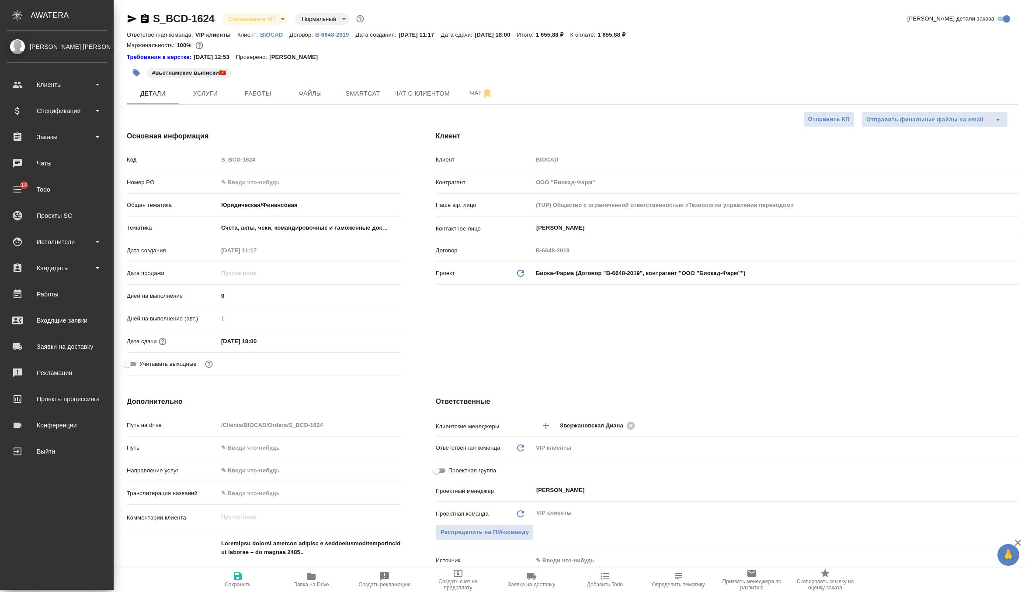
type textarea "x"
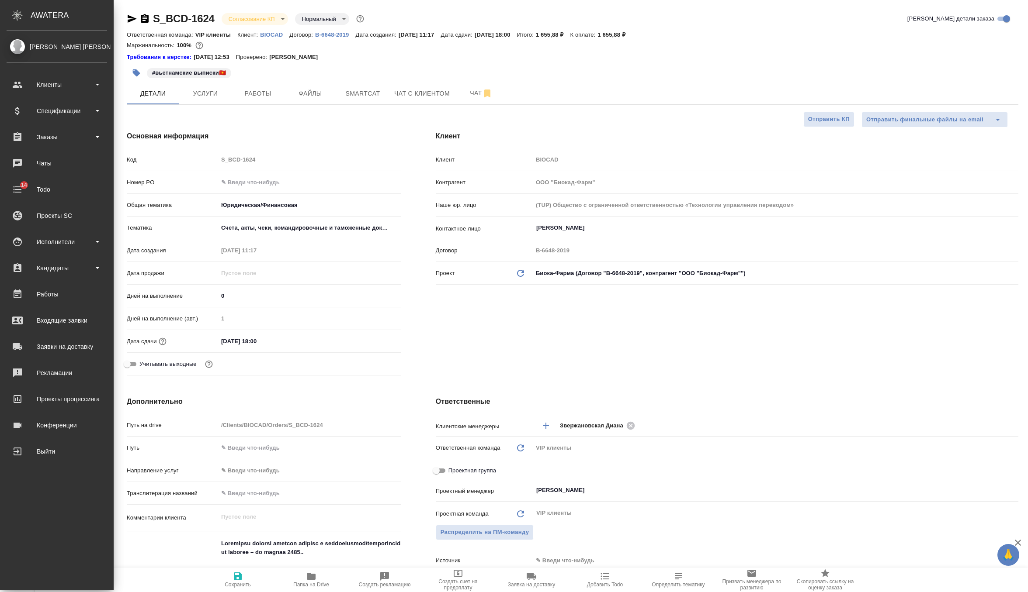
type textarea "x"
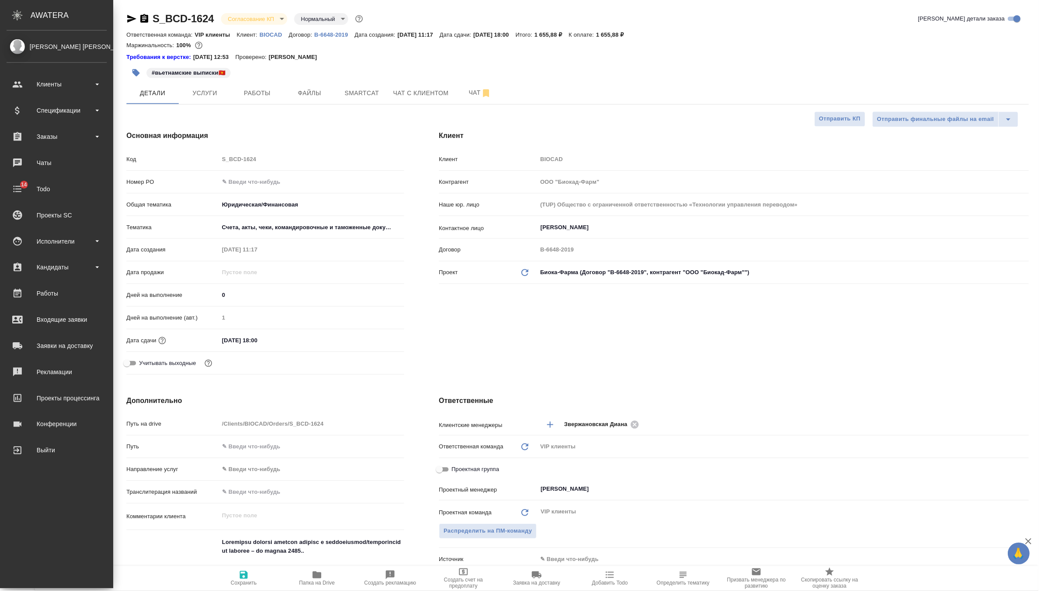
type textarea "x"
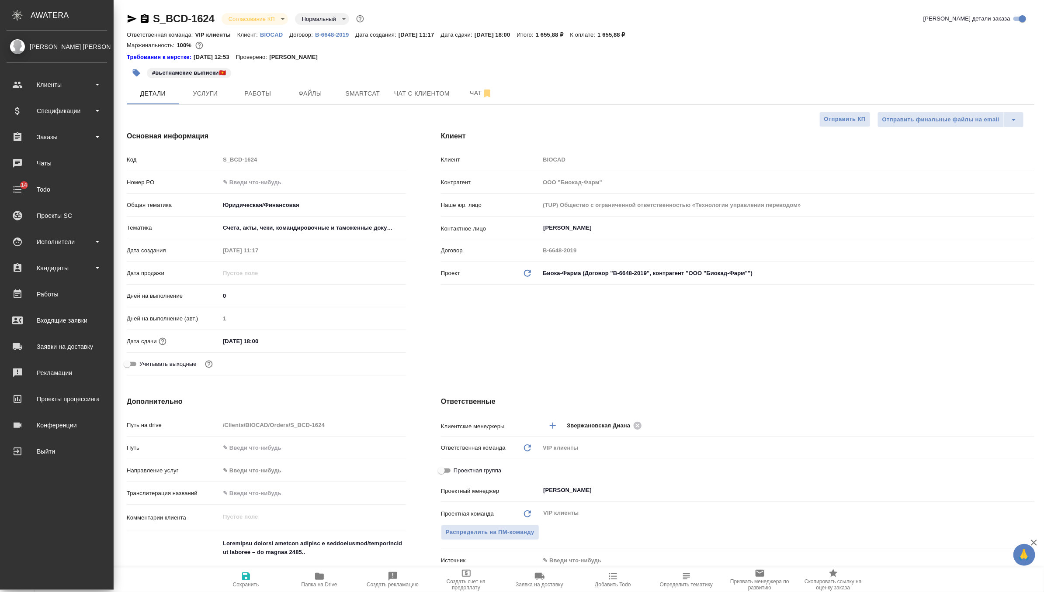
type textarea "x"
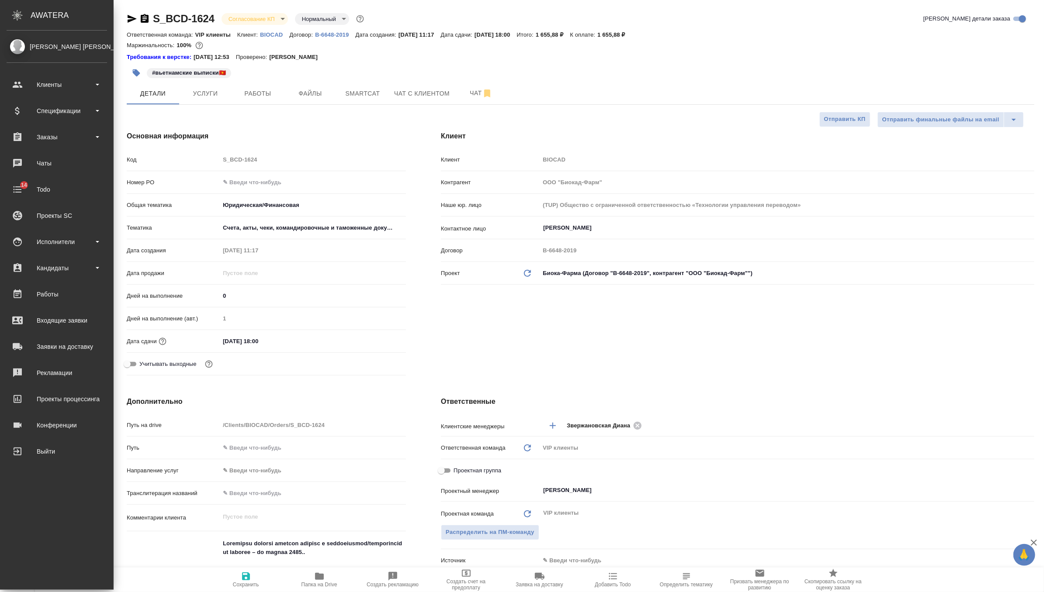
type textarea "x"
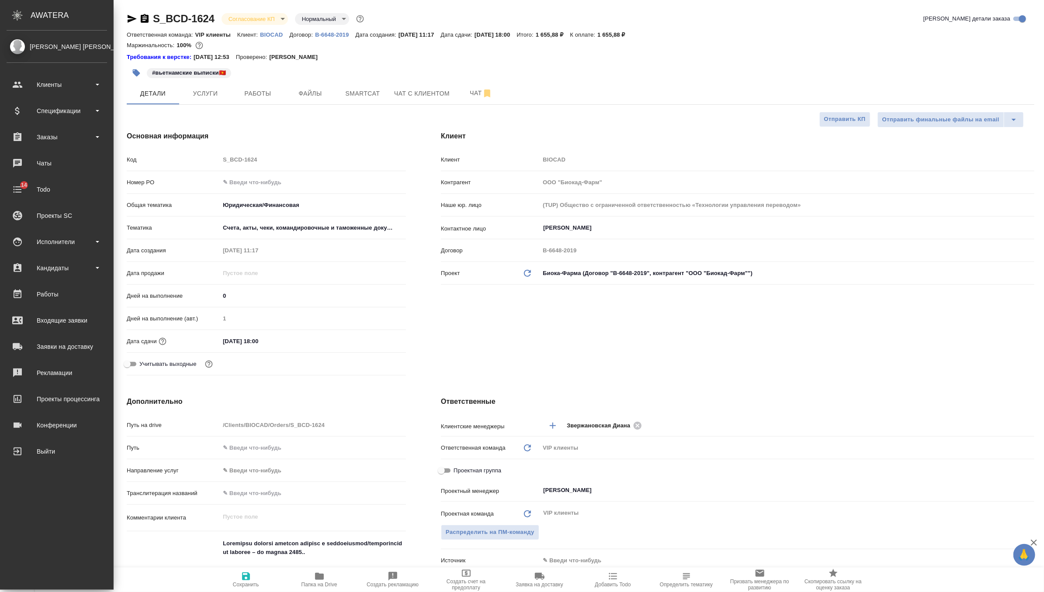
type textarea "x"
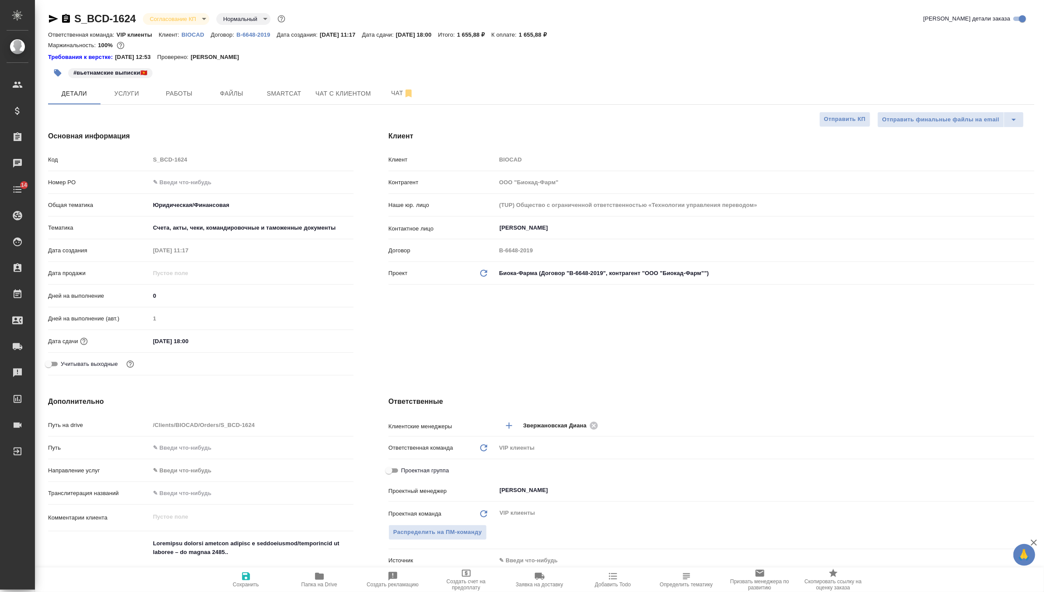
type textarea "x"
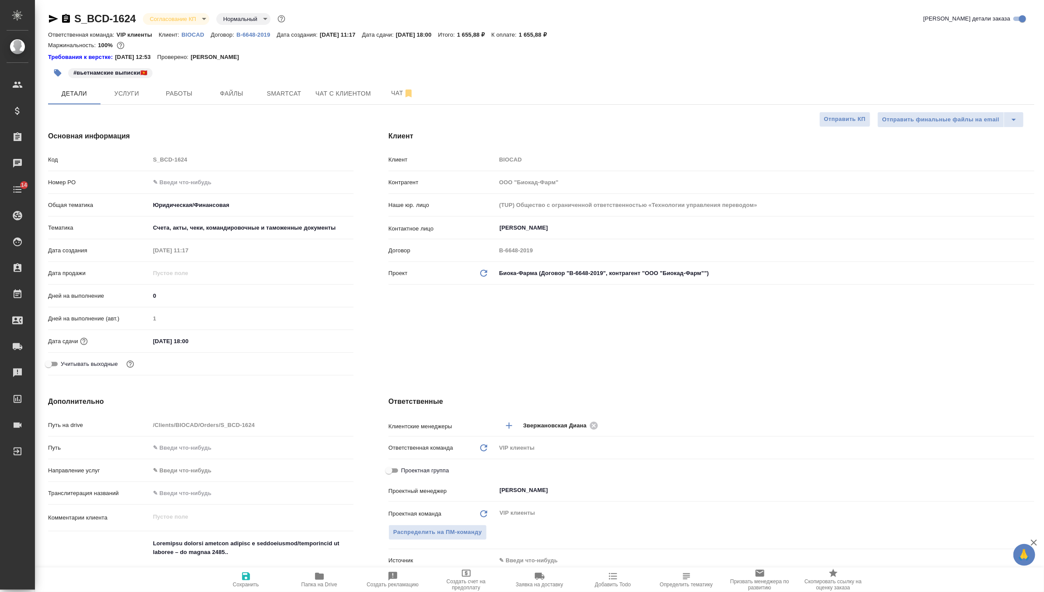
type textarea "x"
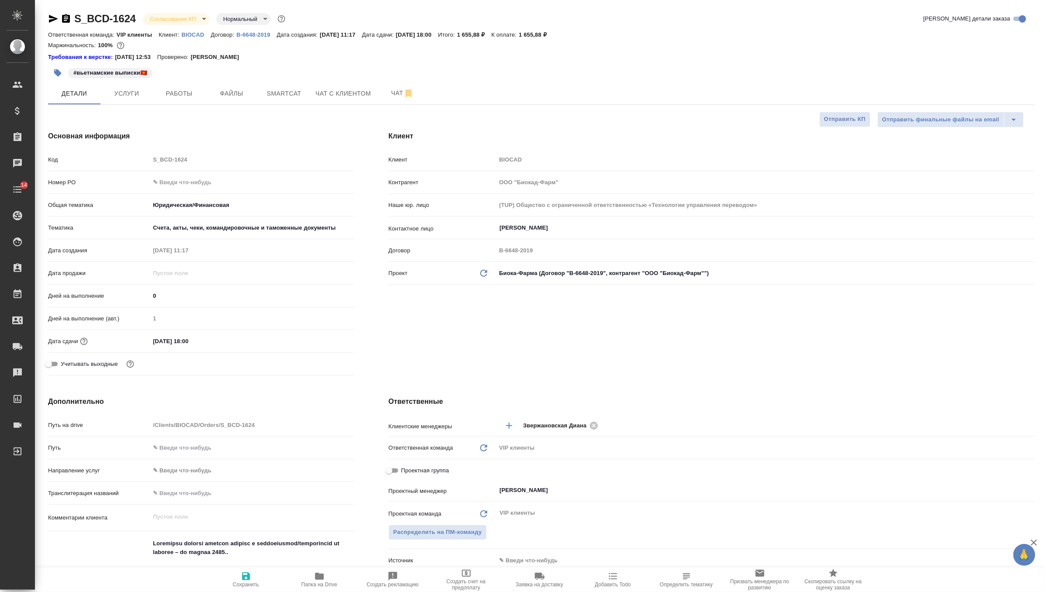
type textarea "x"
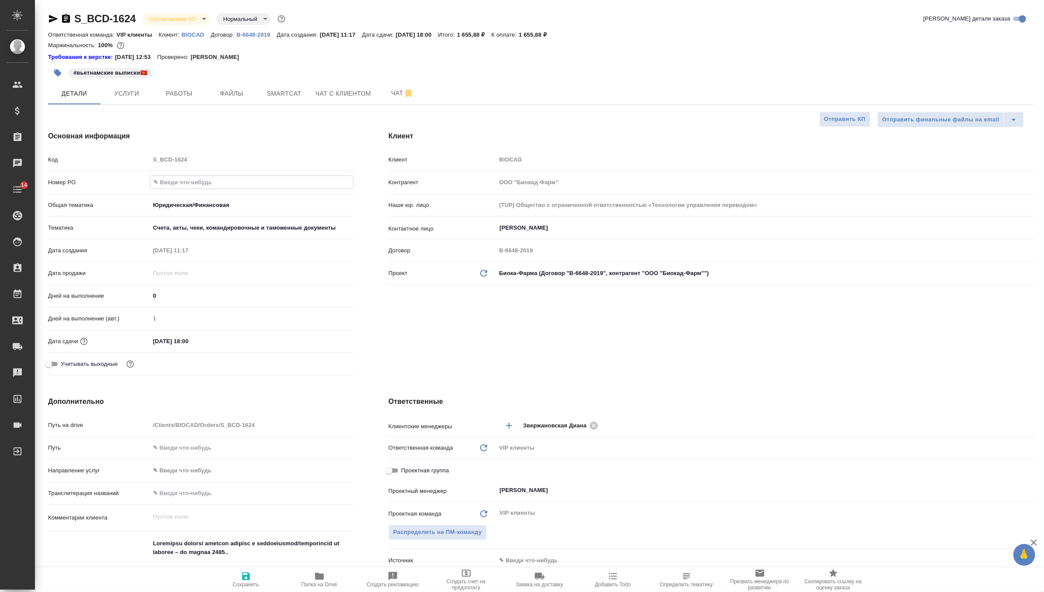
click at [189, 187] on input "text" at bounding box center [251, 182] width 203 height 13
paste input "3000138521"
type input "3000138521"
type textarea "x"
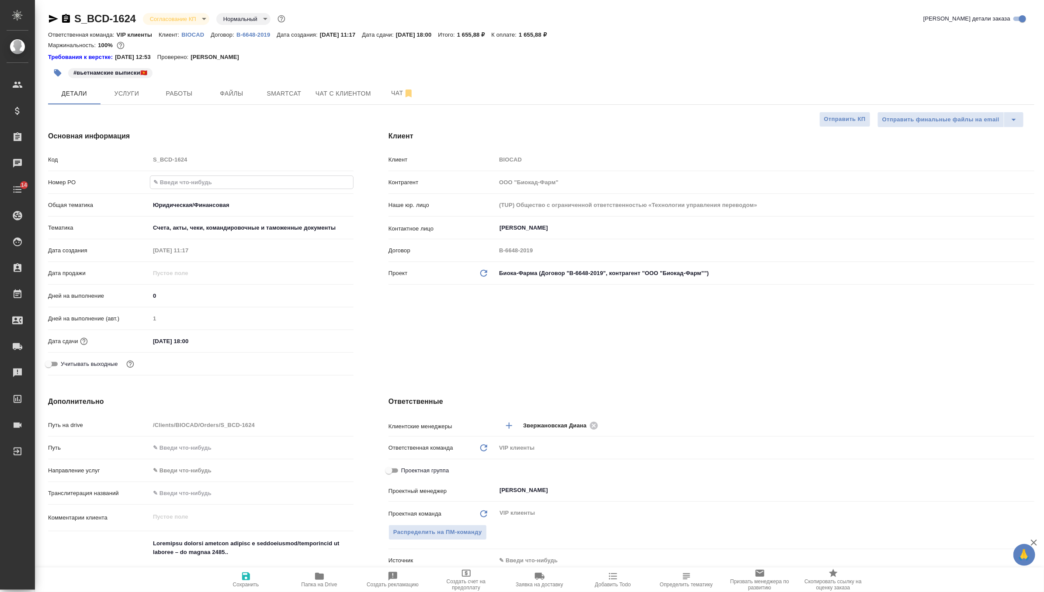
type textarea "x"
type input "3000138521"
click at [249, 578] on icon "button" at bounding box center [246, 577] width 8 height 8
type textarea "x"
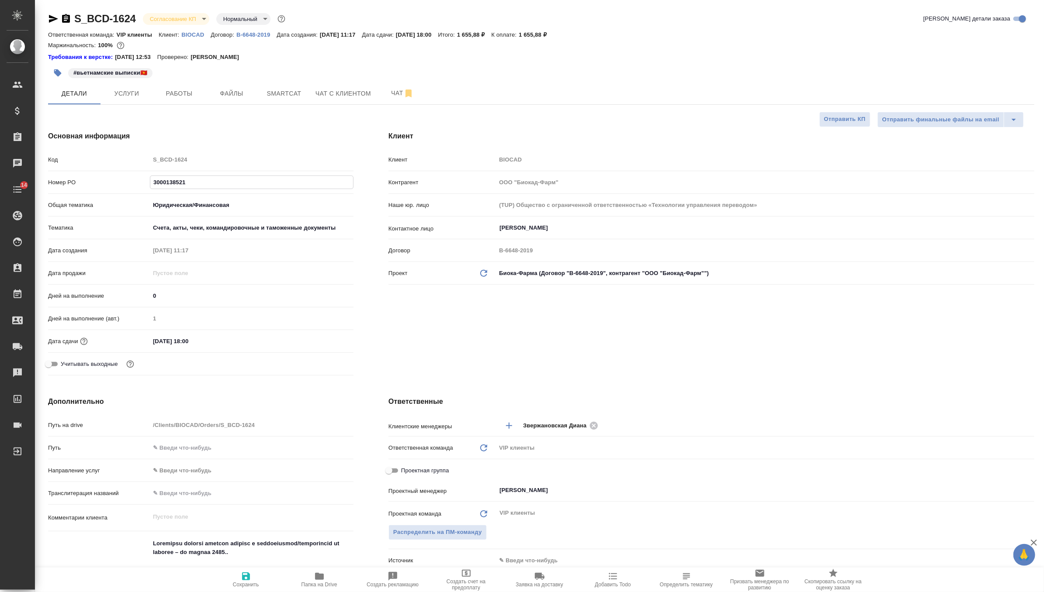
type textarea "x"
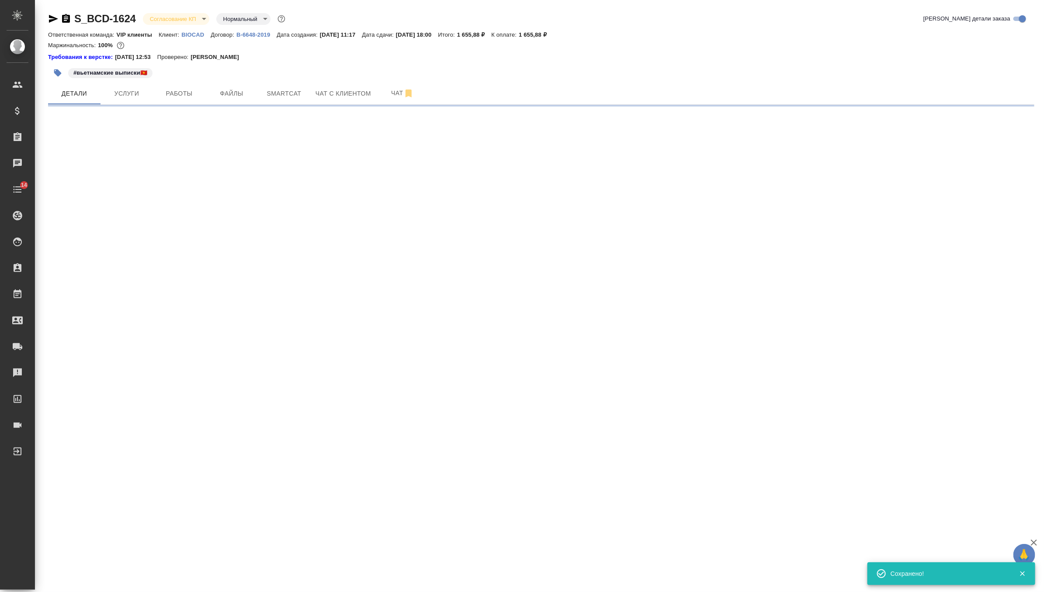
select select "RU"
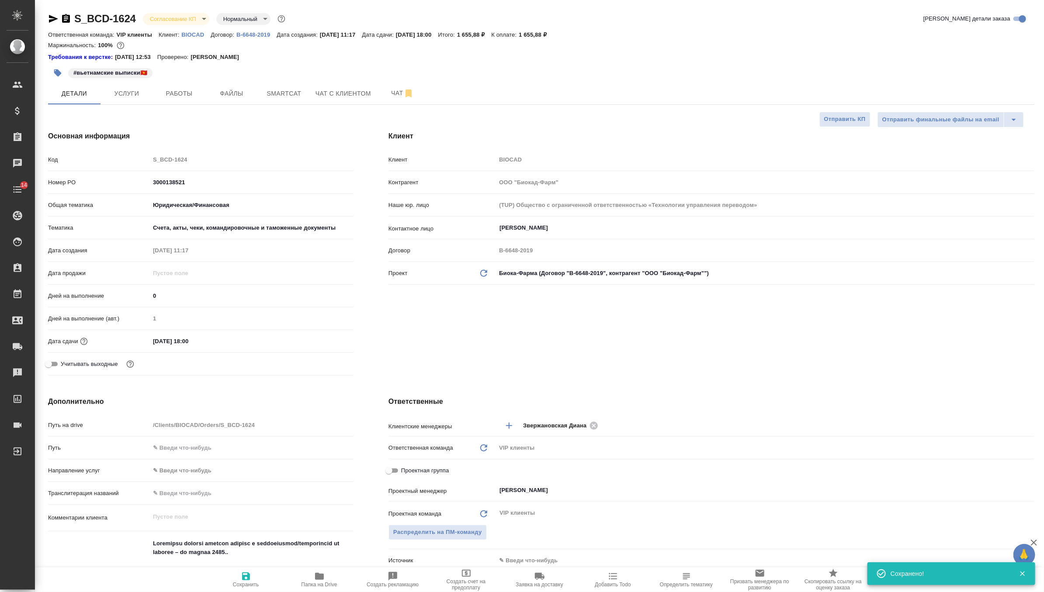
type textarea "x"
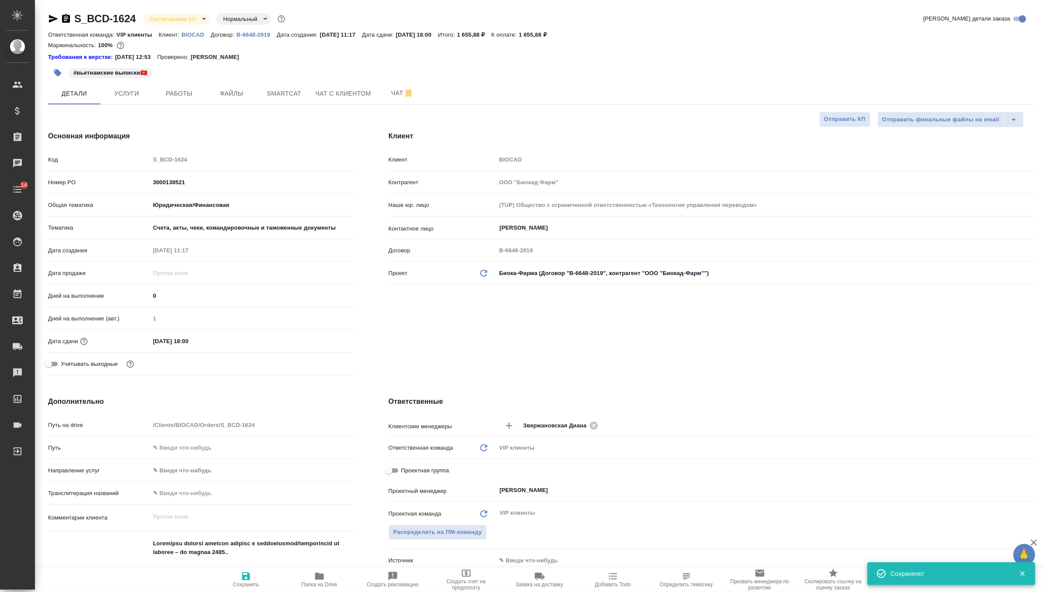
type textarea "x"
click at [186, 18] on body "🙏 .cls-1 fill:#fff; AWATERA Zverzhanovskaya Diana Клиенты Спецификации Заказы 0…" at bounding box center [522, 296] width 1044 height 592
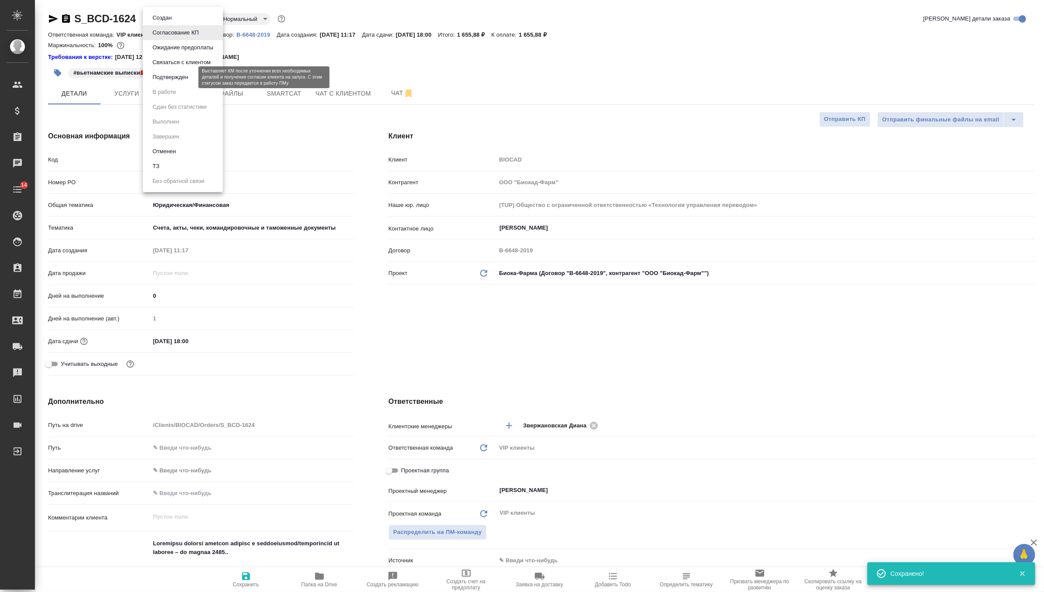
click at [190, 82] on button "Подтвержден" at bounding box center [170, 78] width 41 height 10
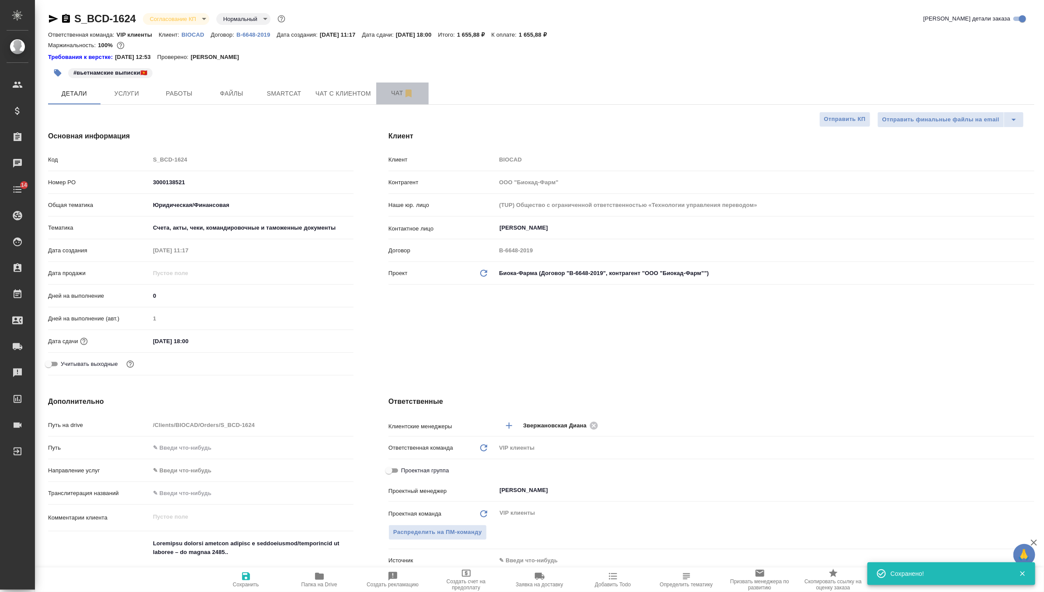
click at [387, 93] on span "Чат" at bounding box center [402, 93] width 42 height 11
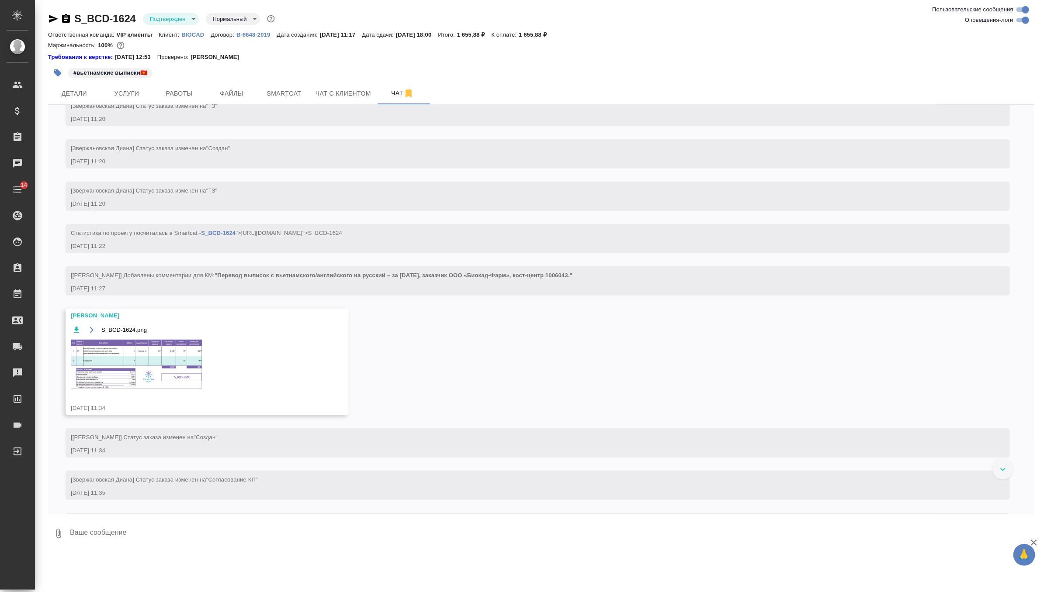
scroll to position [208, 0]
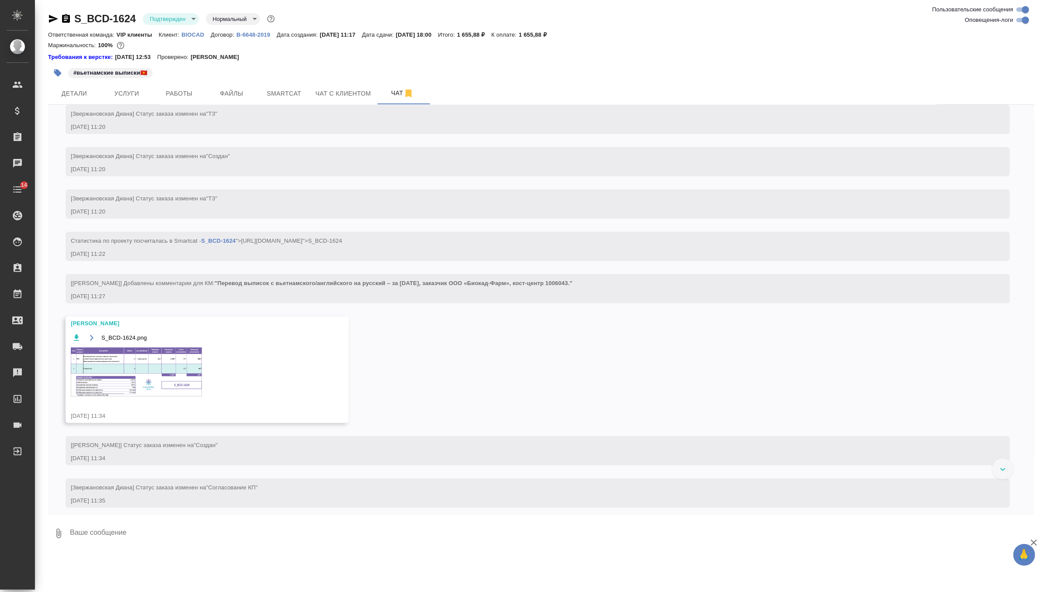
click at [163, 356] on img at bounding box center [136, 372] width 131 height 49
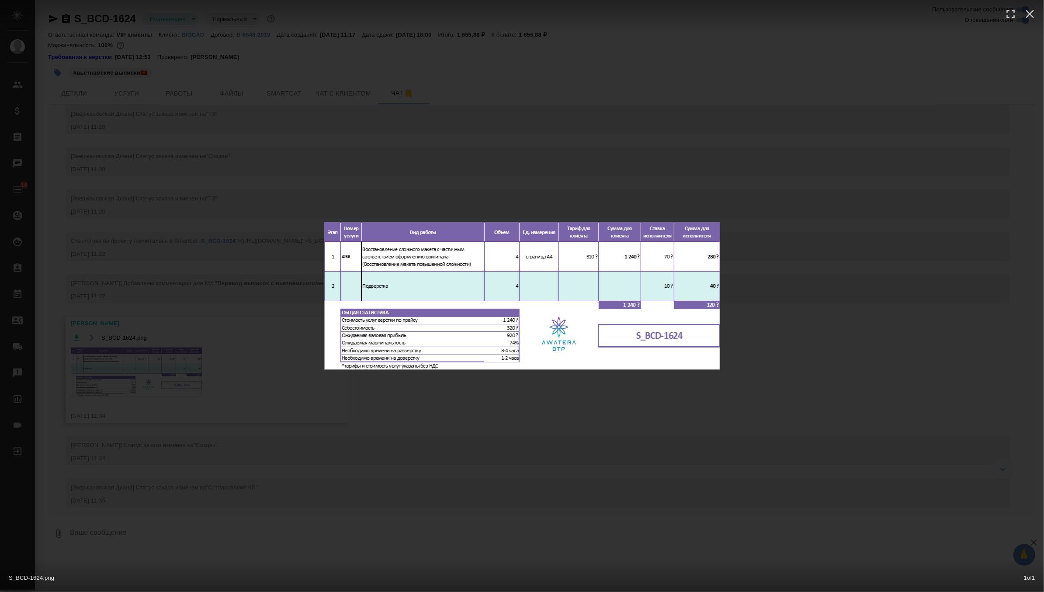
click at [357, 146] on div "S_BCD-1624.png 1 of 1" at bounding box center [522, 296] width 1044 height 592
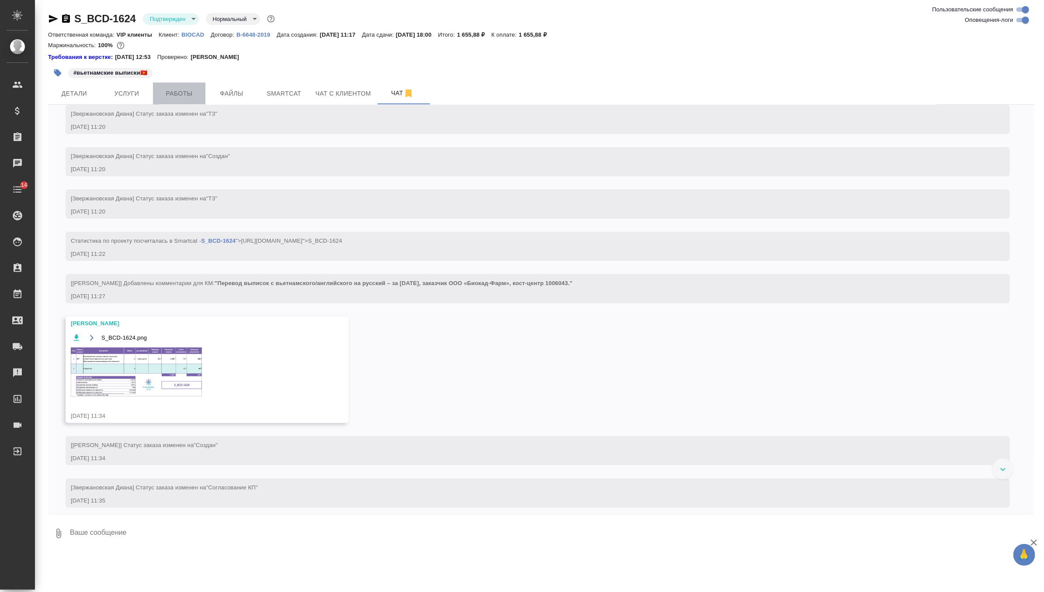
click at [167, 87] on button "Работы" at bounding box center [179, 94] width 52 height 22
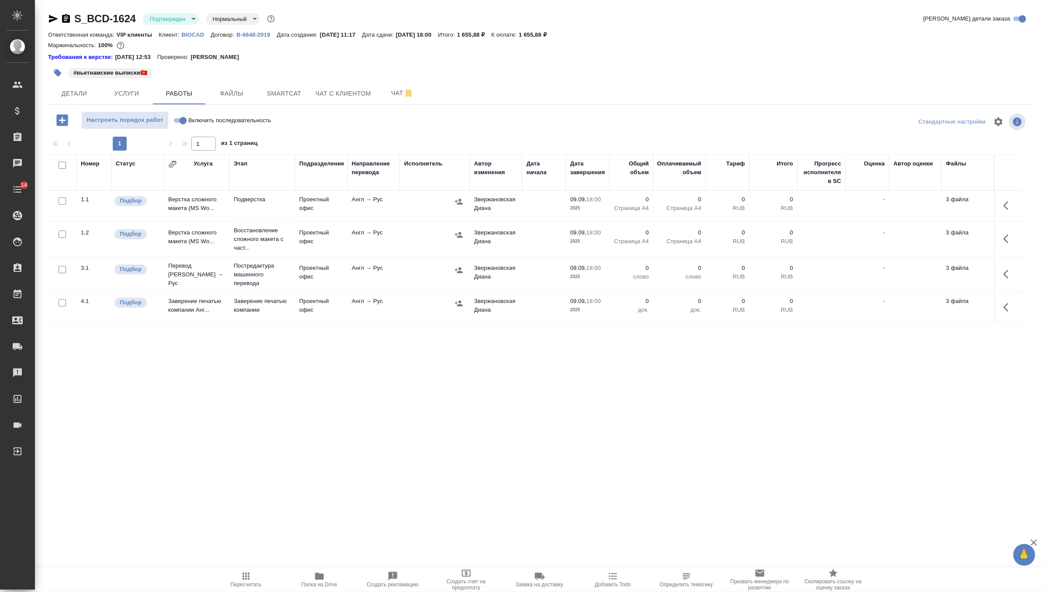
click at [62, 204] on input "checkbox" at bounding box center [62, 200] width 7 height 7
checkbox input "true"
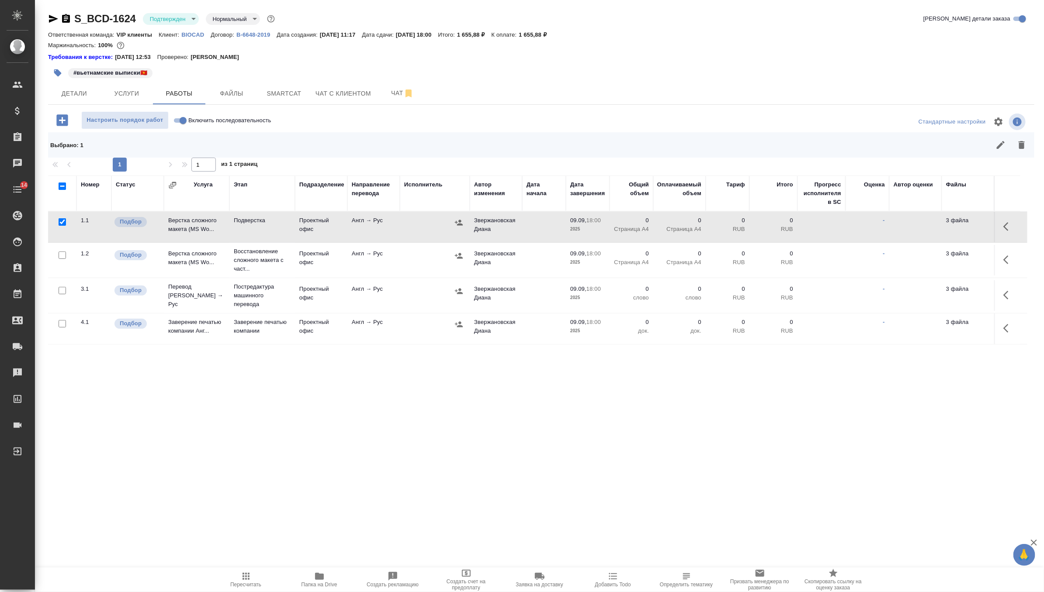
click at [61, 259] on input "checkbox" at bounding box center [62, 255] width 7 height 7
checkbox input "true"
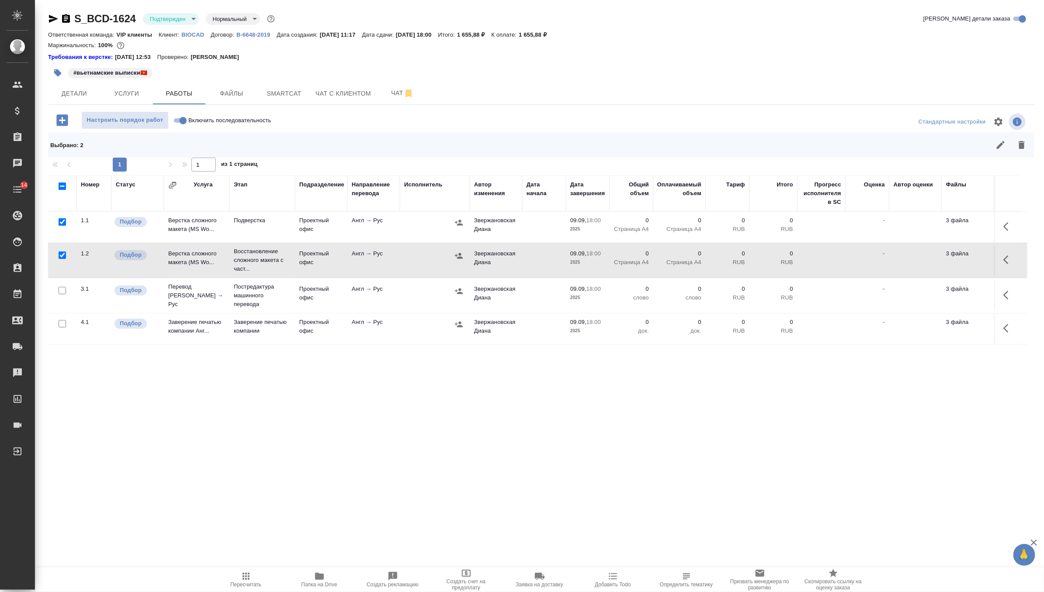
click at [65, 222] on input "checkbox" at bounding box center [62, 221] width 7 height 7
checkbox input "false"
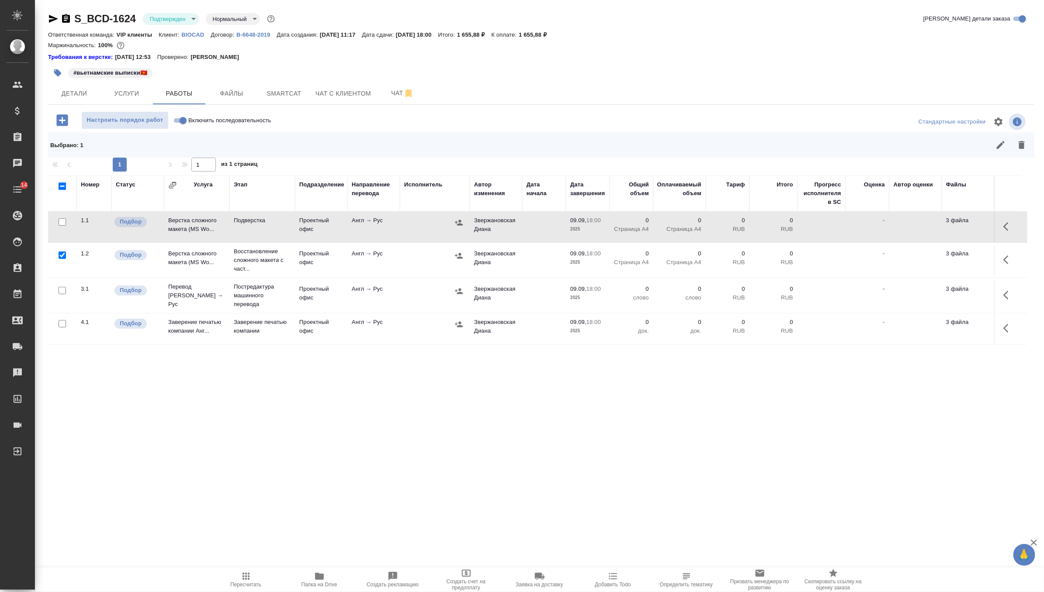
click at [1007, 230] on icon "button" at bounding box center [1008, 227] width 10 height 10
click at [869, 268] on td "-" at bounding box center [867, 260] width 44 height 31
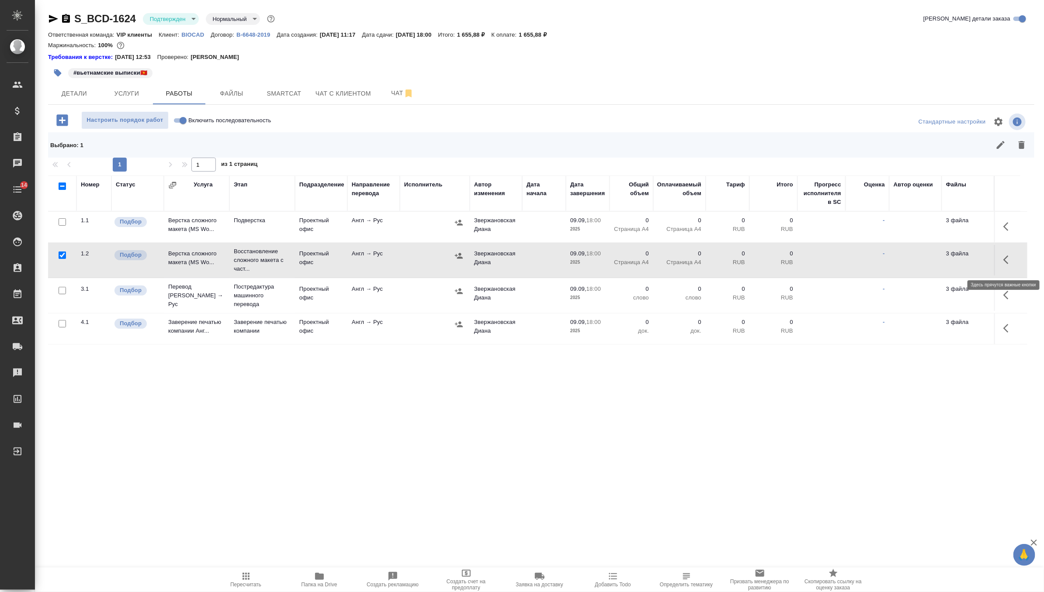
click at [1010, 265] on icon "button" at bounding box center [1008, 260] width 10 height 10
click at [944, 264] on icon "button" at bounding box center [944, 260] width 8 height 8
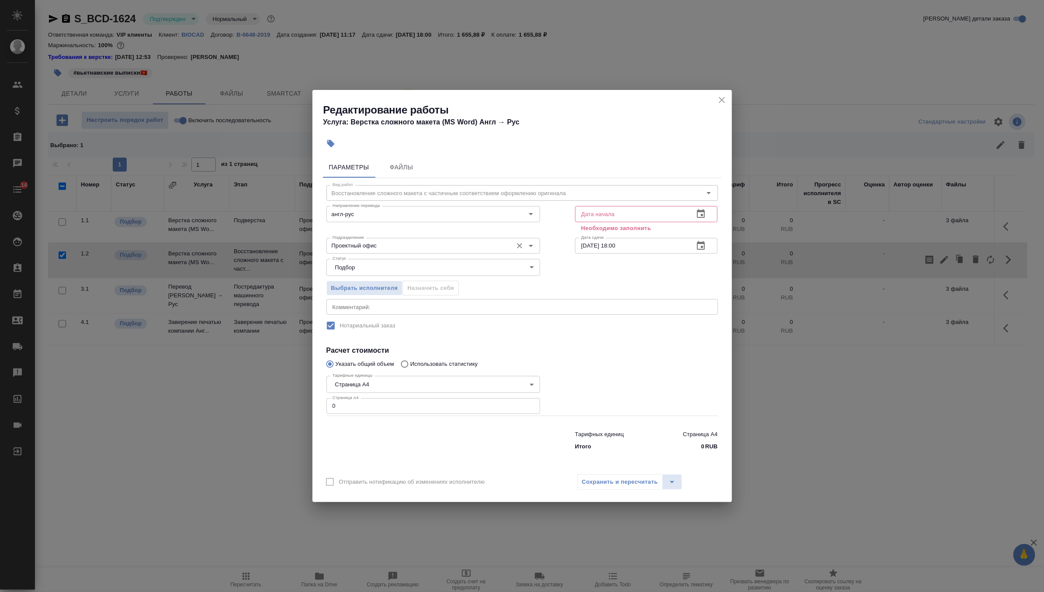
click at [451, 245] on input "Проектный офис" at bounding box center [418, 246] width 179 height 10
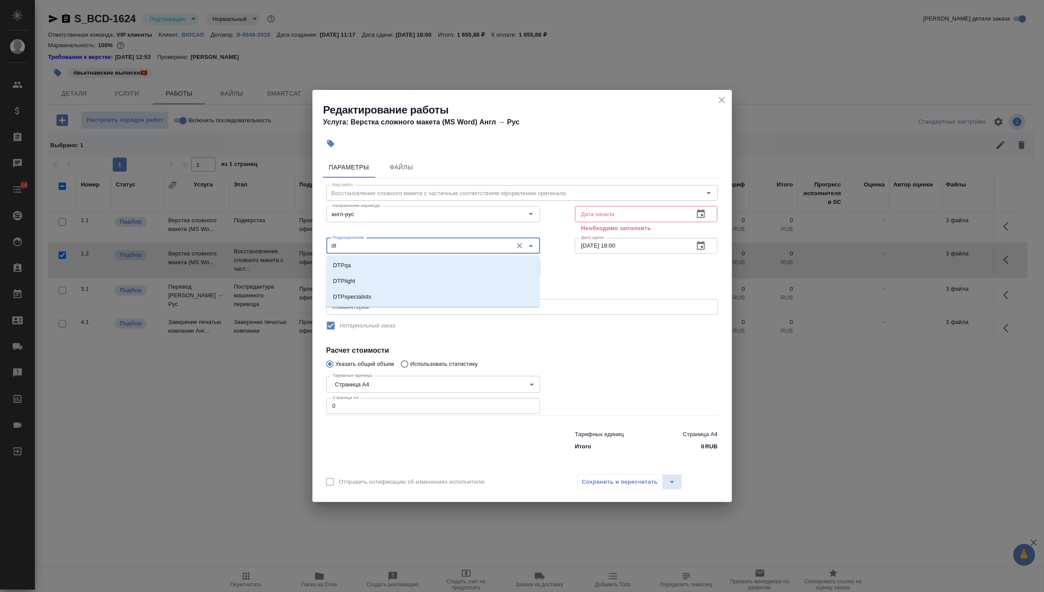
type input "d"
click at [471, 278] on li "Верстки и дизайна" at bounding box center [433, 281] width 214 height 16
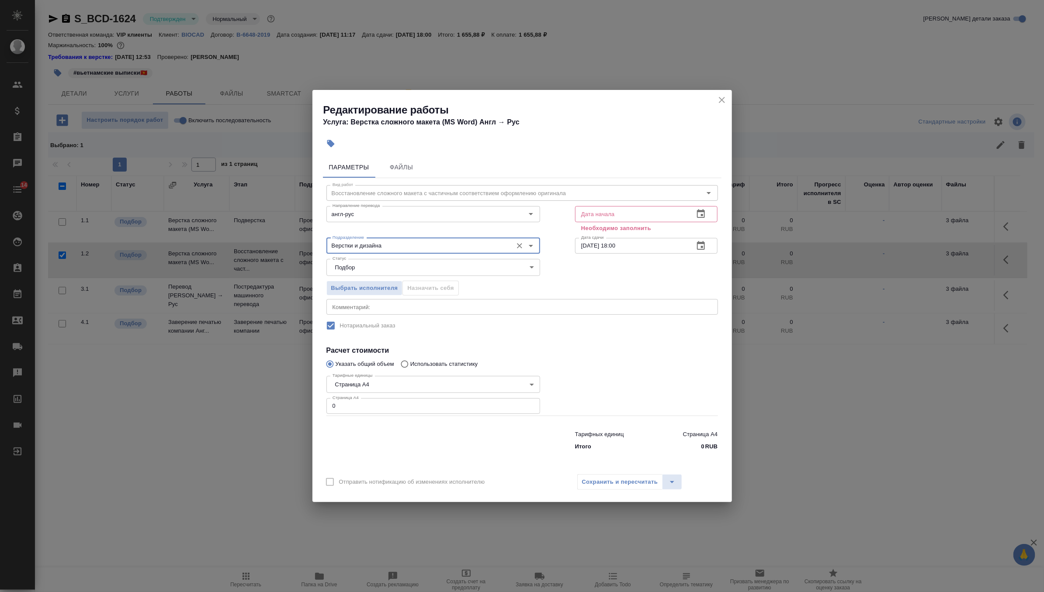
type input "Верстки и дизайна"
click at [701, 215] on icon "button" at bounding box center [701, 213] width 8 height 9
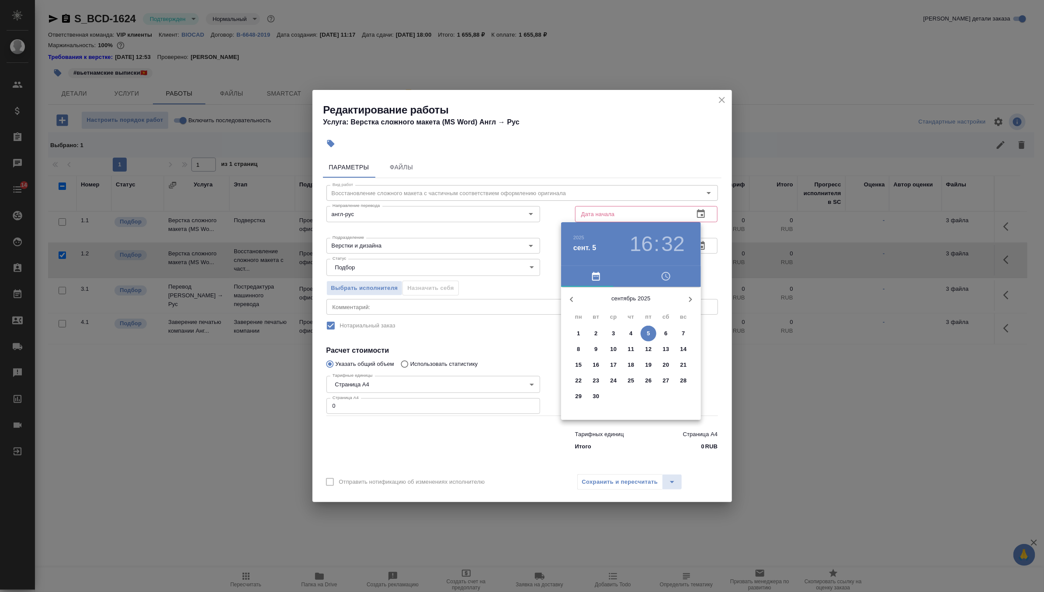
click at [647, 334] on p "5" at bounding box center [648, 333] width 3 height 9
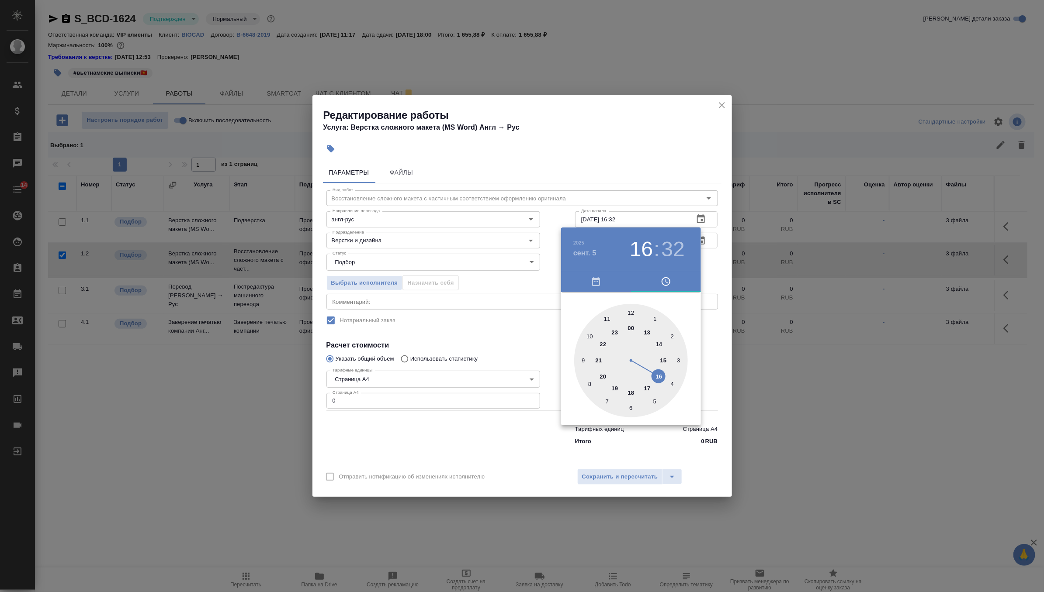
click at [658, 374] on div at bounding box center [631, 361] width 114 height 114
click at [630, 409] on div at bounding box center [631, 361] width 114 height 114
type input "05.09.2025 16:30"
click at [710, 271] on div at bounding box center [522, 296] width 1044 height 592
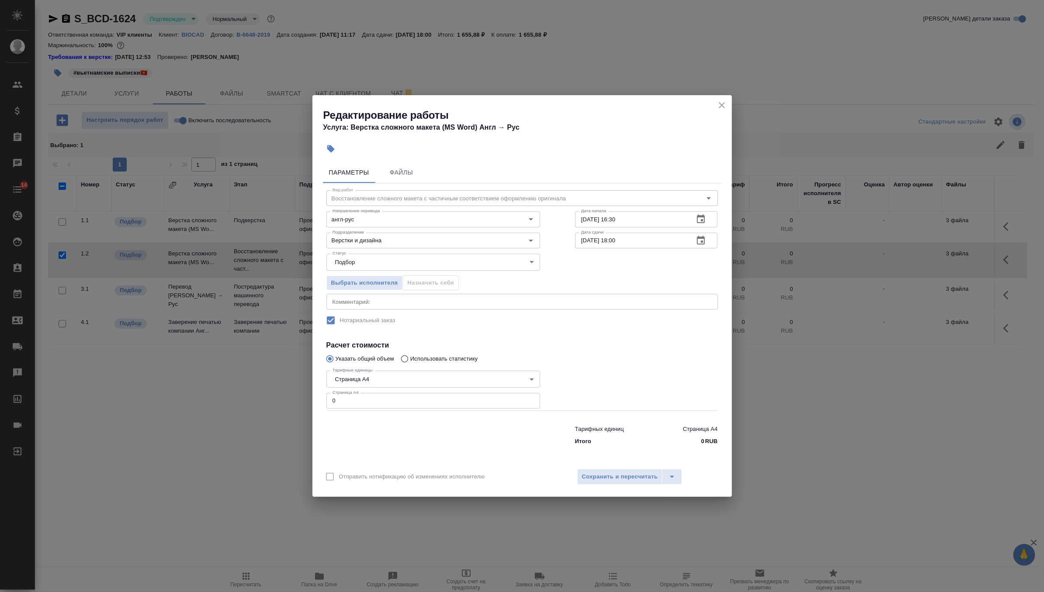
click at [699, 240] on icon "button" at bounding box center [701, 240] width 10 height 10
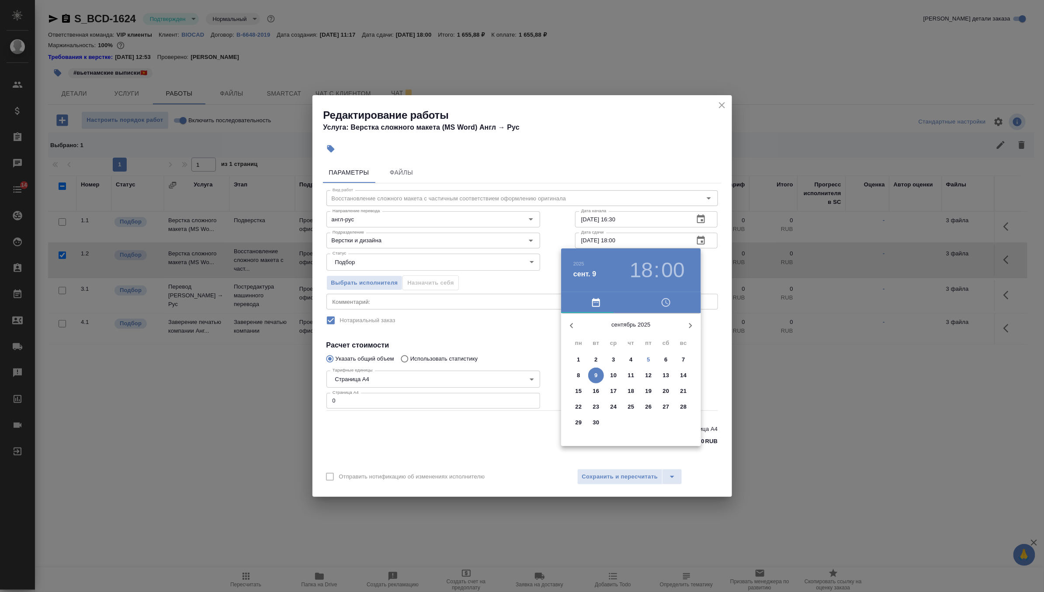
click at [646, 355] on button "5" at bounding box center [648, 360] width 16 height 16
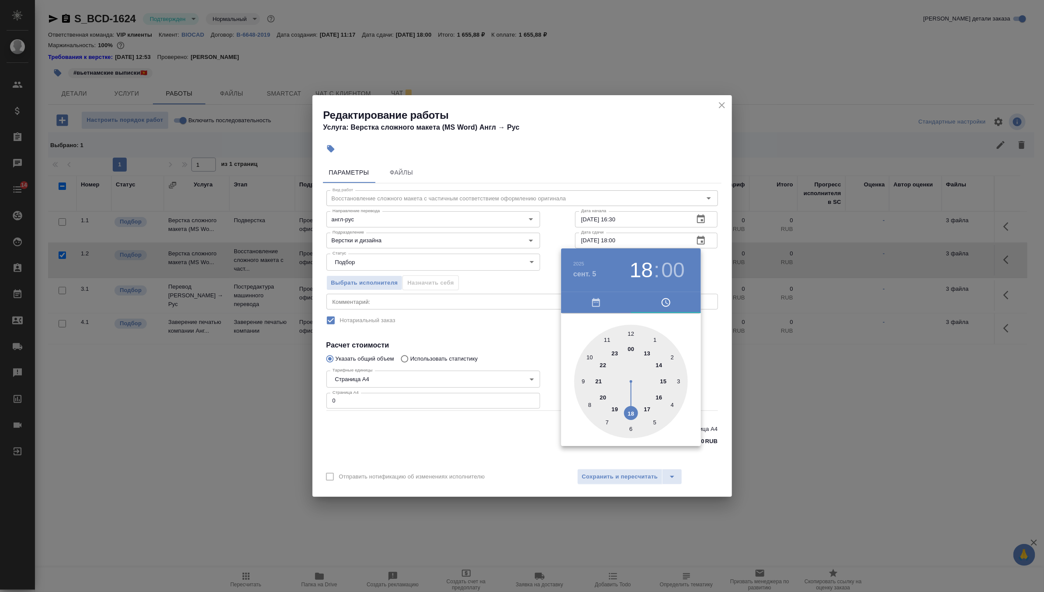
click at [614, 410] on div at bounding box center [631, 382] width 114 height 114
type input "05.09.2025 19:00"
click at [713, 265] on div at bounding box center [522, 296] width 1044 height 592
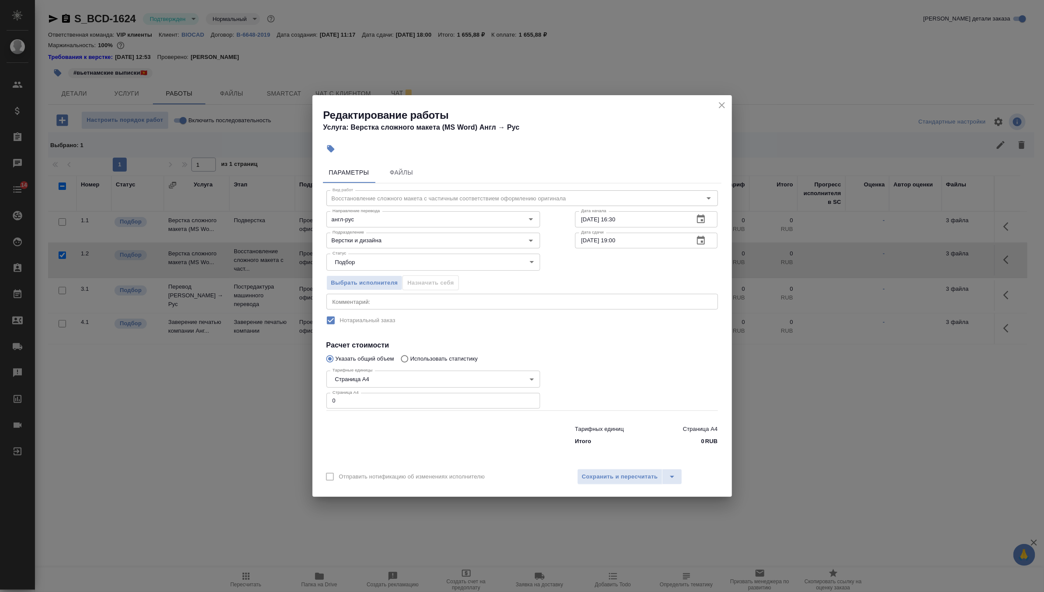
click at [415, 404] on input "0" at bounding box center [433, 401] width 214 height 16
type input "4"
click at [612, 469] on button "Сохранить и пересчитать" at bounding box center [620, 477] width 86 height 16
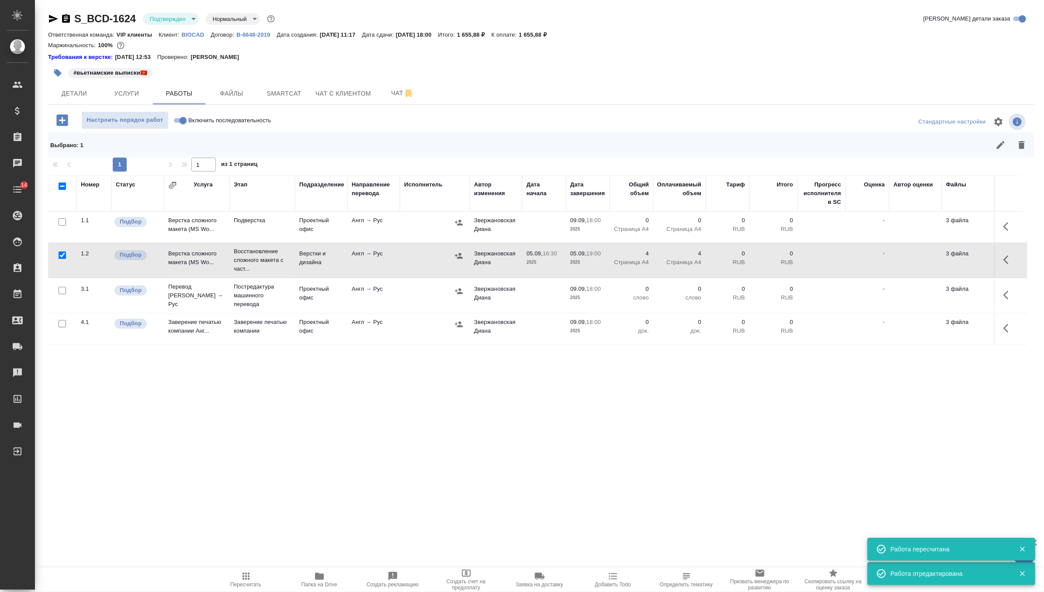
click at [62, 257] on input "checkbox" at bounding box center [62, 255] width 7 height 7
checkbox input "false"
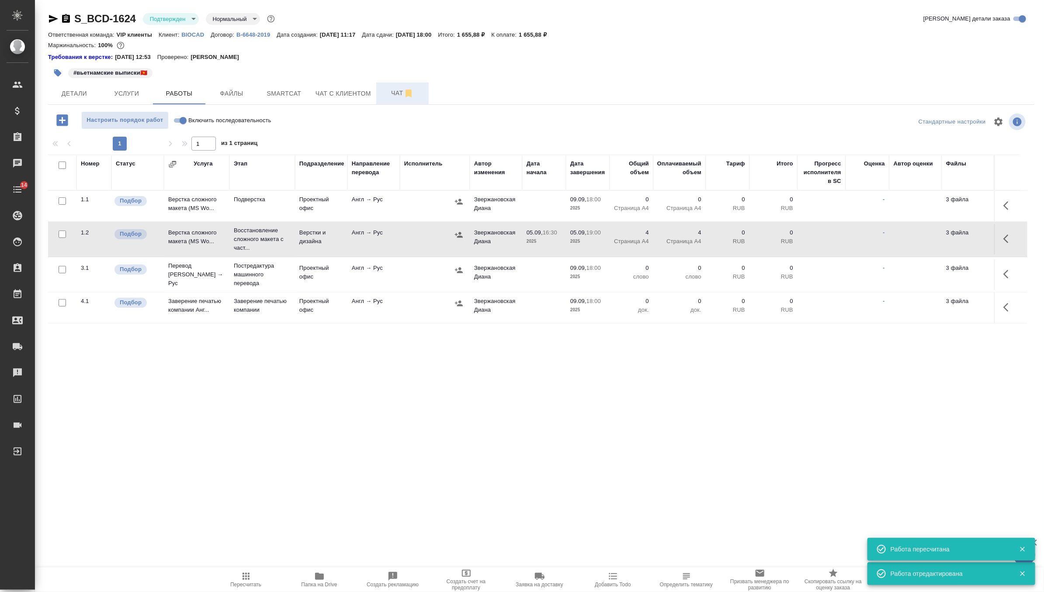
click at [384, 86] on button "Чат" at bounding box center [402, 94] width 52 height 22
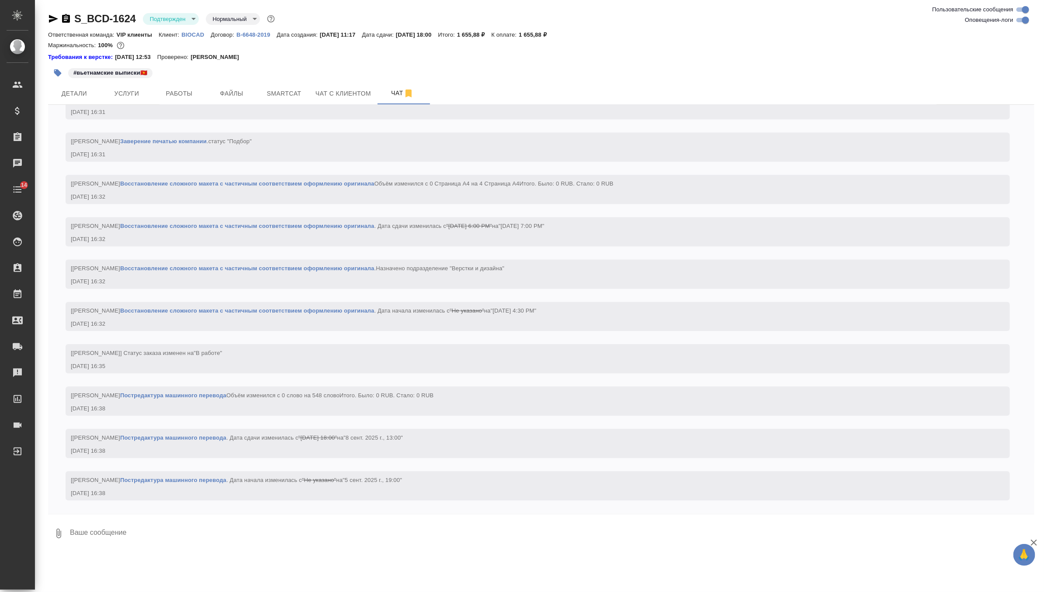
scroll to position [1111, 0]
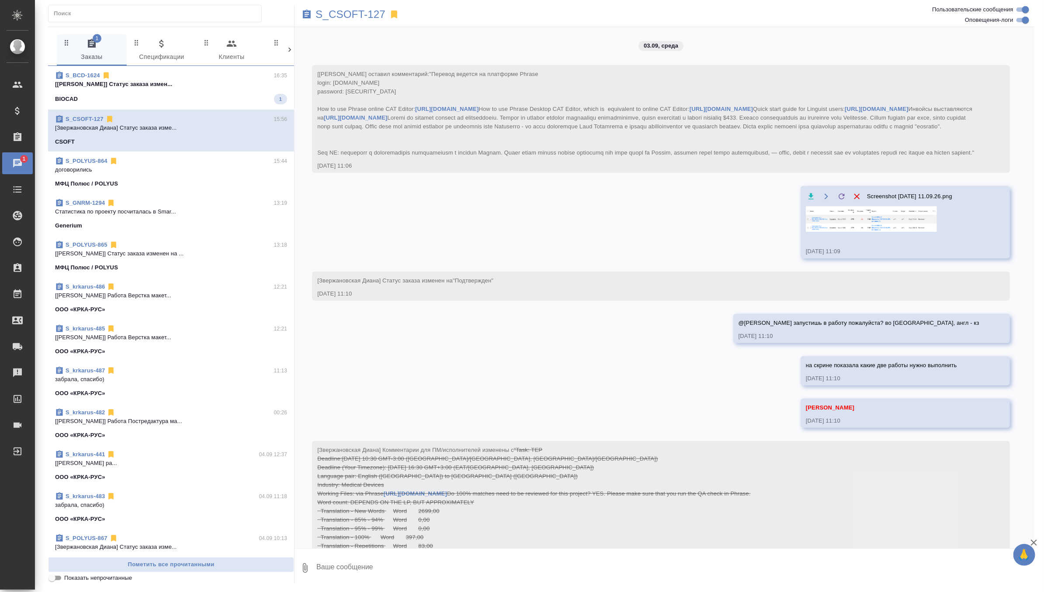
scroll to position [3160, 0]
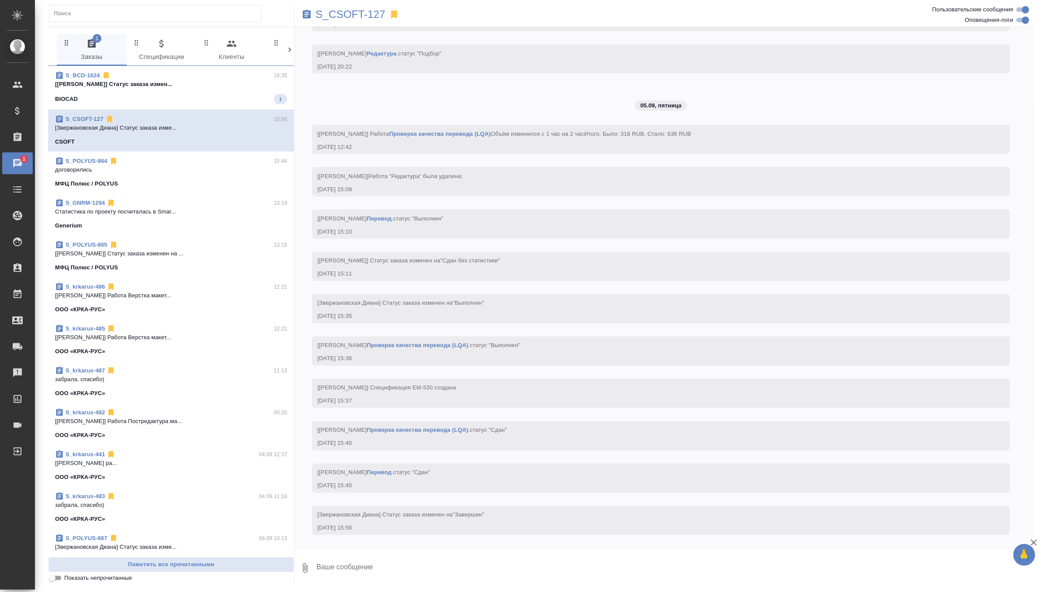
click at [246, 94] on div "BIOCAD 1" at bounding box center [171, 99] width 232 height 10
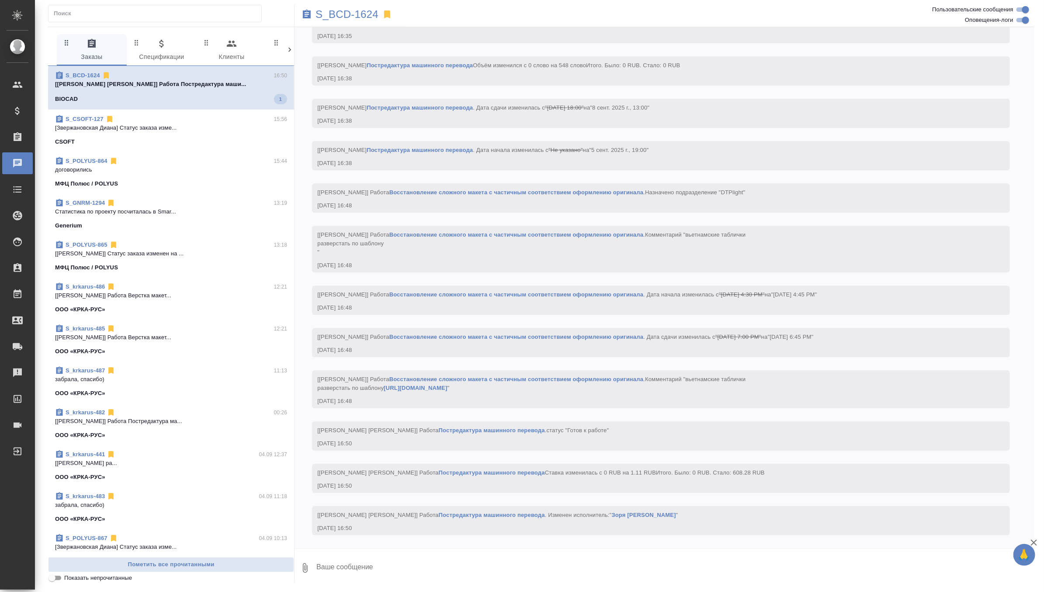
scroll to position [1408, 0]
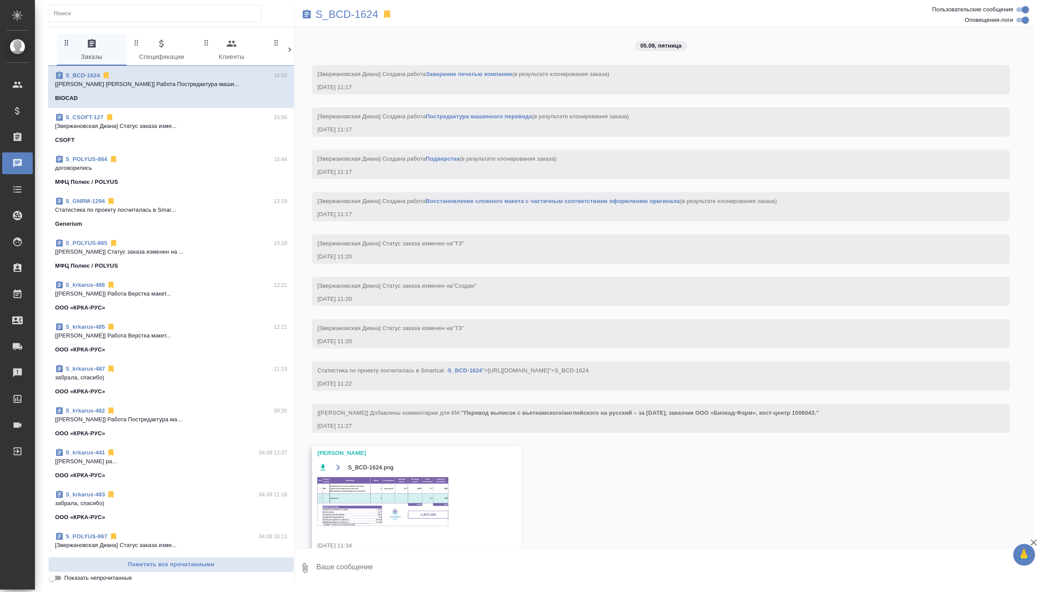
scroll to position [1408, 0]
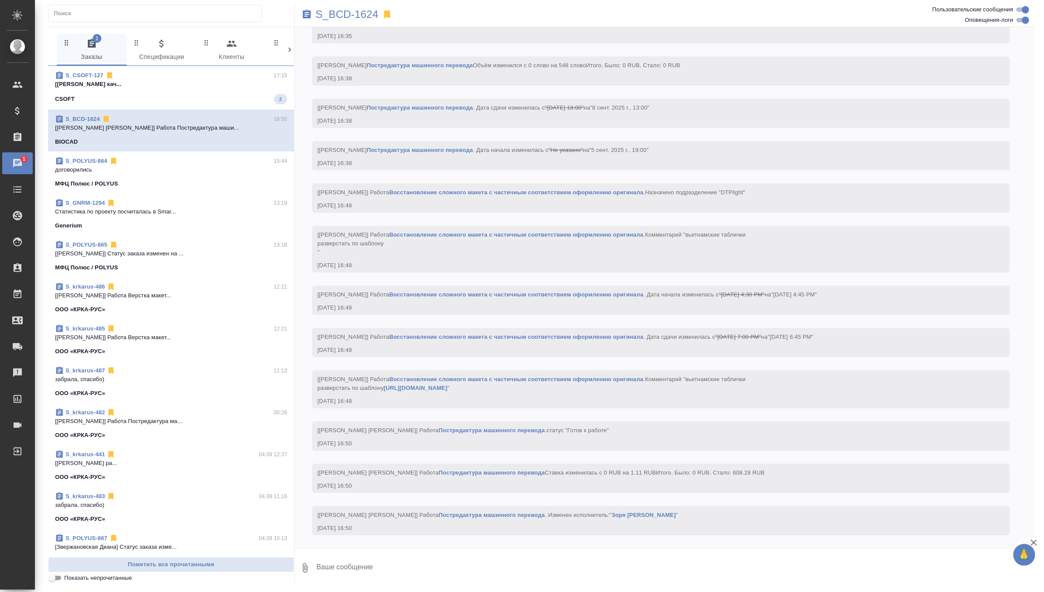
click at [219, 93] on span "S_CSOFT-127 17:15 [[PERSON_NAME] кач... CSOFT 2" at bounding box center [171, 87] width 232 height 33
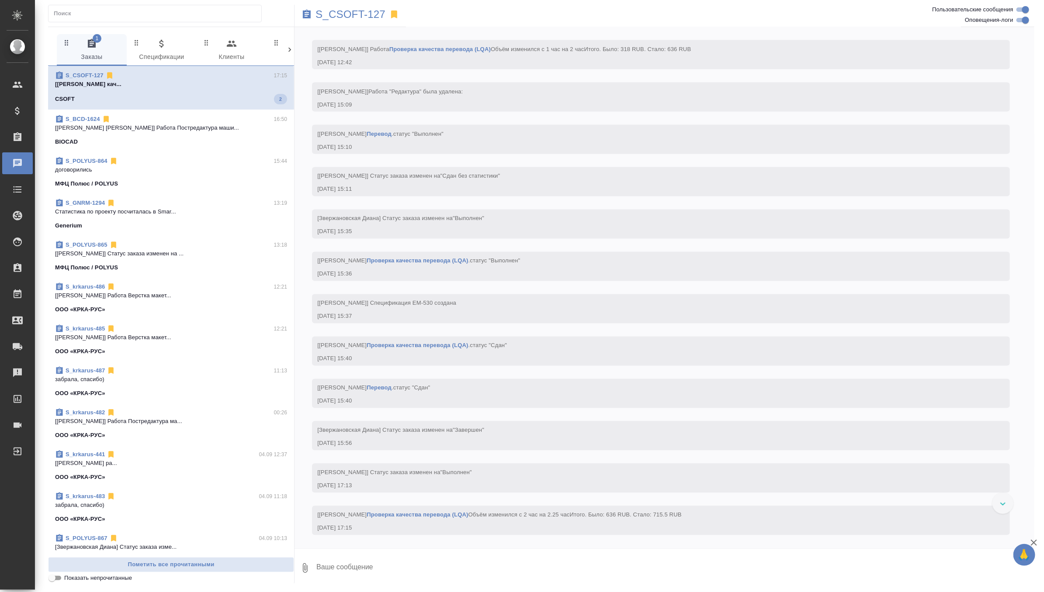
scroll to position [3229, 0]
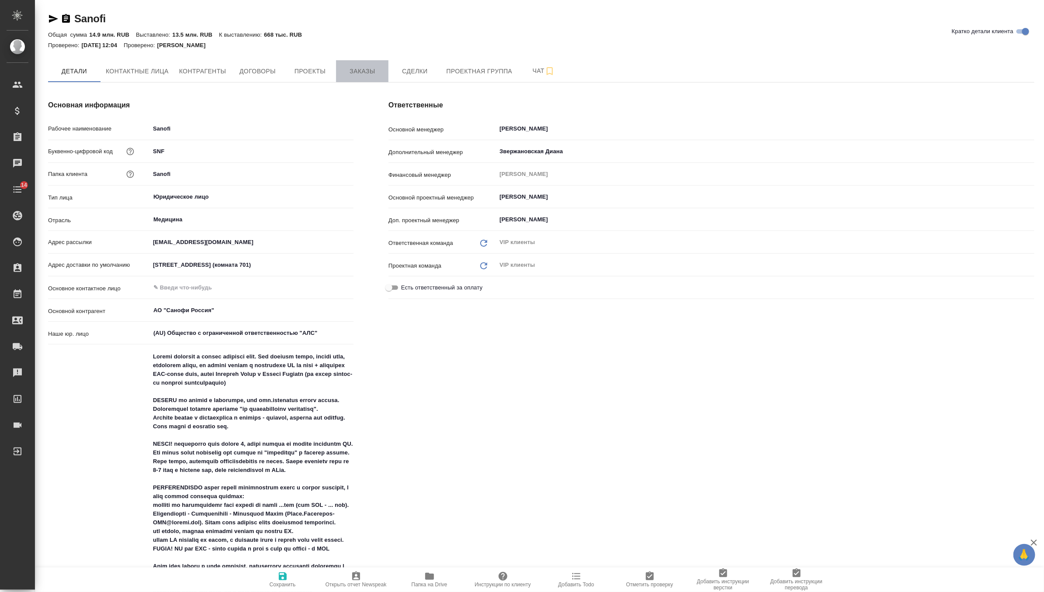
click at [362, 72] on span "Заказы" at bounding box center [362, 71] width 42 height 11
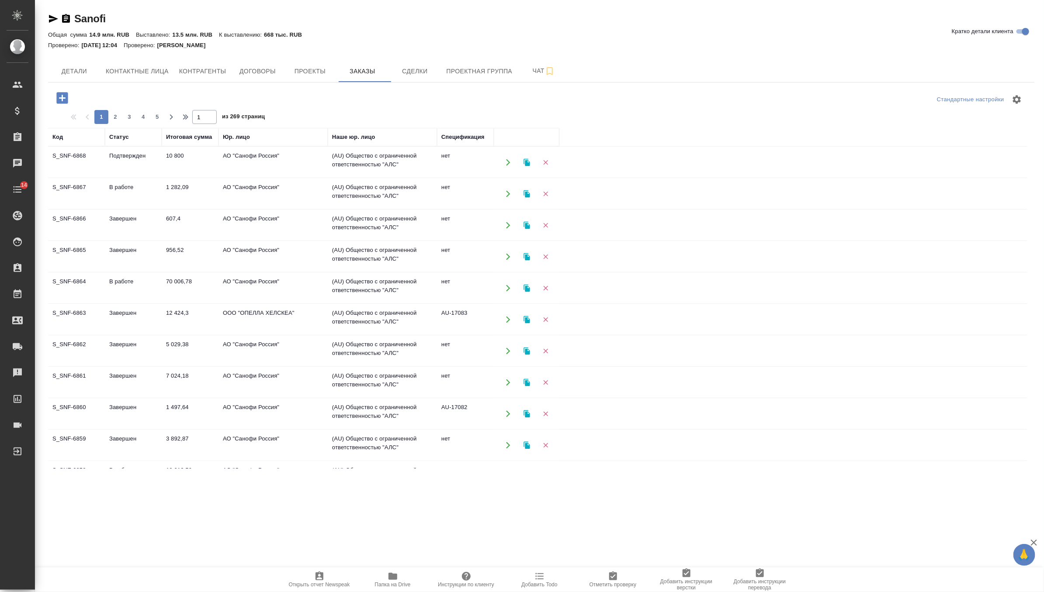
click at [195, 190] on td "1 282,09" at bounding box center [190, 194] width 57 height 31
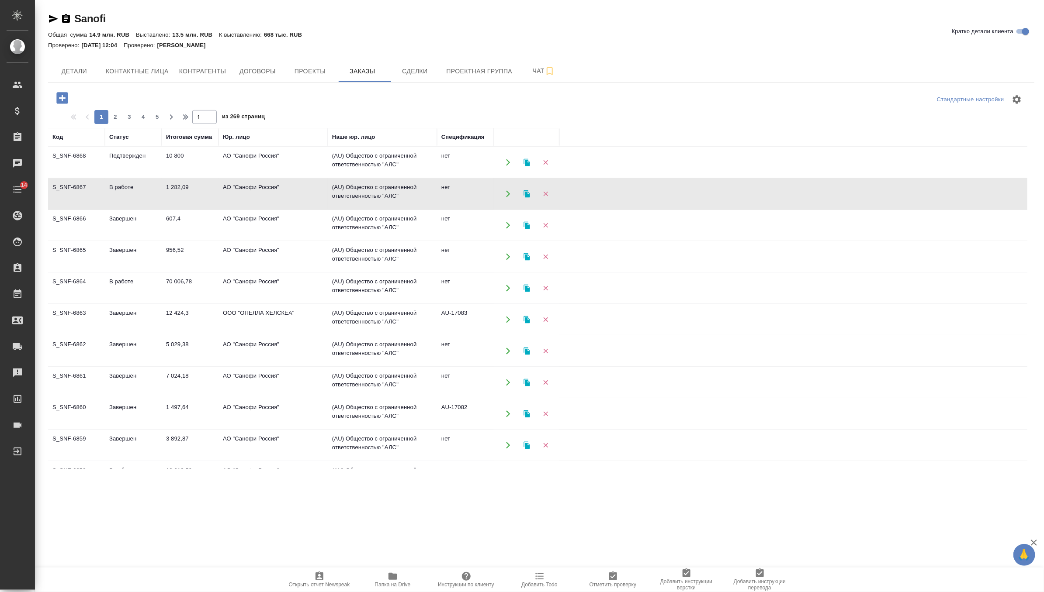
click at [195, 190] on td "1 282,09" at bounding box center [190, 194] width 57 height 31
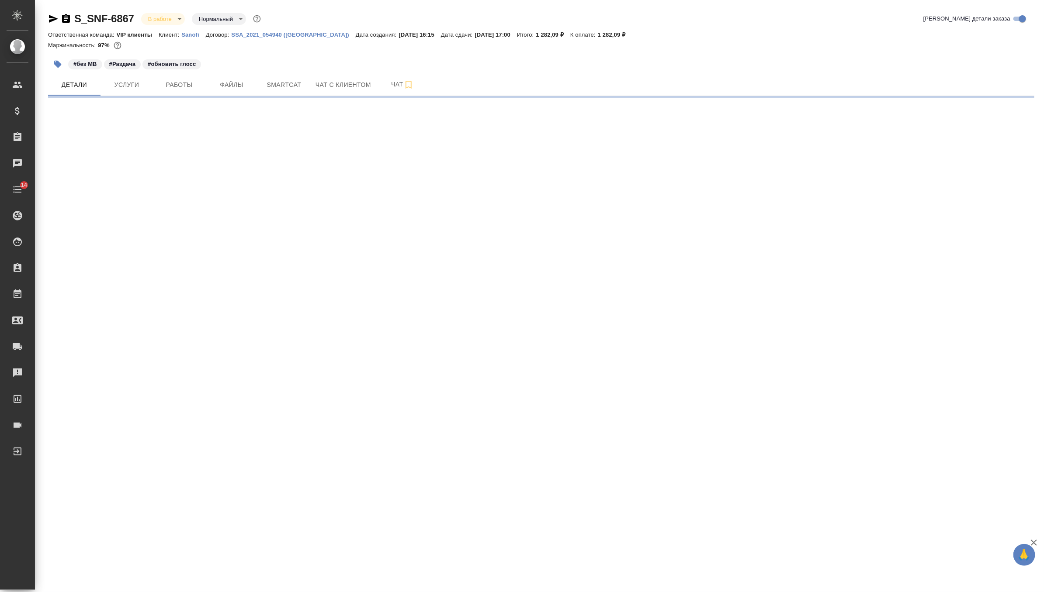
select select "RU"
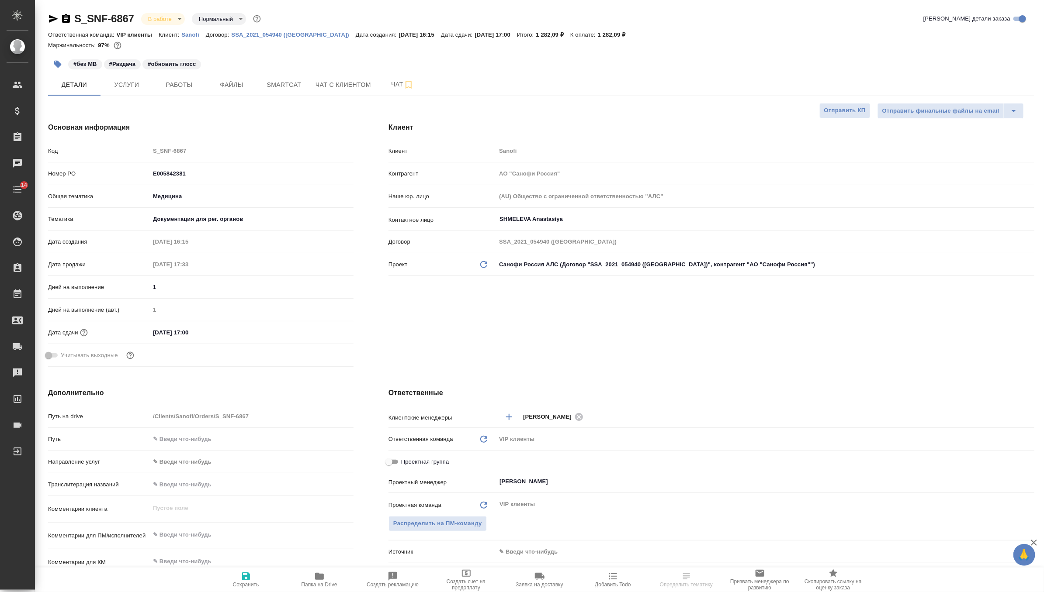
type textarea "x"
click at [396, 90] on button "Чат" at bounding box center [402, 85] width 52 height 22
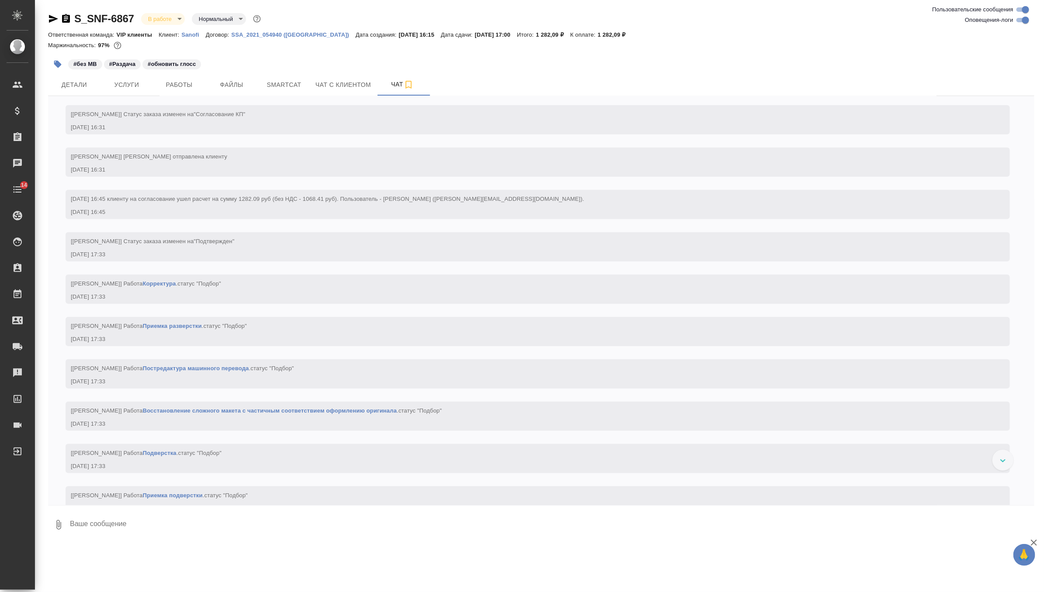
scroll to position [439, 0]
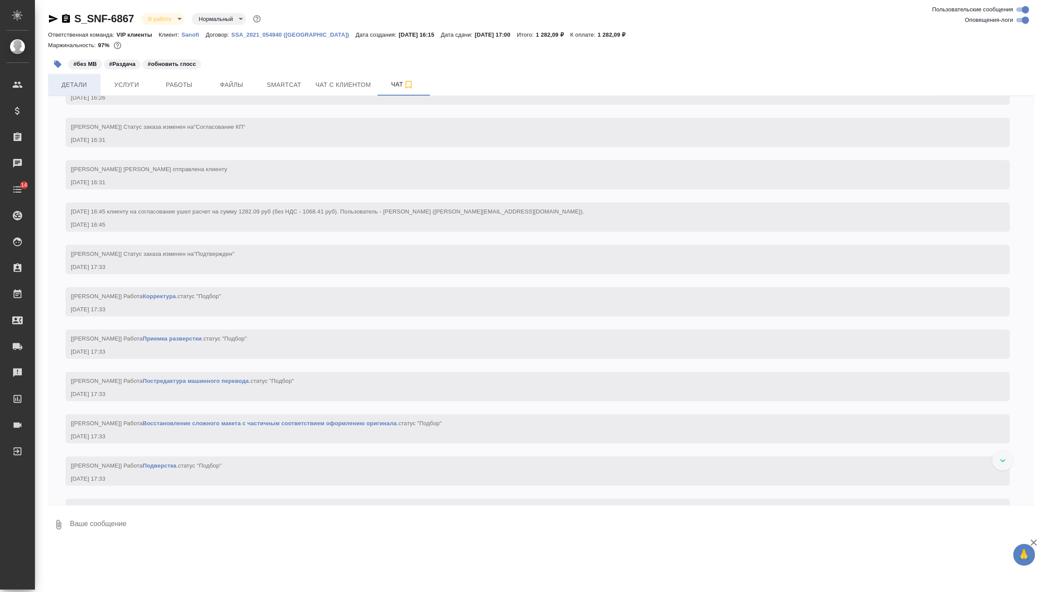
click at [79, 85] on span "Детали" at bounding box center [74, 85] width 42 height 11
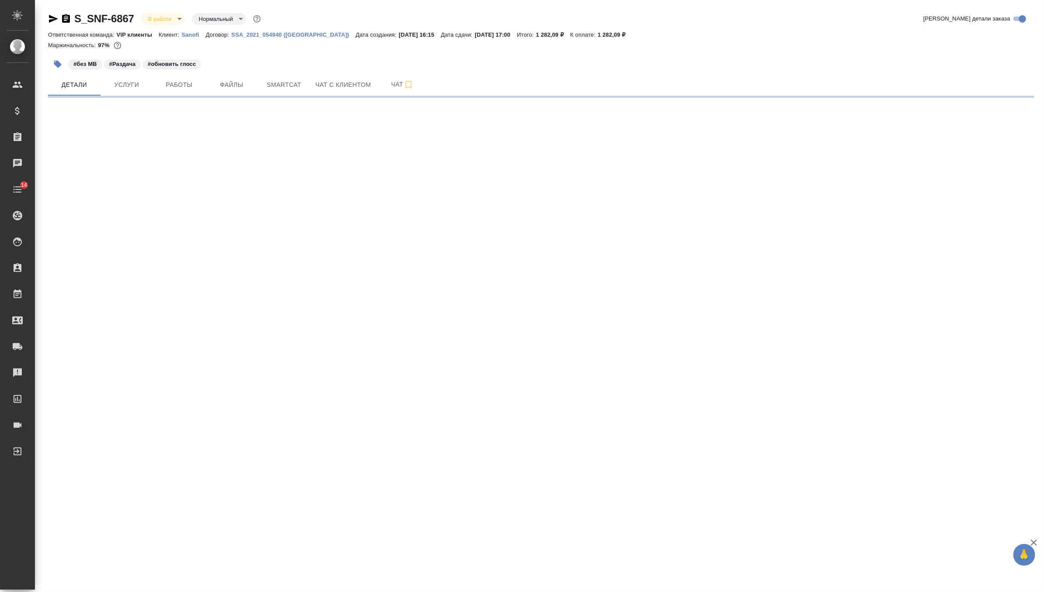
select select "RU"
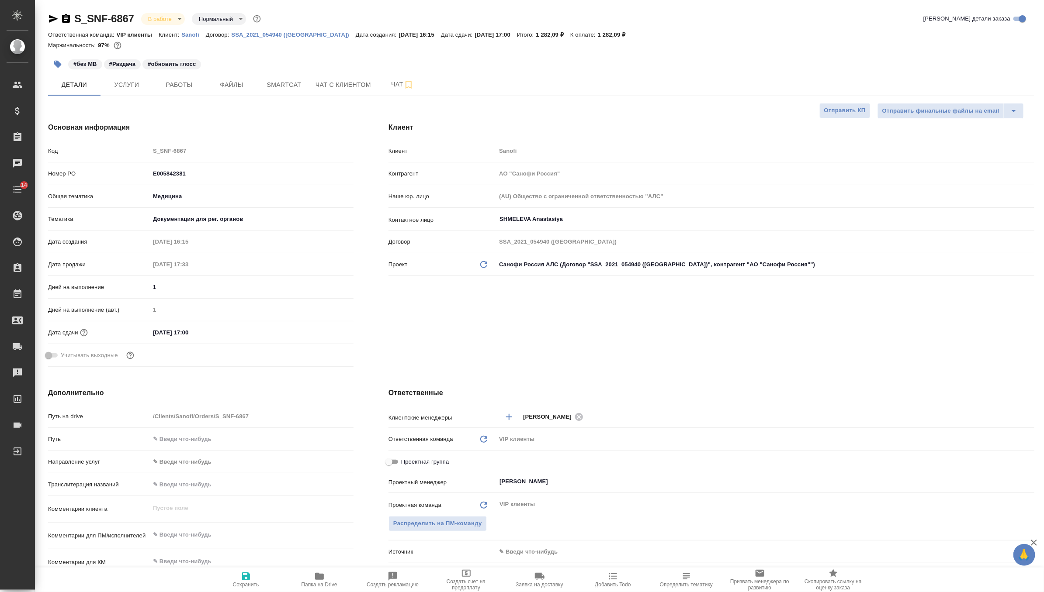
type textarea "x"
click at [390, 91] on button "Чат" at bounding box center [402, 85] width 52 height 22
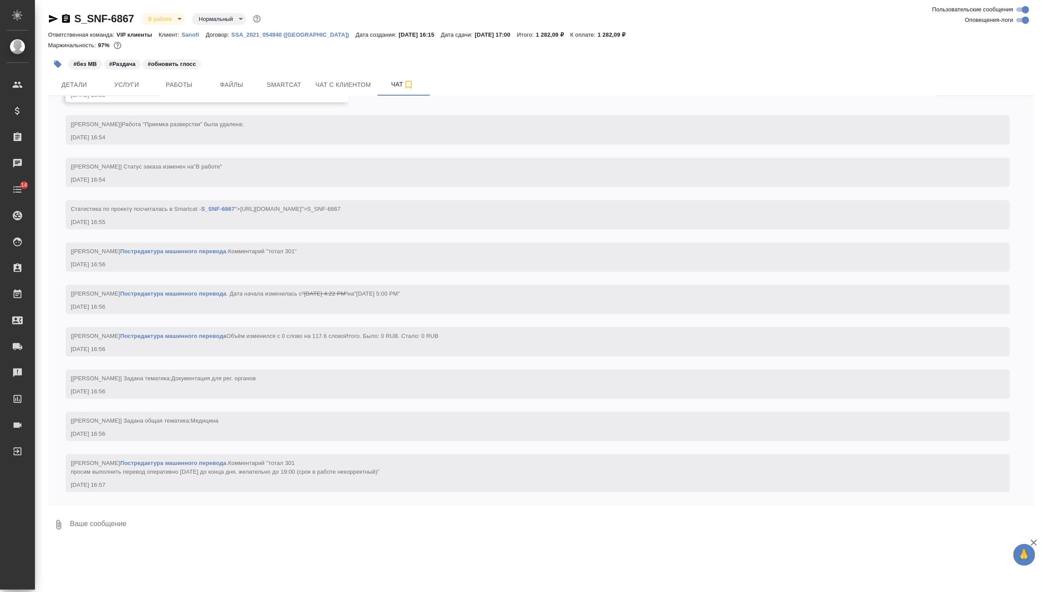
scroll to position [1459, 0]
click at [72, 96] on div "S_SNF-6867 В работе inProgress Нормальный normal Ответственная команда: VIP кли…" at bounding box center [541, 272] width 996 height 545
click at [76, 80] on span "Детали" at bounding box center [74, 85] width 42 height 11
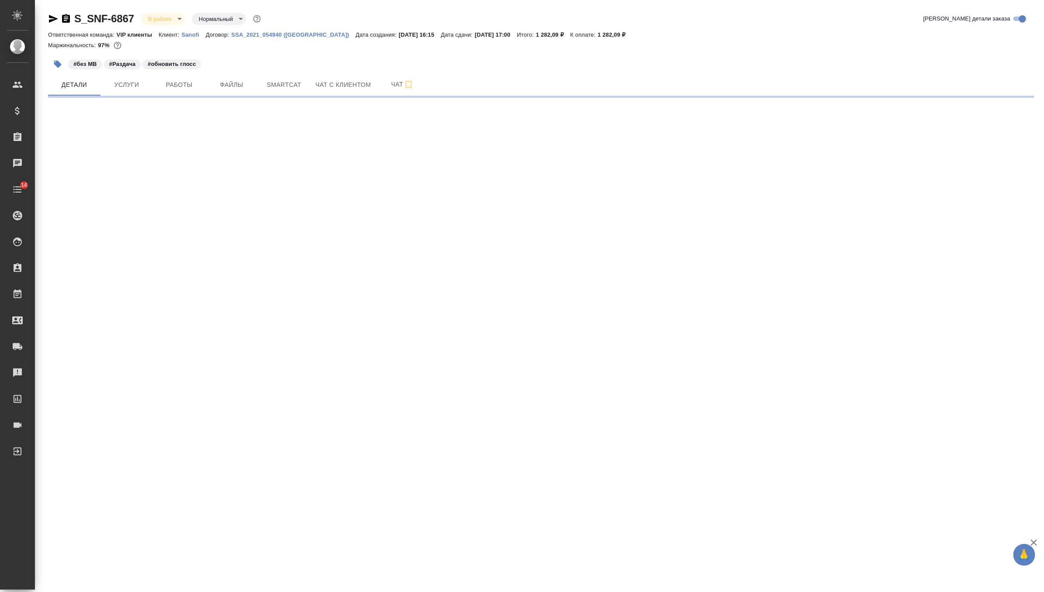
select select "RU"
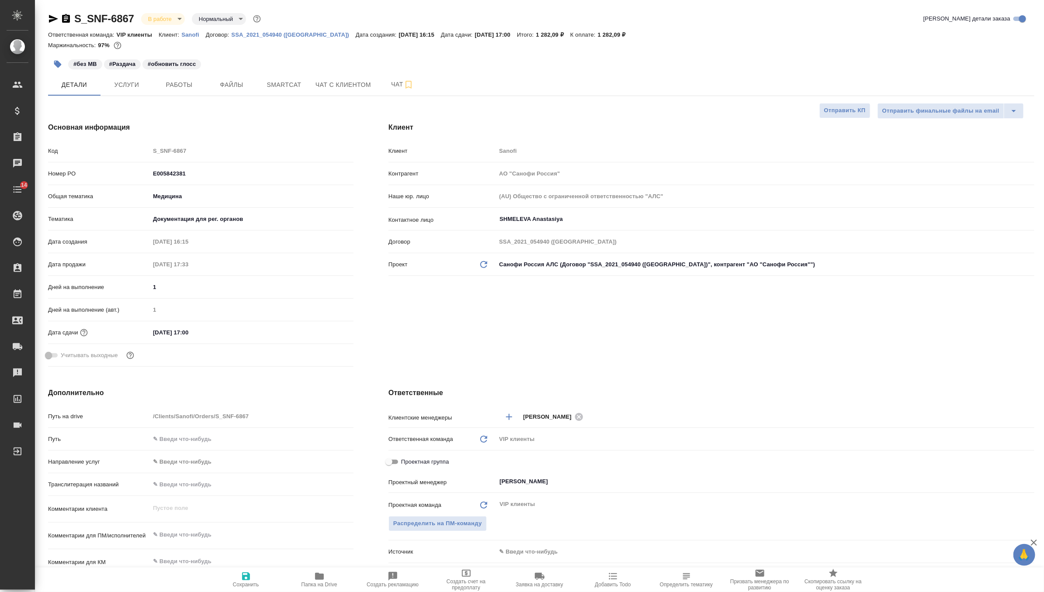
type textarea "x"
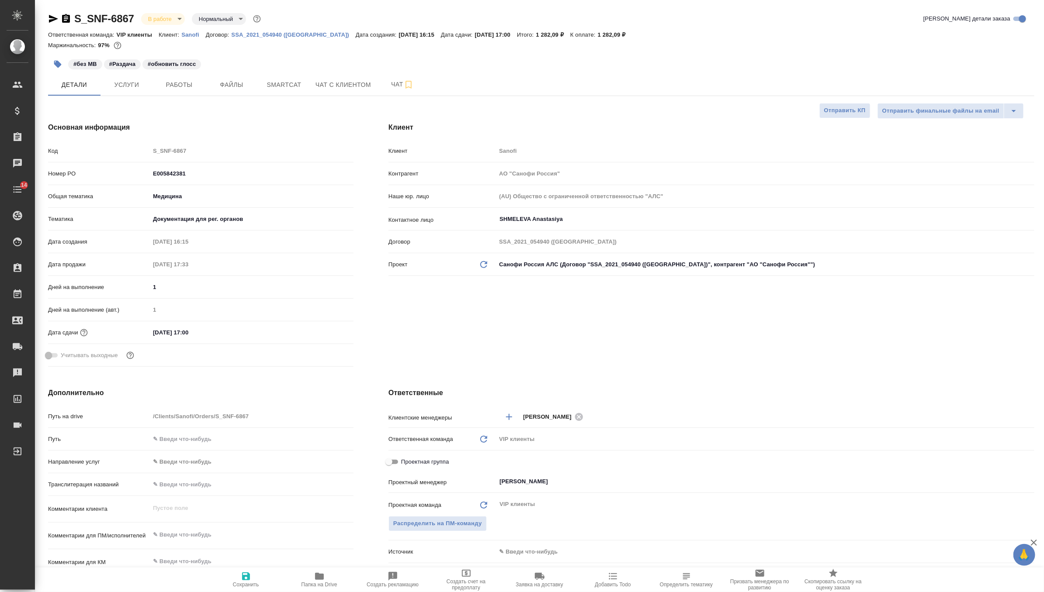
type textarea "x"
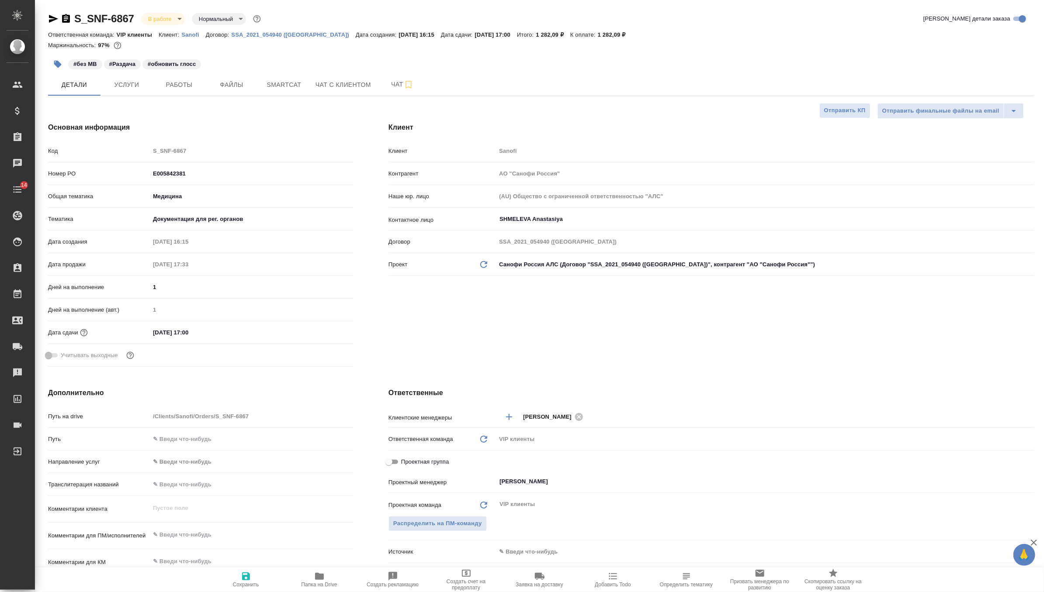
type textarea "x"
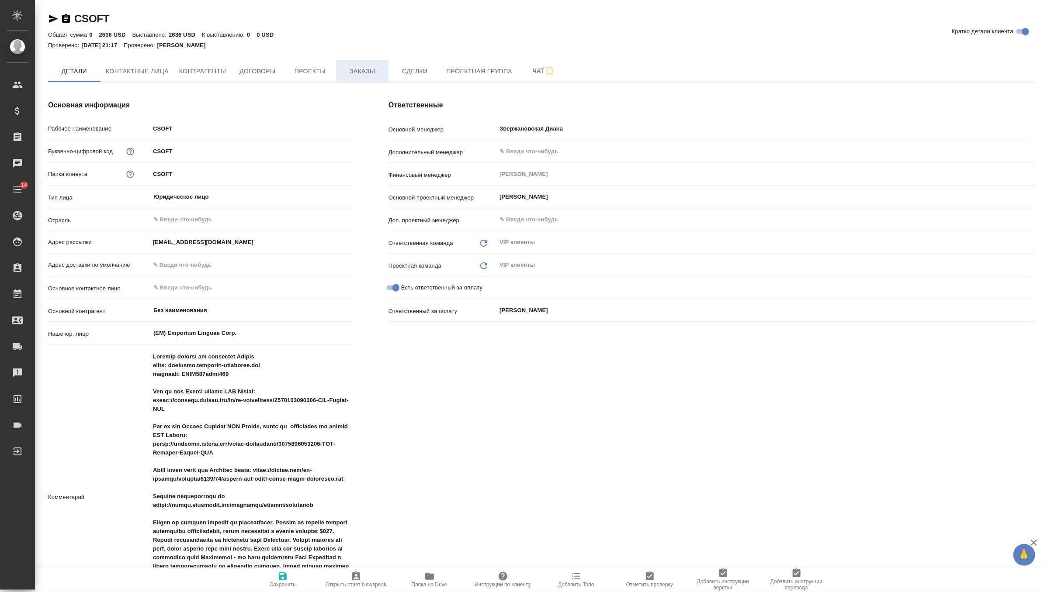
click at [366, 73] on span "Заказы" at bounding box center [362, 71] width 42 height 11
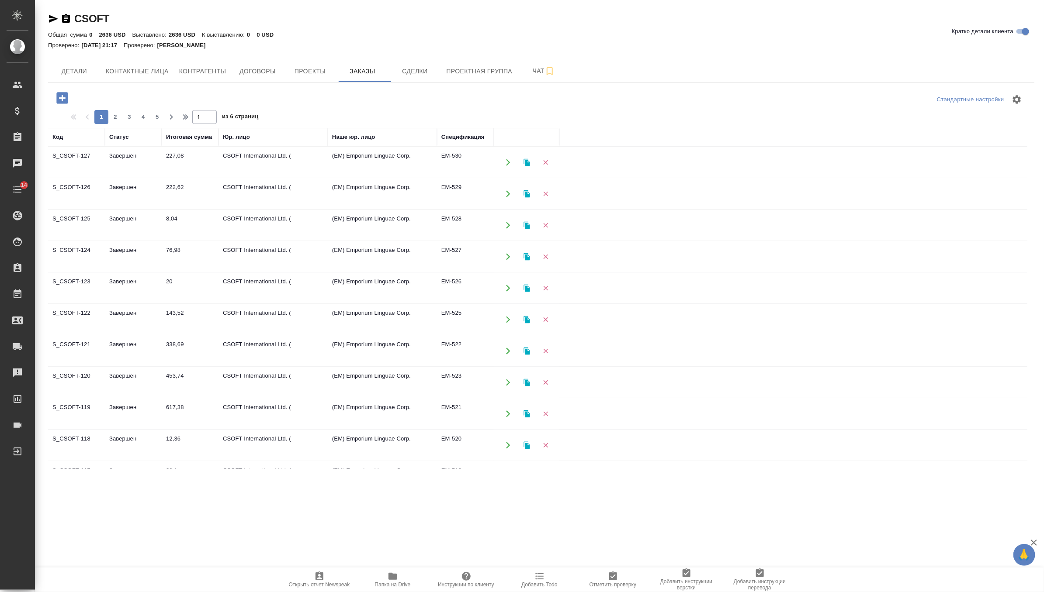
click at [208, 153] on td "227,08" at bounding box center [190, 162] width 57 height 31
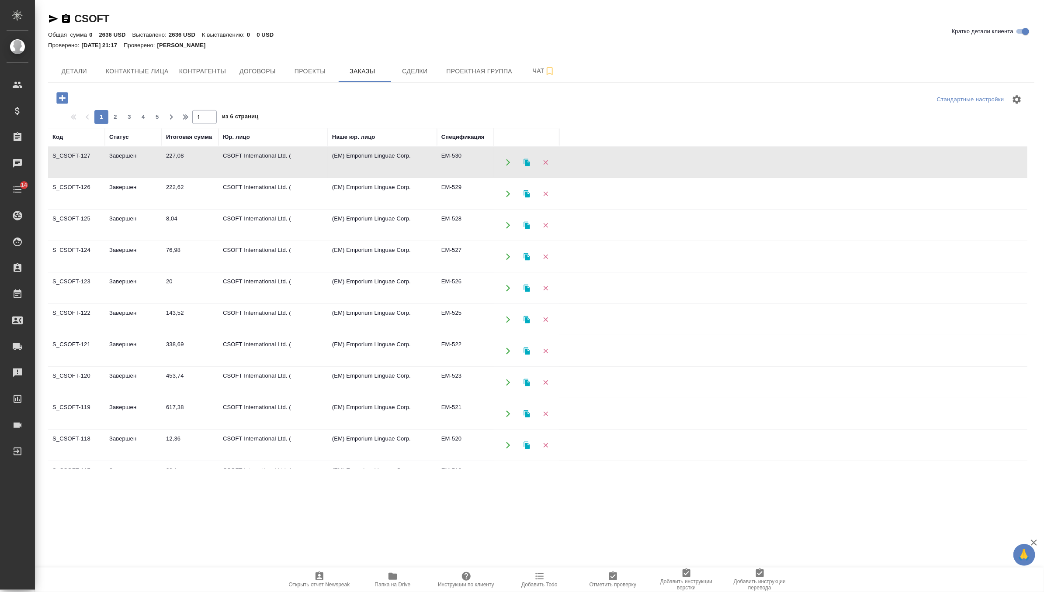
click at [208, 153] on td "227,08" at bounding box center [190, 162] width 57 height 31
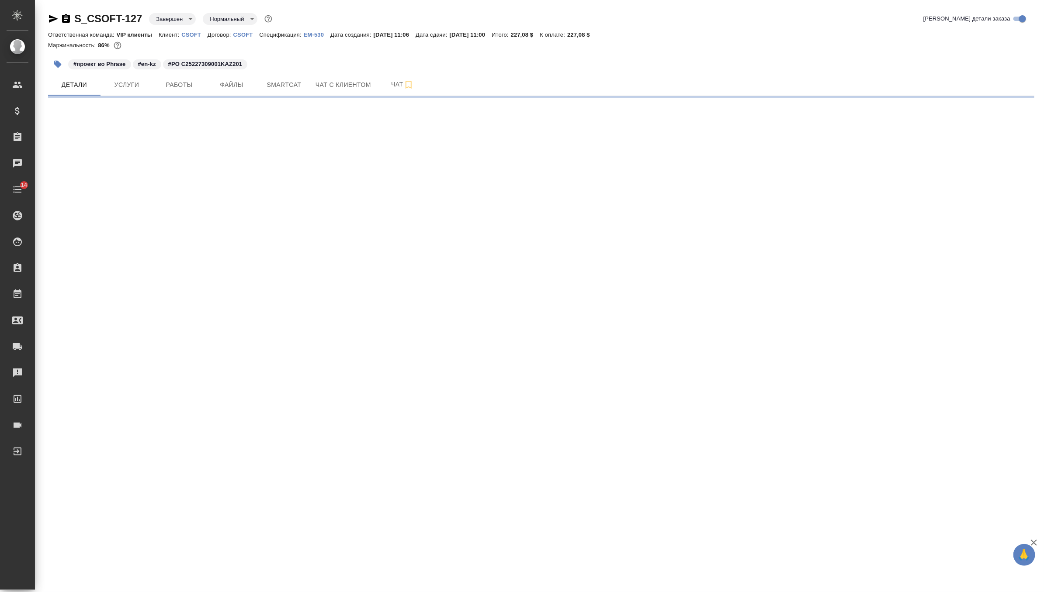
click at [50, 19] on icon "button" at bounding box center [53, 19] width 9 height 8
select select "RU"
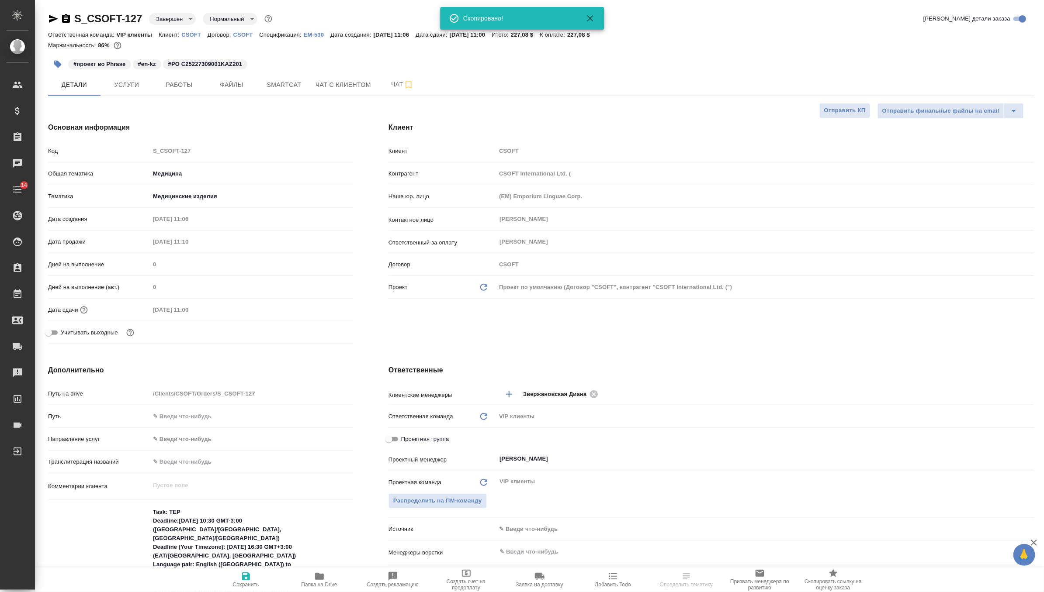
type textarea "x"
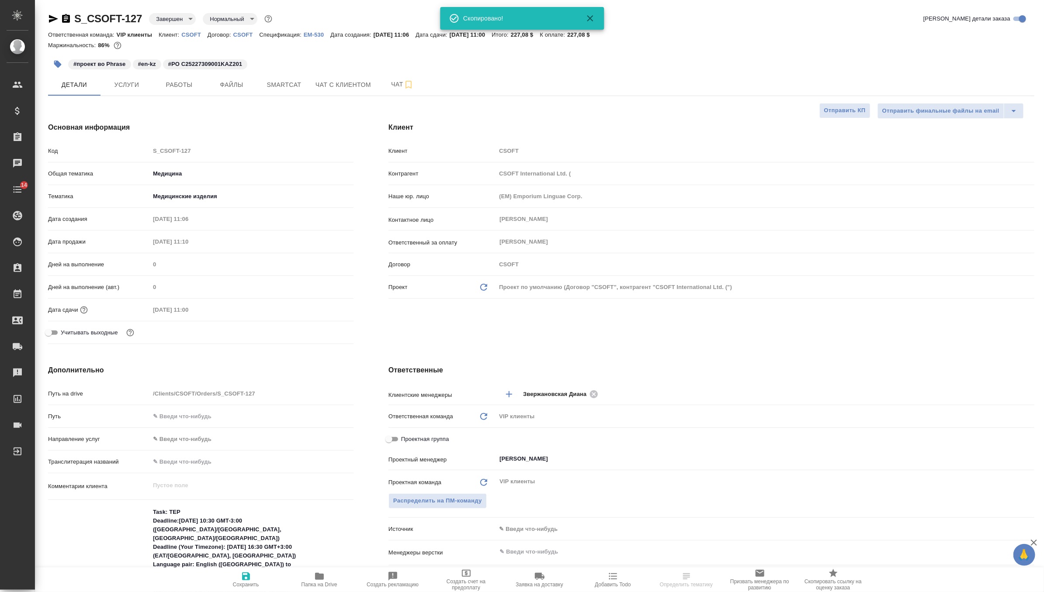
type textarea "x"
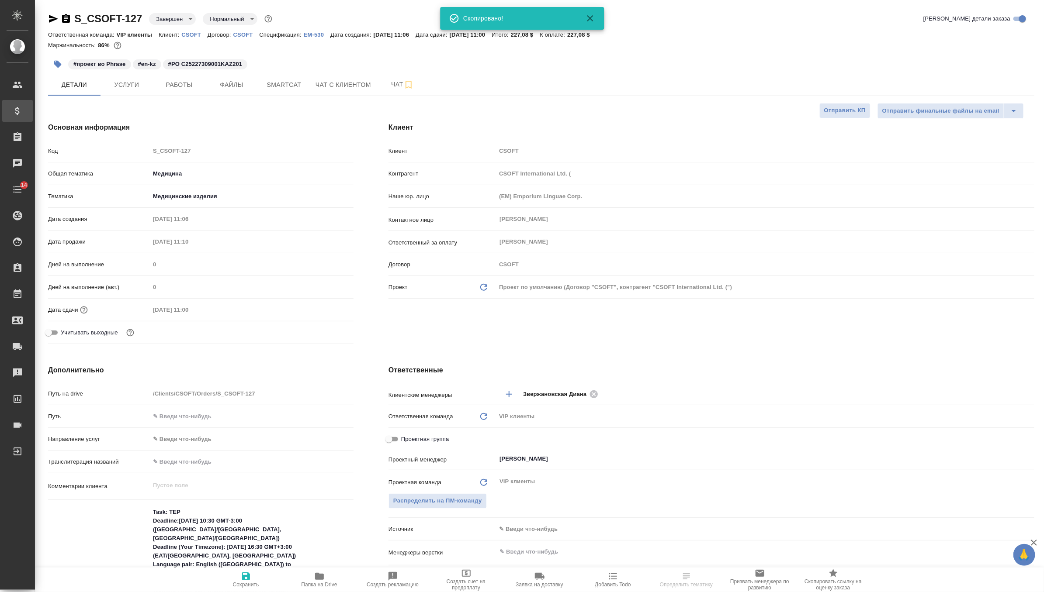
type textarea "x"
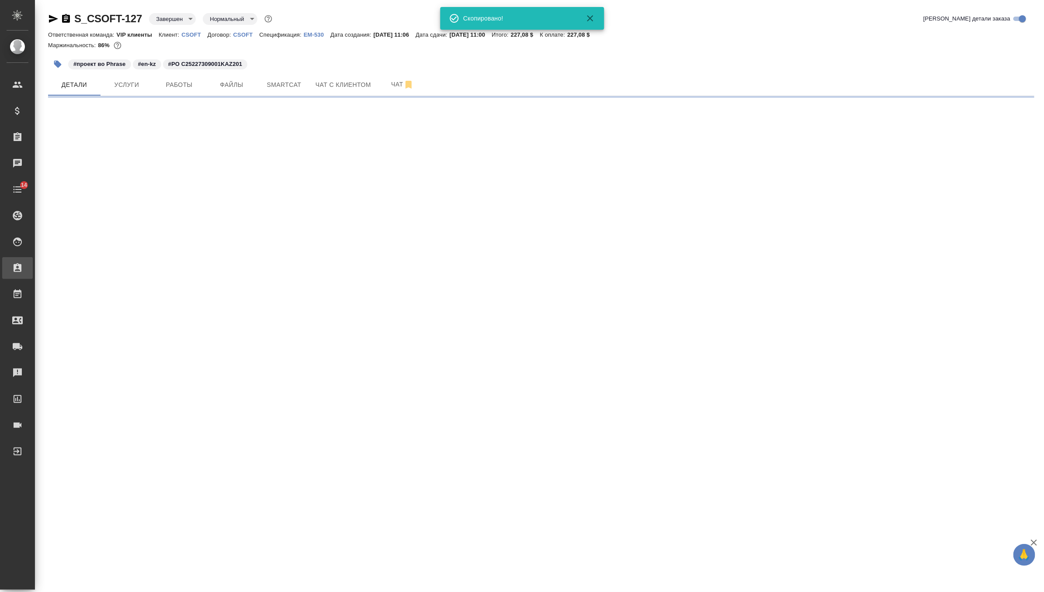
select select "RU"
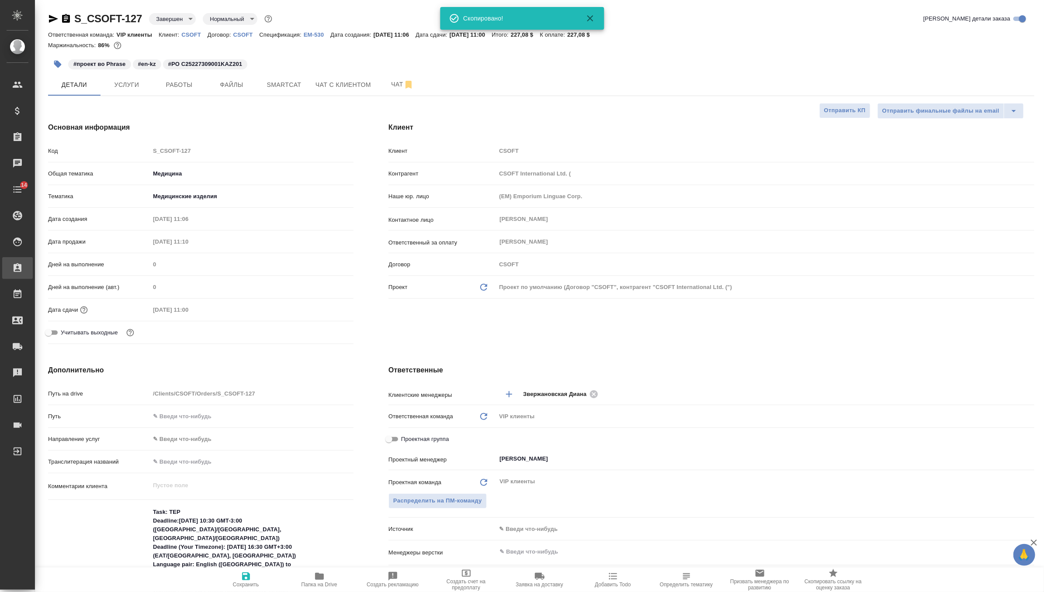
type textarea "x"
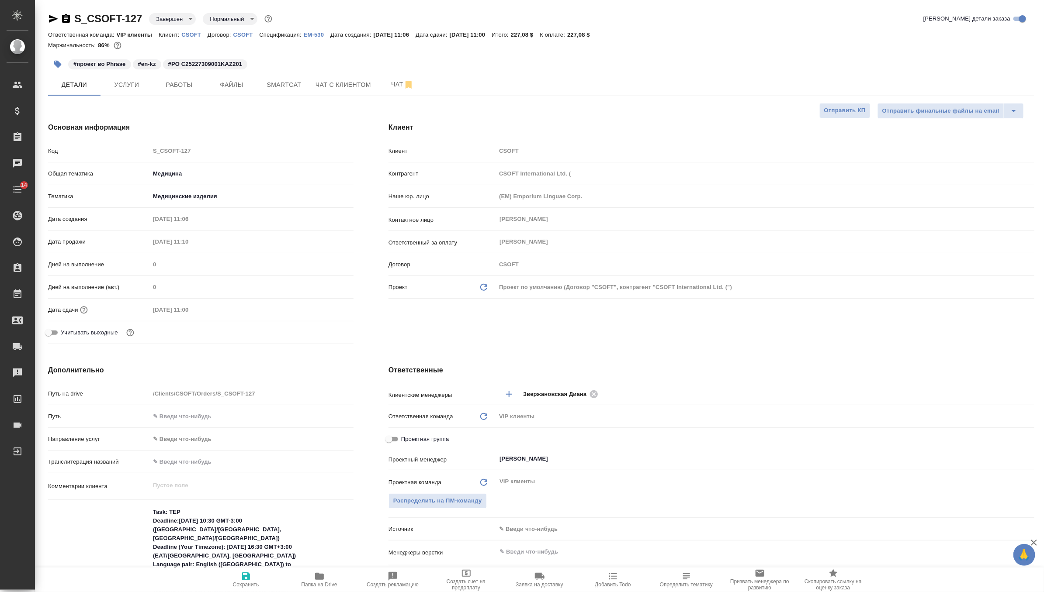
type textarea "x"
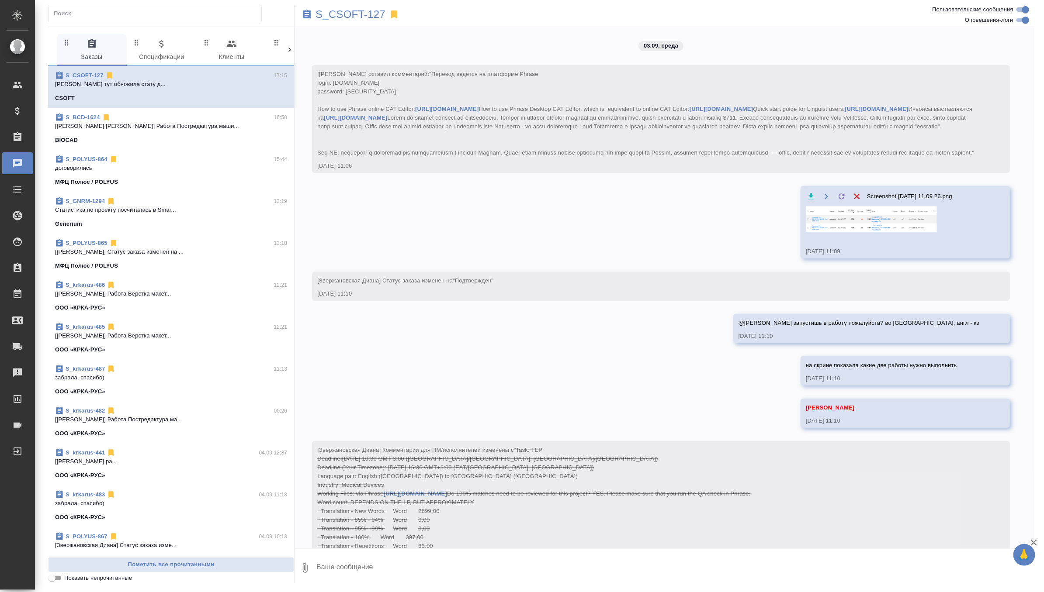
scroll to position [3307, 0]
